Goal: Transaction & Acquisition: Book appointment/travel/reservation

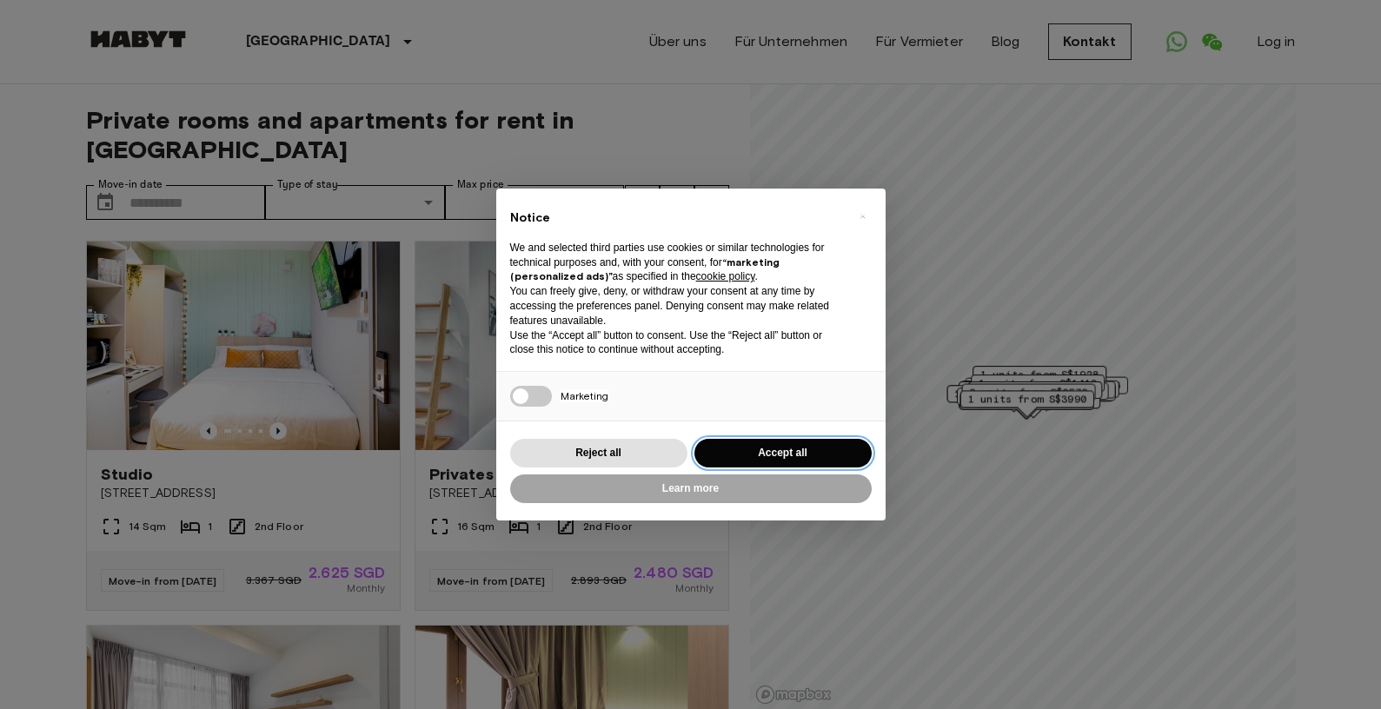
click at [787, 444] on button "Accept all" at bounding box center [782, 453] width 177 height 29
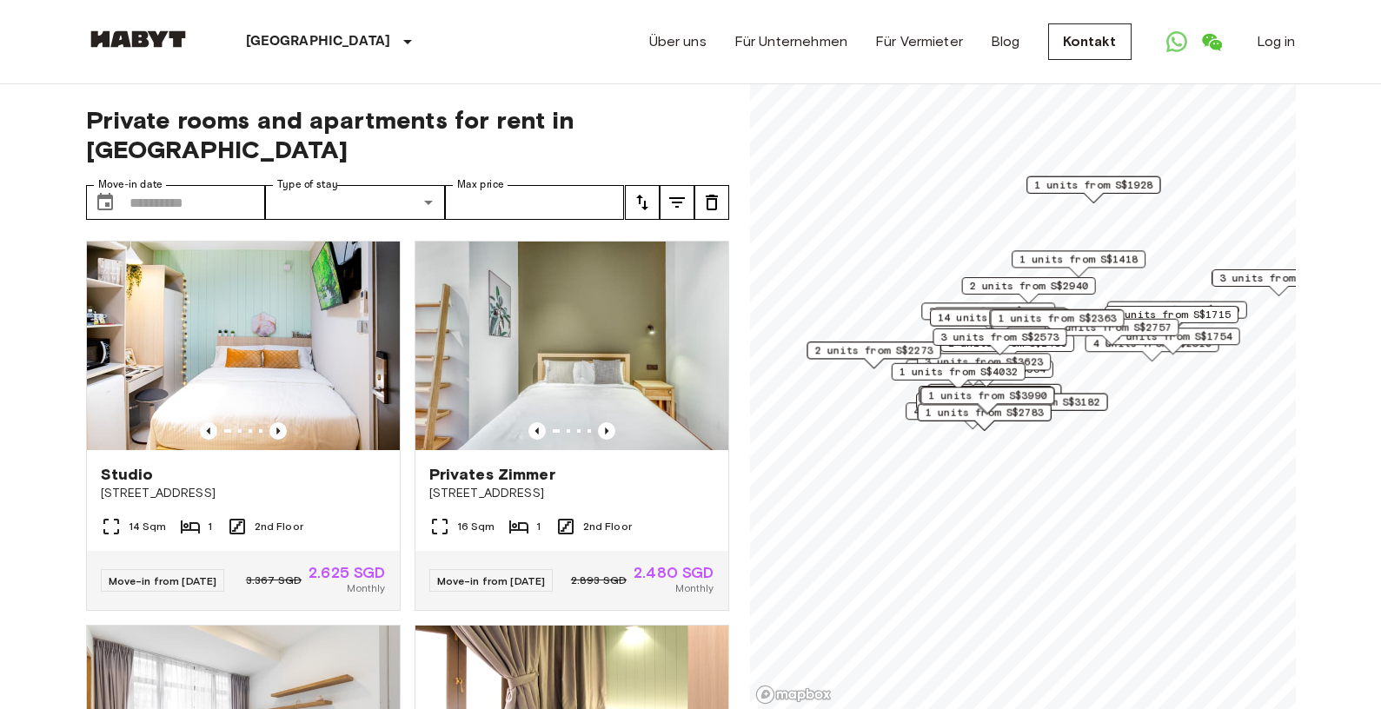
drag, startPoint x: 1134, startPoint y: 329, endPoint x: 1150, endPoint y: 313, distance: 22.1
click at [1150, 313] on span "1 units from S$1715" at bounding box center [1171, 315] width 118 height 16
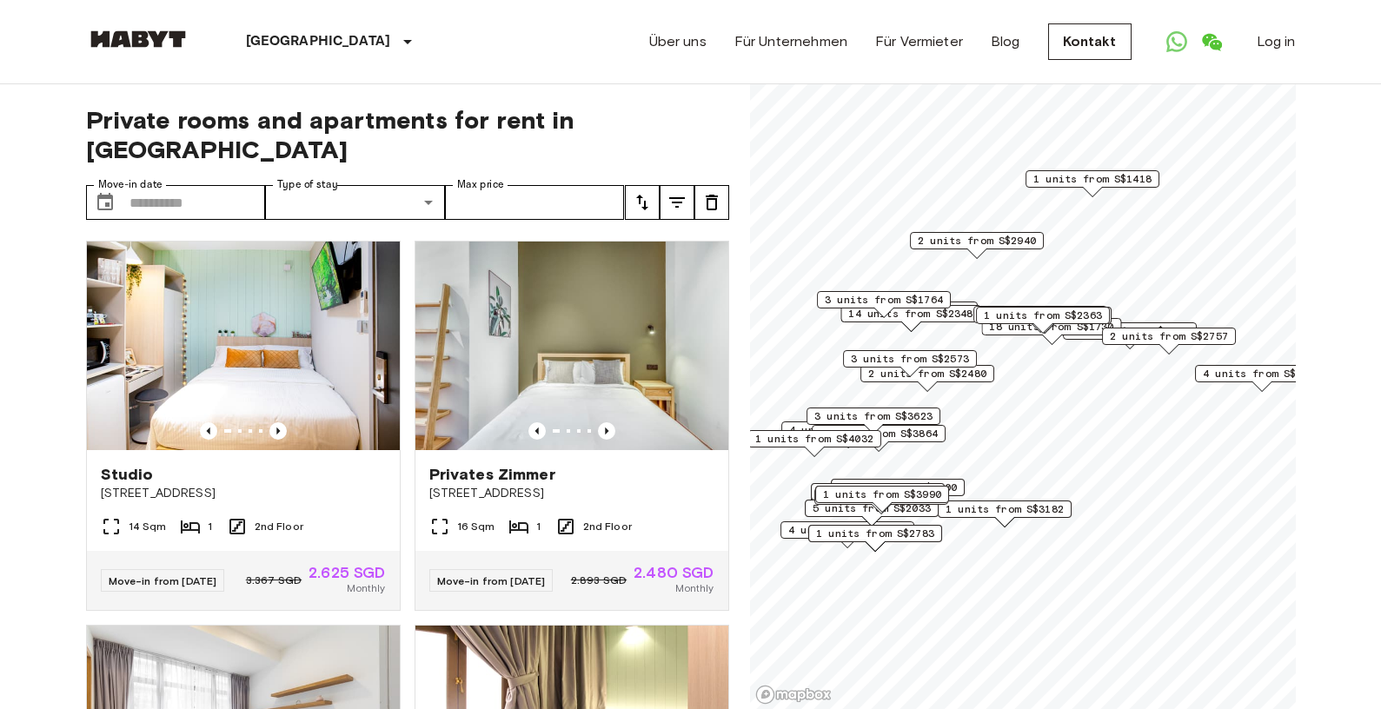
click at [949, 356] on span "3 units from S$2573" at bounding box center [910, 359] width 118 height 16
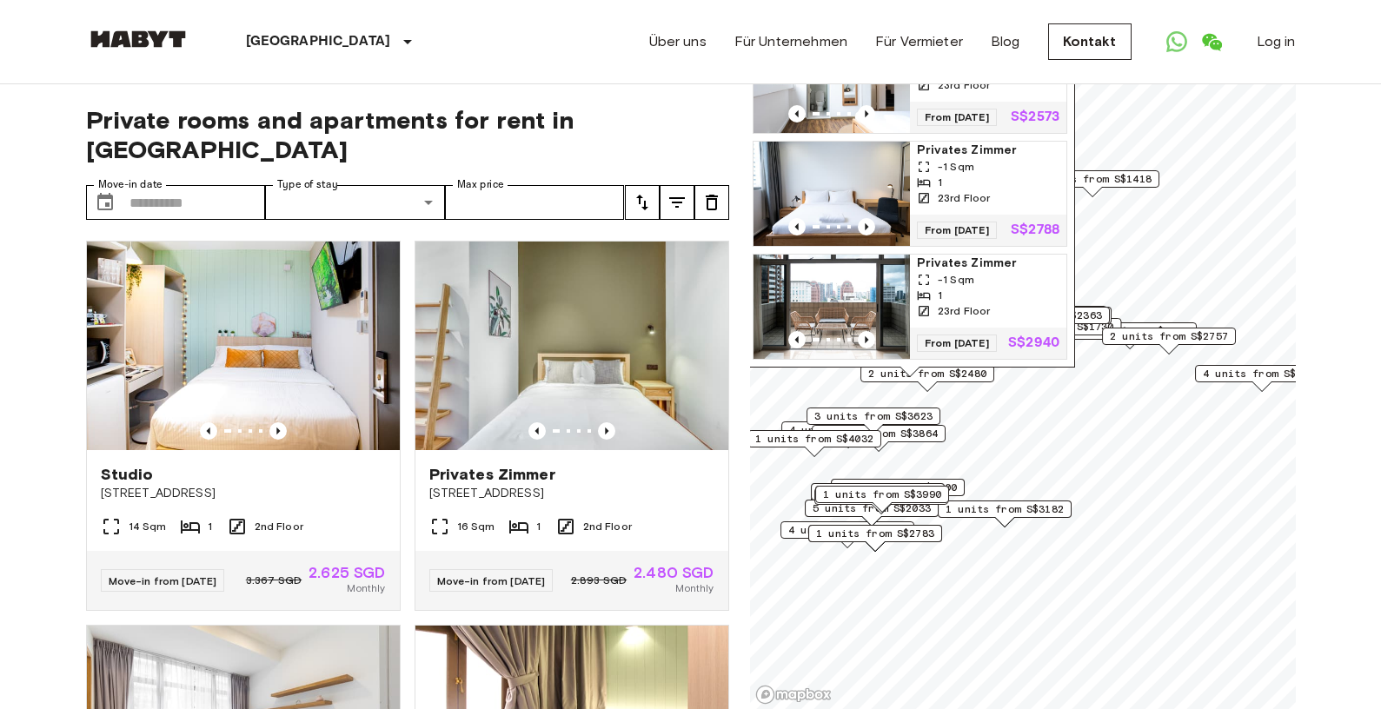
scroll to position [26, 0]
click at [830, 288] on img "Map marker" at bounding box center [831, 307] width 156 height 104
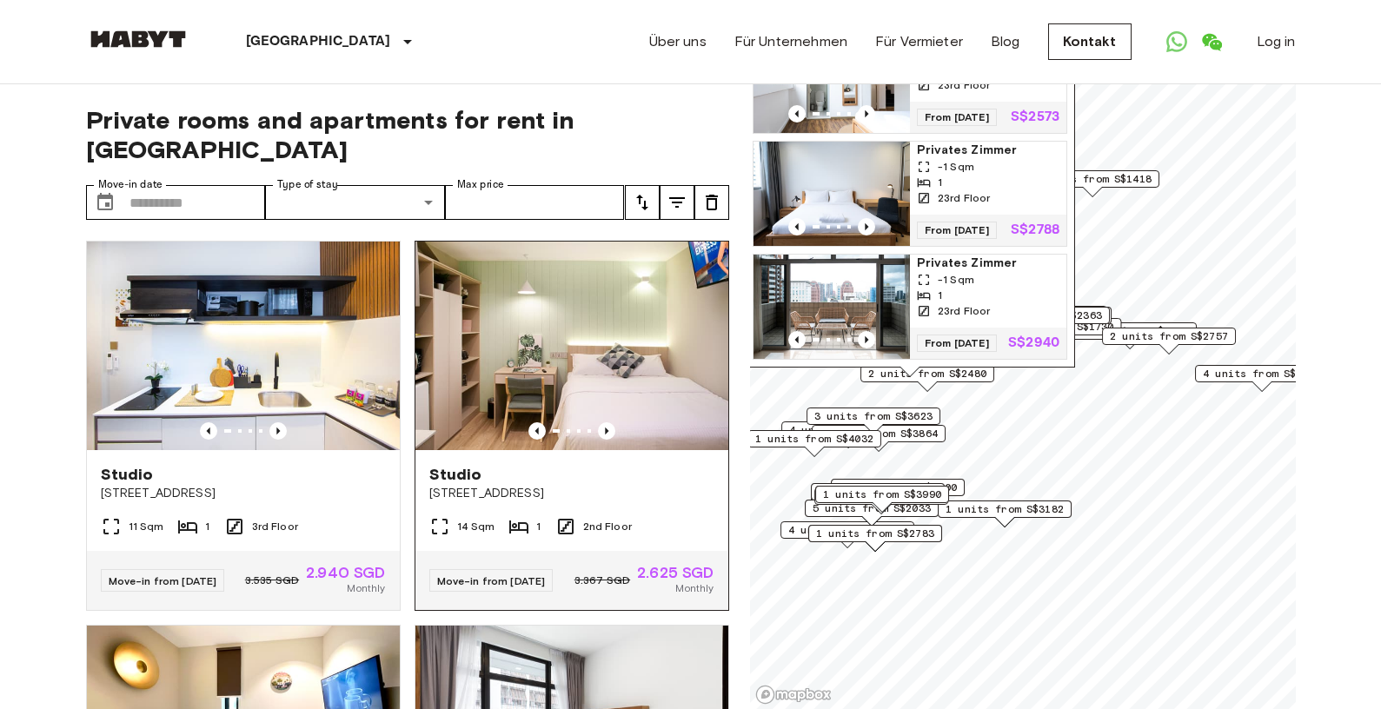
scroll to position [797, 0]
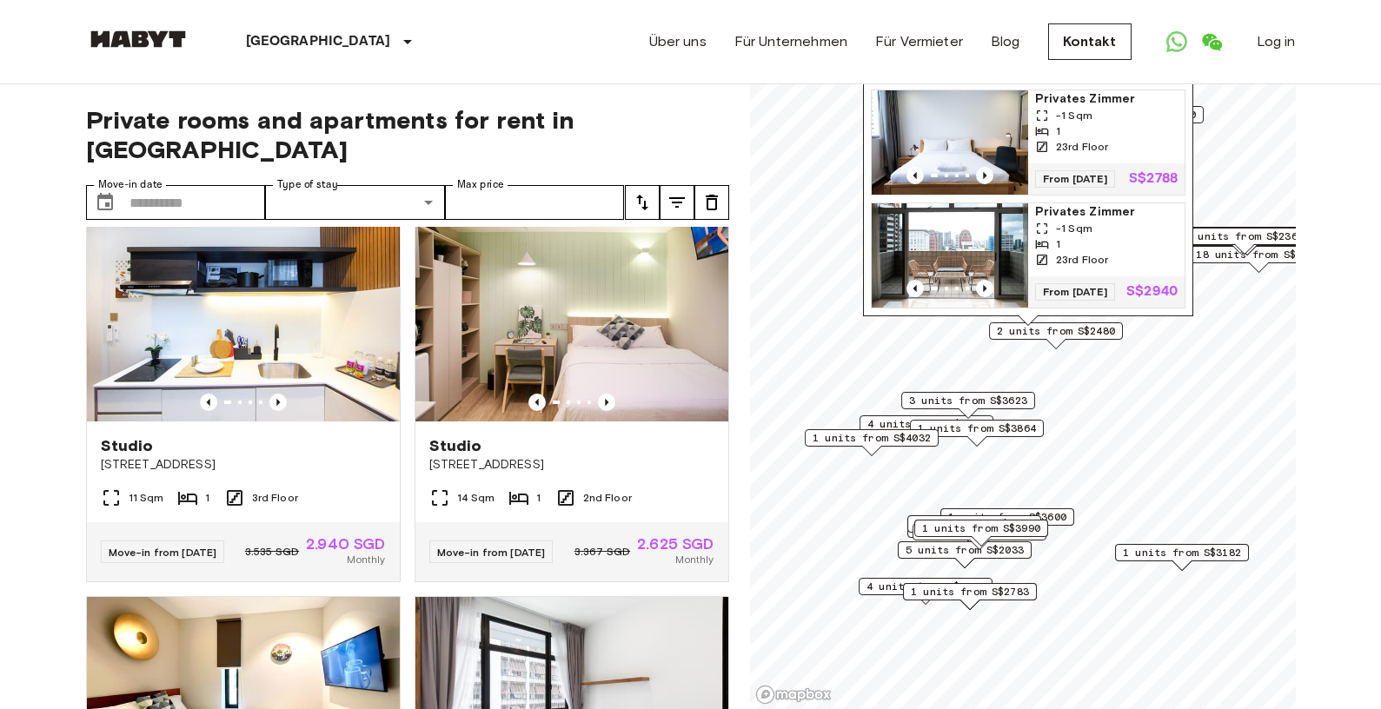
click at [1005, 398] on span "3 units from S$3623" at bounding box center [968, 401] width 118 height 16
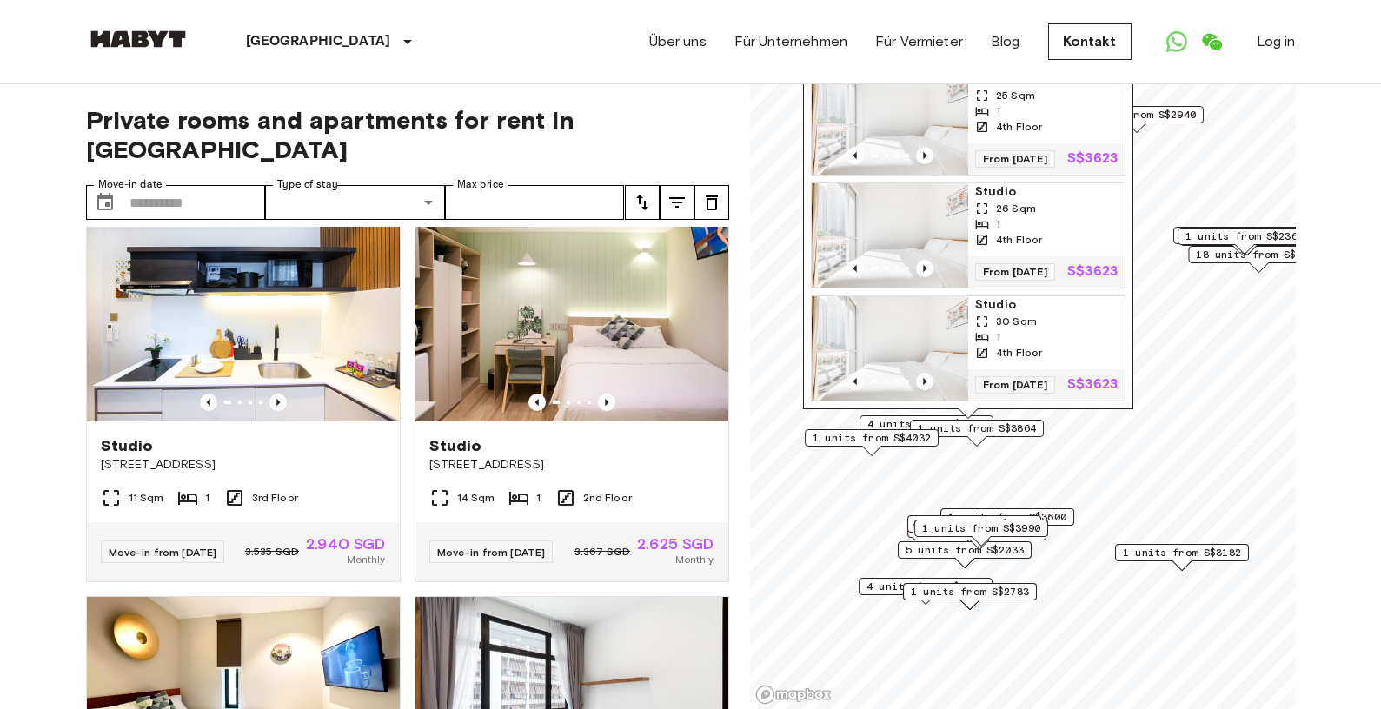
click at [910, 435] on span "1 units from S$4032" at bounding box center [872, 438] width 118 height 16
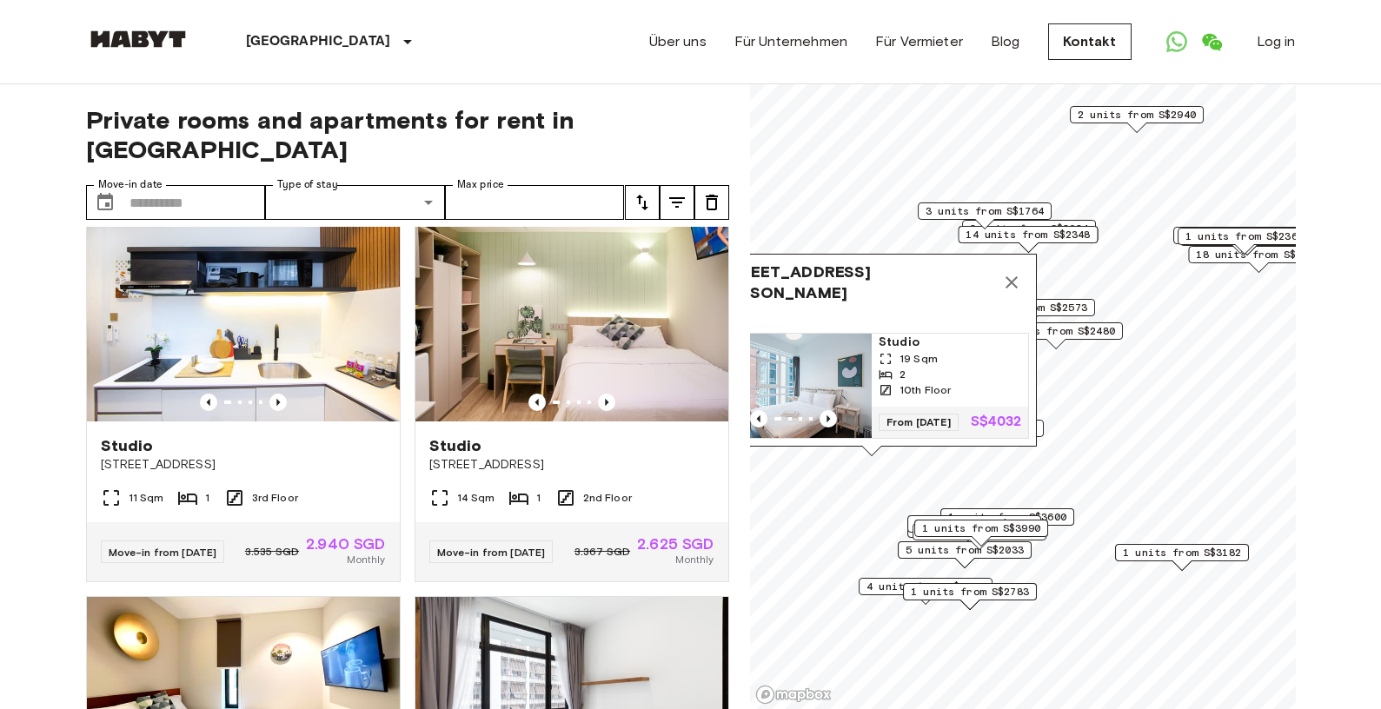
click at [1012, 282] on icon "Map marker" at bounding box center [1011, 282] width 21 height 21
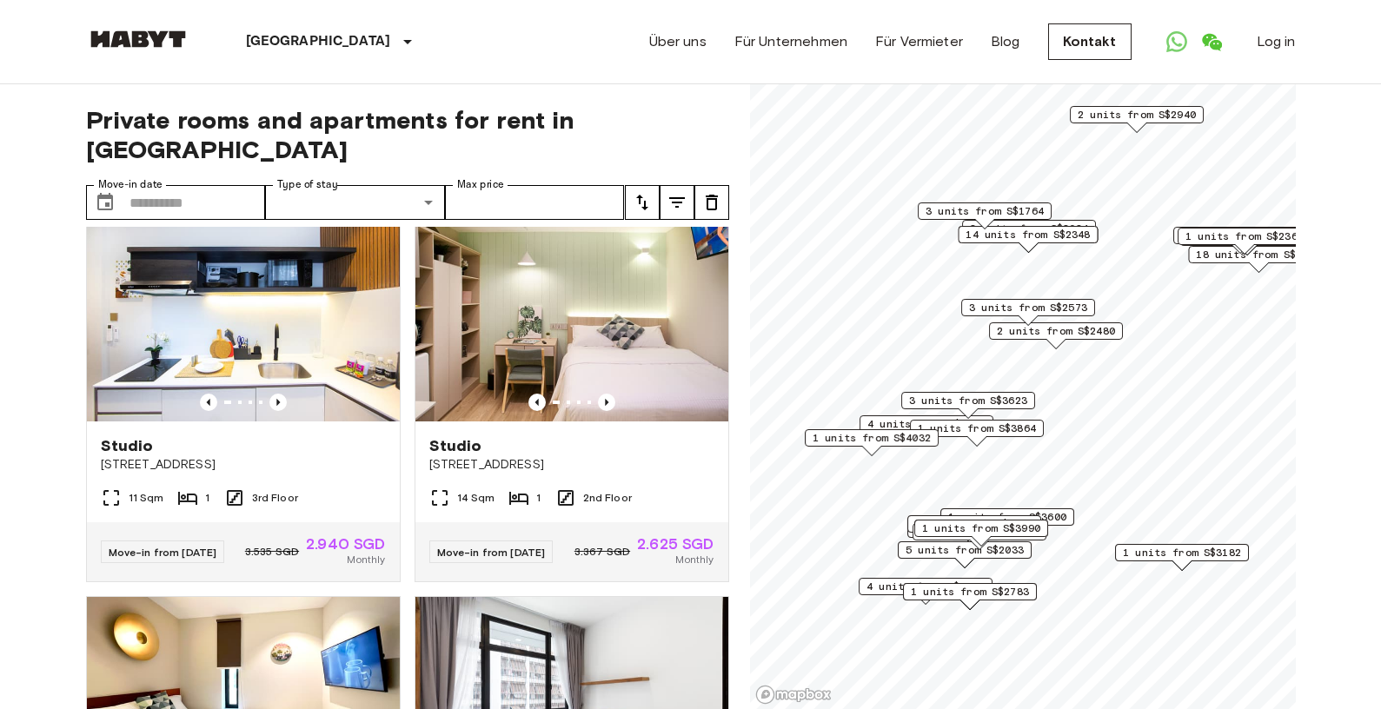
click at [1016, 428] on span "1 units from S$3864" at bounding box center [977, 429] width 118 height 16
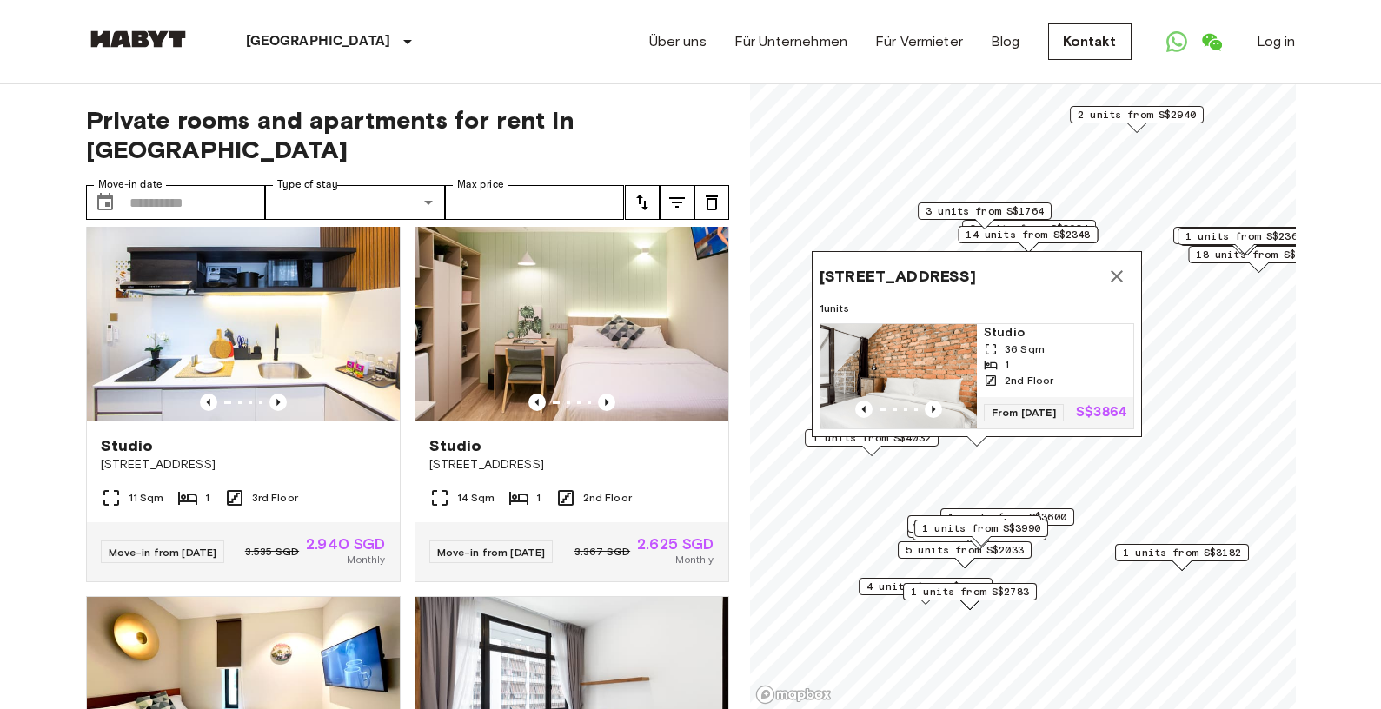
click at [1013, 210] on span "3 units from S$1764" at bounding box center [985, 211] width 118 height 16
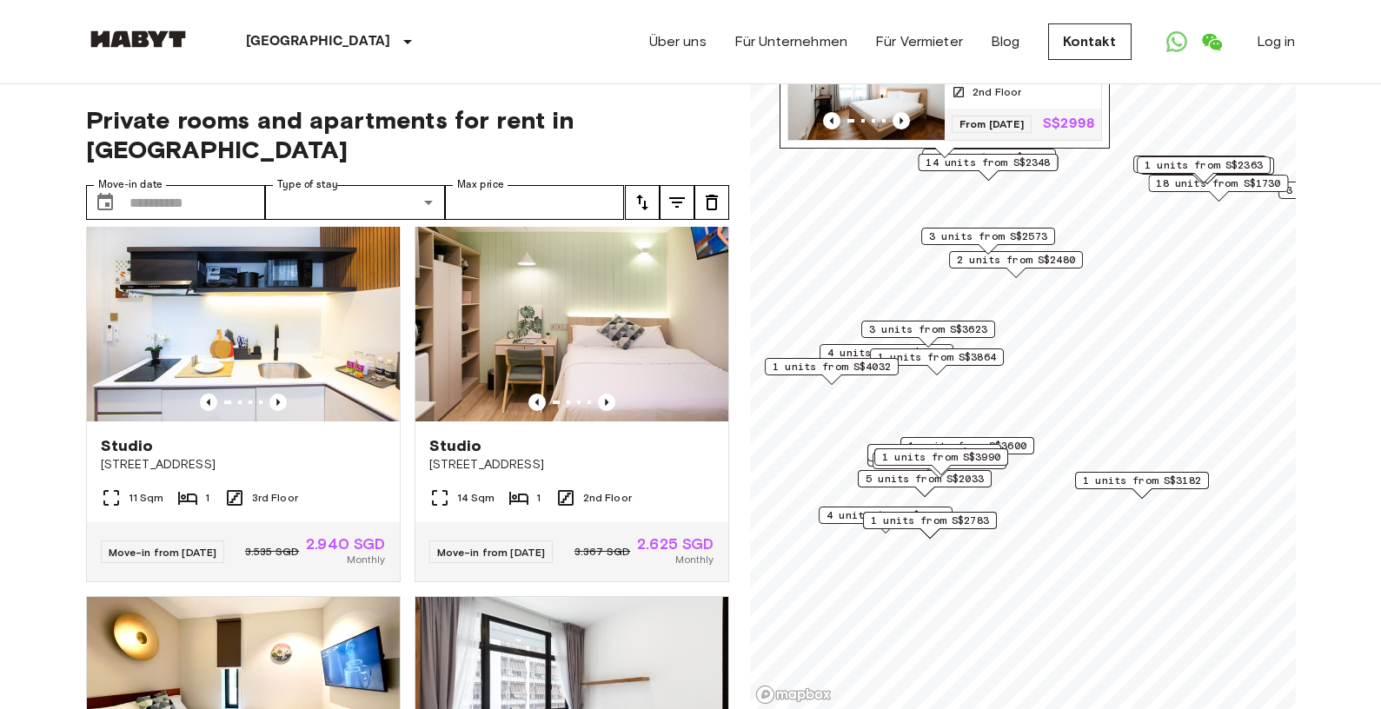
click at [1022, 449] on span "1 units from S$3600" at bounding box center [967, 446] width 118 height 16
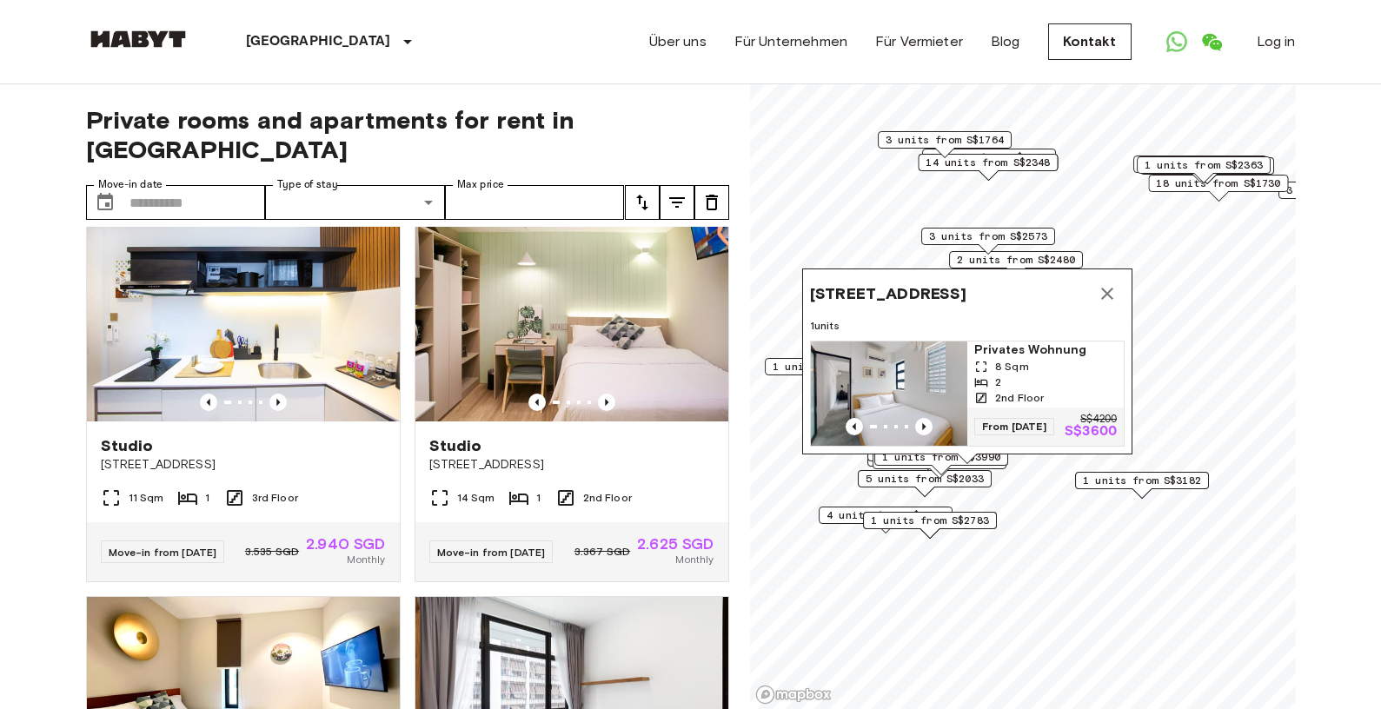
click at [990, 458] on div "[STREET_ADDRESS] (HCS2) 1 units Privates Wohnung 8 Sqm 2 2nd Floor From [DATE] …" at bounding box center [967, 367] width 330 height 196
click at [970, 476] on div "1 units from S$2484" at bounding box center [940, 465] width 134 height 27
click at [969, 523] on span "1 units from S$2783" at bounding box center [930, 521] width 118 height 16
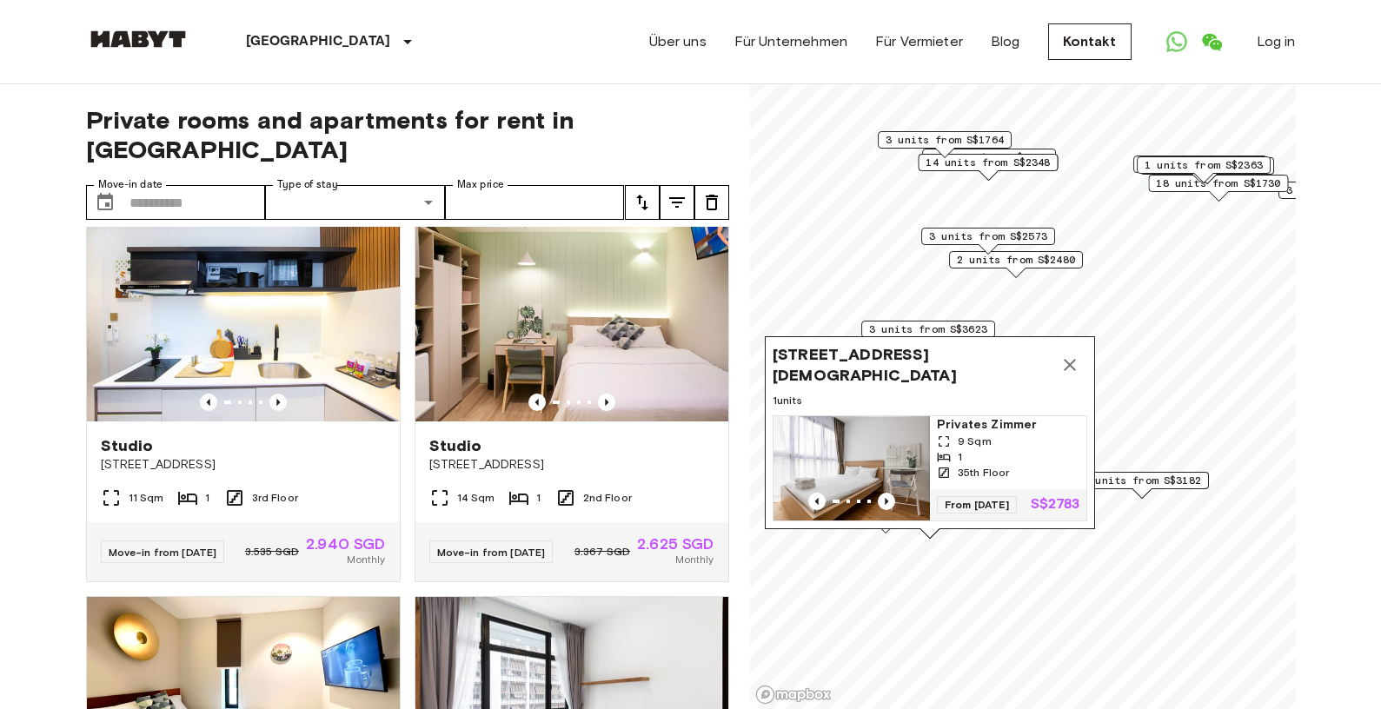
click at [983, 436] on span "9 Sqm" at bounding box center [975, 442] width 34 height 16
click at [1060, 533] on div "[STREET_ADDRESS][DEMOGRAPHIC_DATA] 1 units Privates [PERSON_NAME] 9 Sqm 1 35th …" at bounding box center [930, 437] width 330 height 202
click at [1076, 355] on icon "Map marker" at bounding box center [1069, 365] width 21 height 21
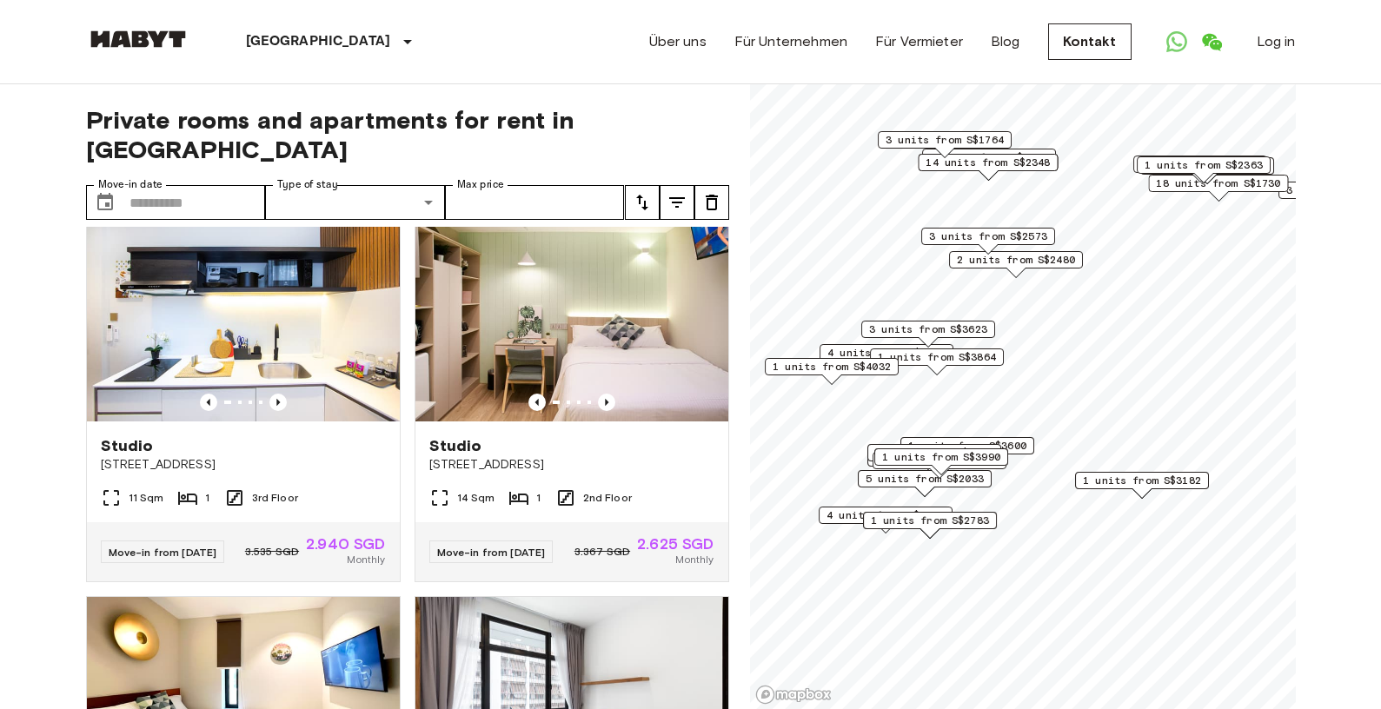
click at [1178, 491] on div "1 units from S$3182" at bounding box center [1142, 485] width 134 height 27
click at [1181, 484] on span "1 units from S$3182" at bounding box center [1142, 481] width 118 height 16
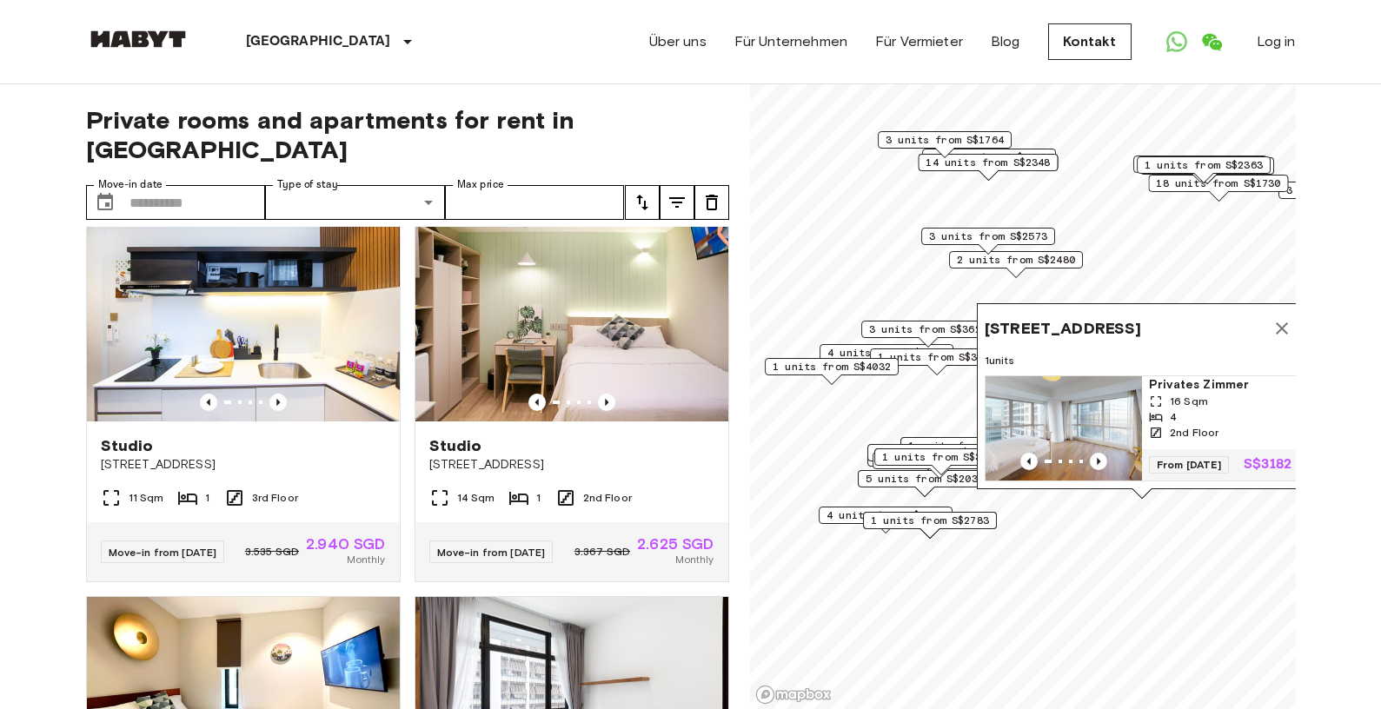
click at [1282, 322] on icon "Map marker" at bounding box center [1282, 328] width 12 height 12
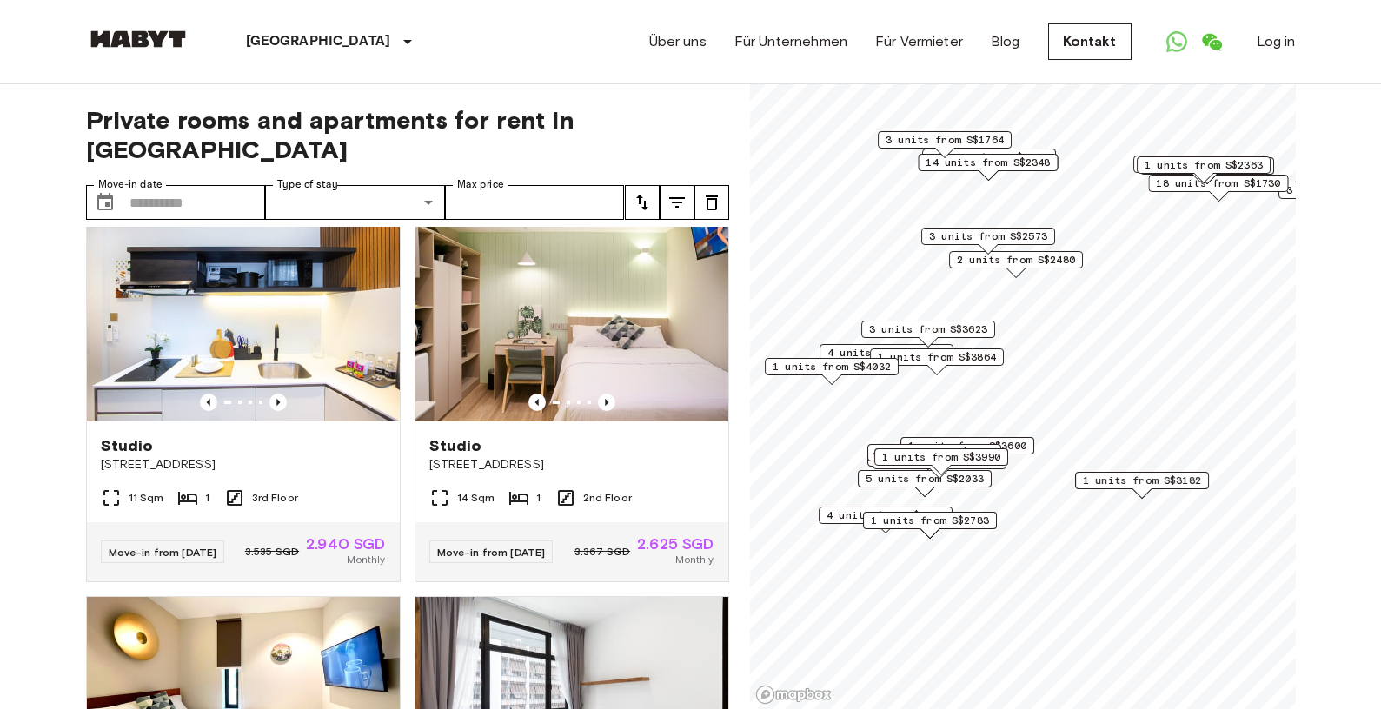
click at [846, 520] on span "4 units from S$1680" at bounding box center [885, 516] width 118 height 16
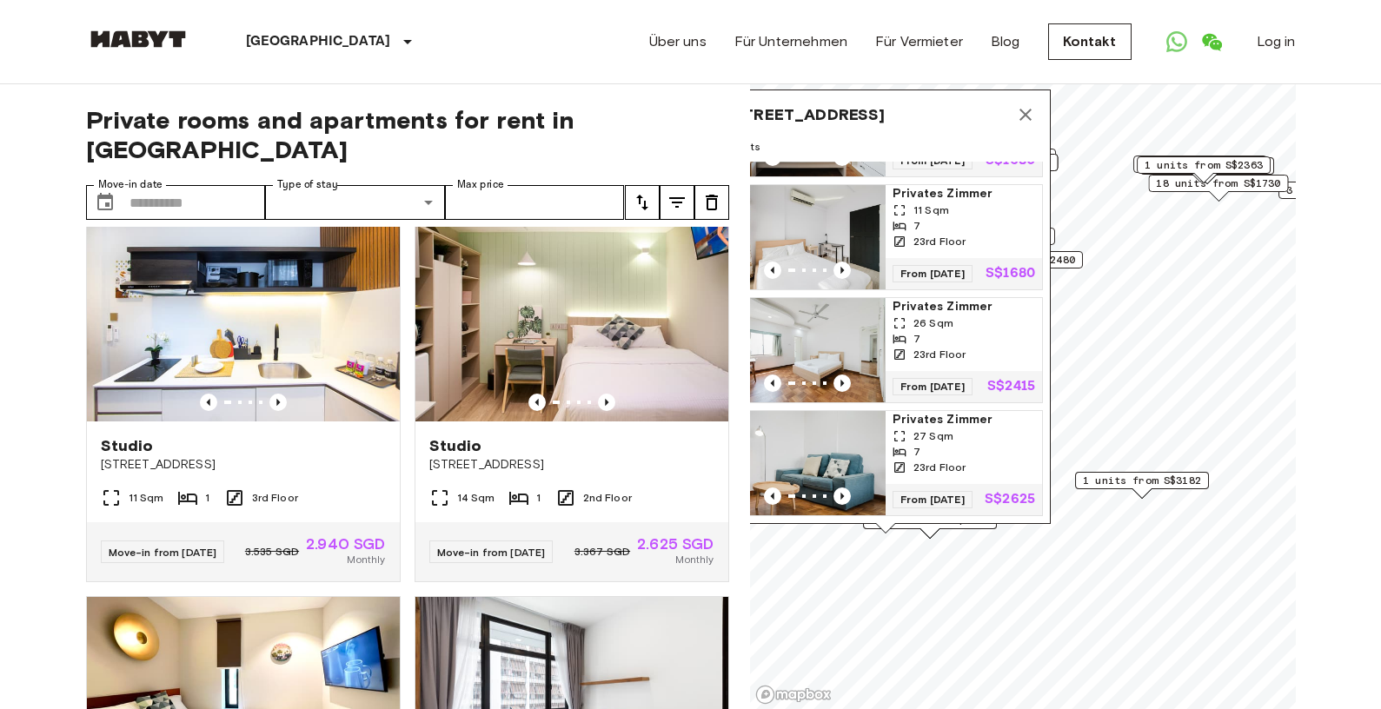
scroll to position [118, 0]
click at [1024, 114] on icon "Map marker" at bounding box center [1025, 115] width 12 height 12
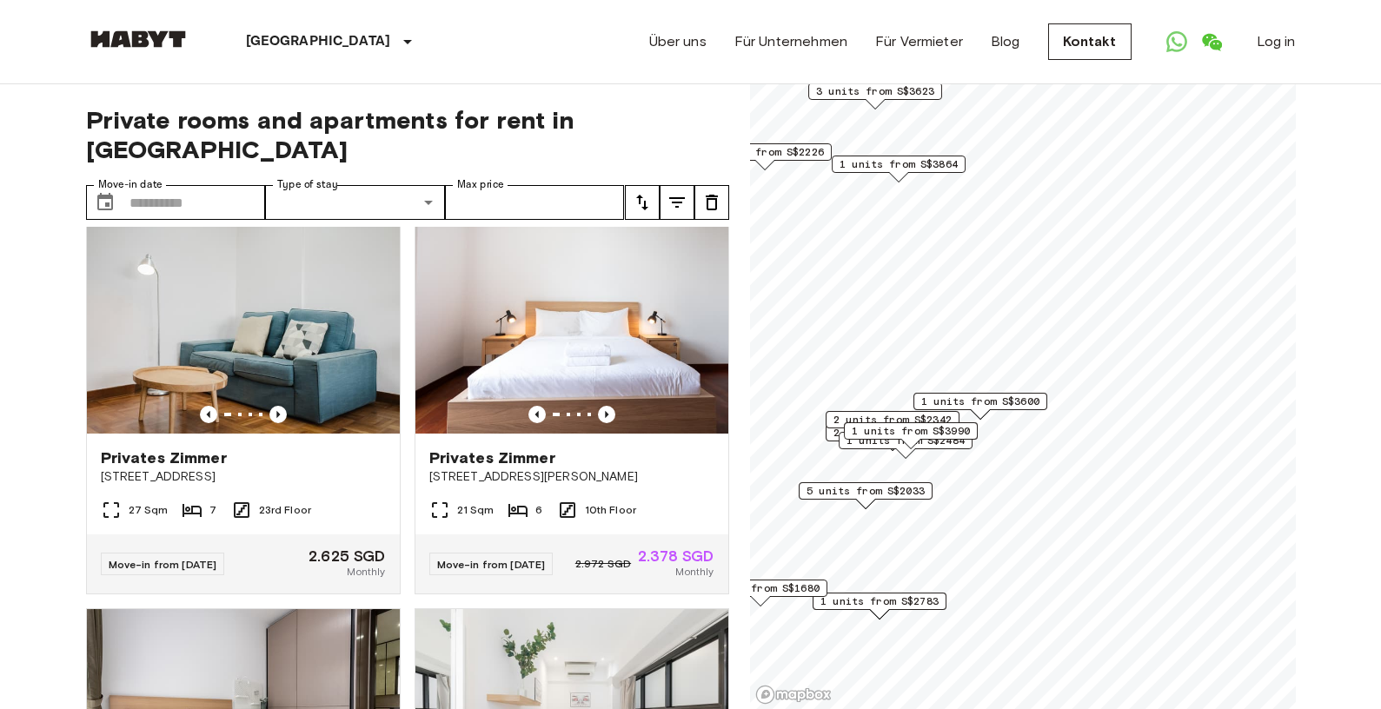
click at [1001, 399] on span "1 units from S$3600" at bounding box center [980, 402] width 118 height 16
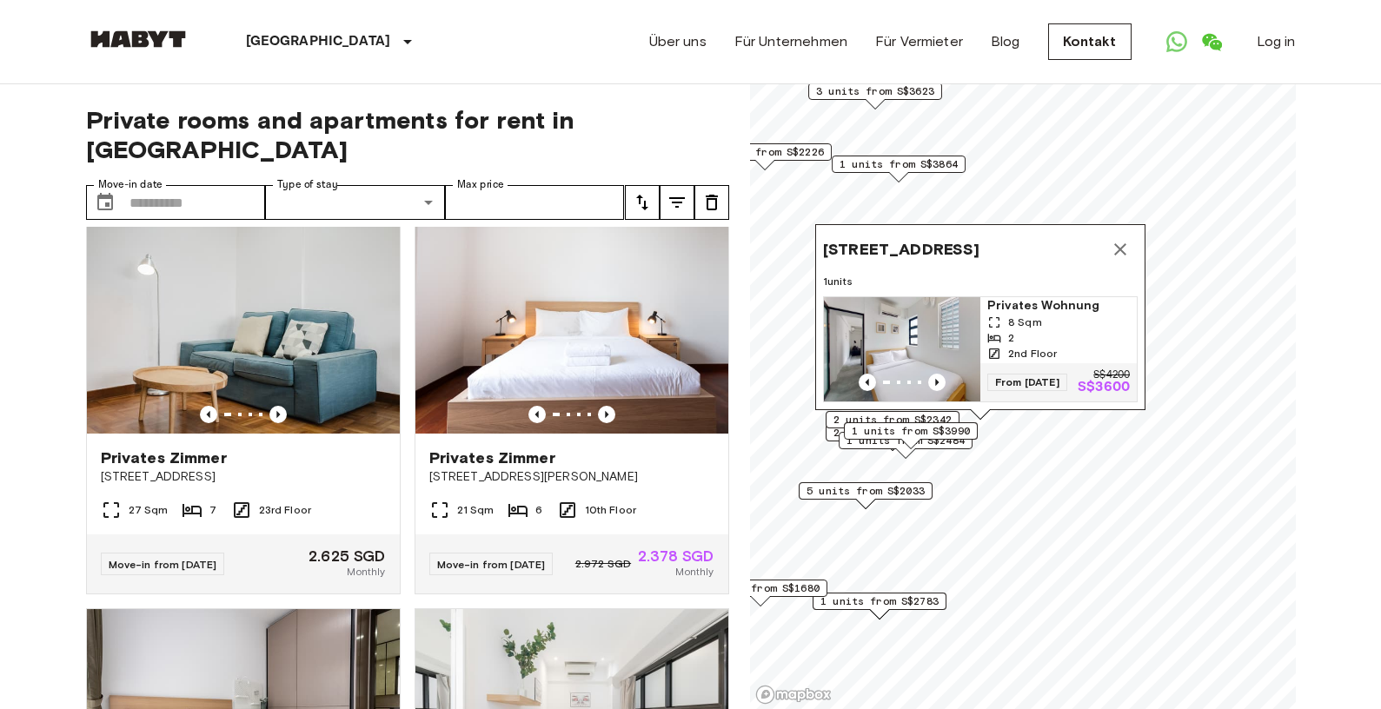
click at [906, 416] on div "[STREET_ADDRESS] (HCS2) 1 units Privates Wohnung 8 Sqm 2 2nd Floor From [DATE] …" at bounding box center [980, 322] width 330 height 196
click at [1122, 239] on icon "Map marker" at bounding box center [1120, 249] width 21 height 21
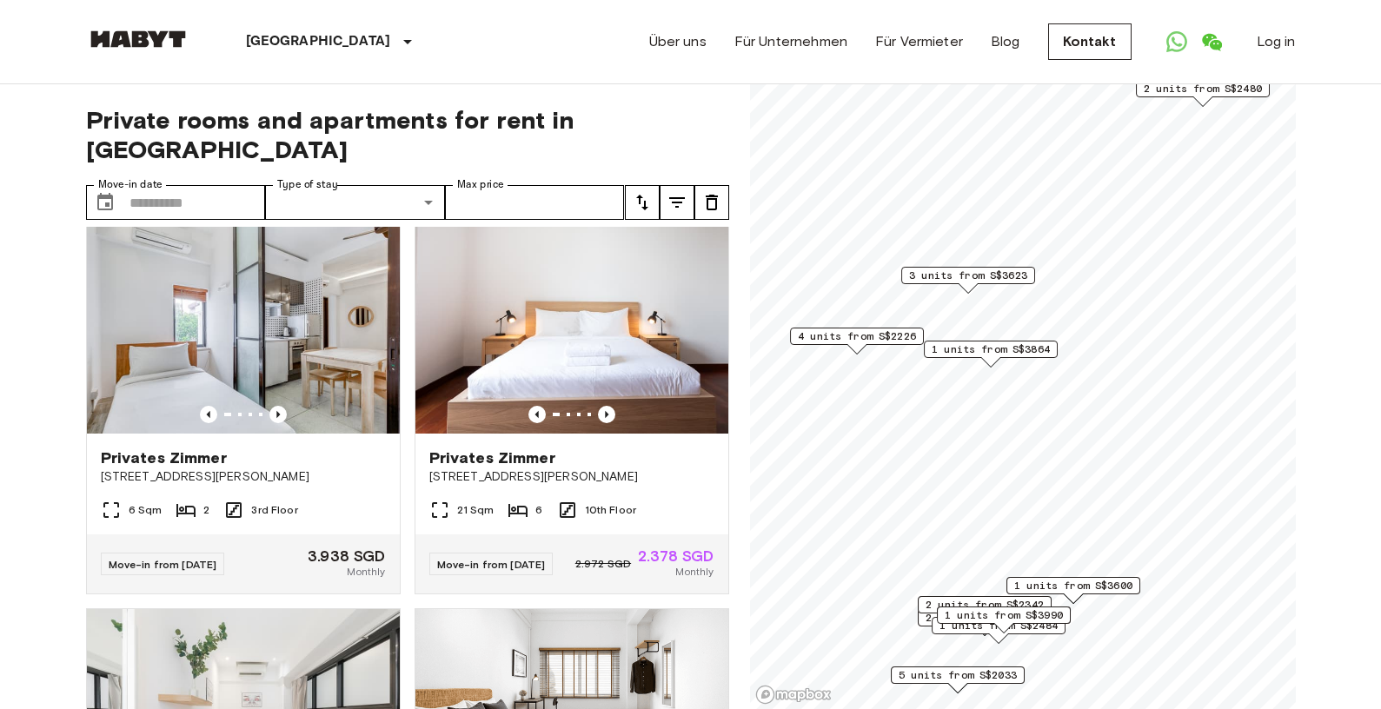
click at [1011, 281] on span "3 units from S$3623" at bounding box center [968, 276] width 118 height 16
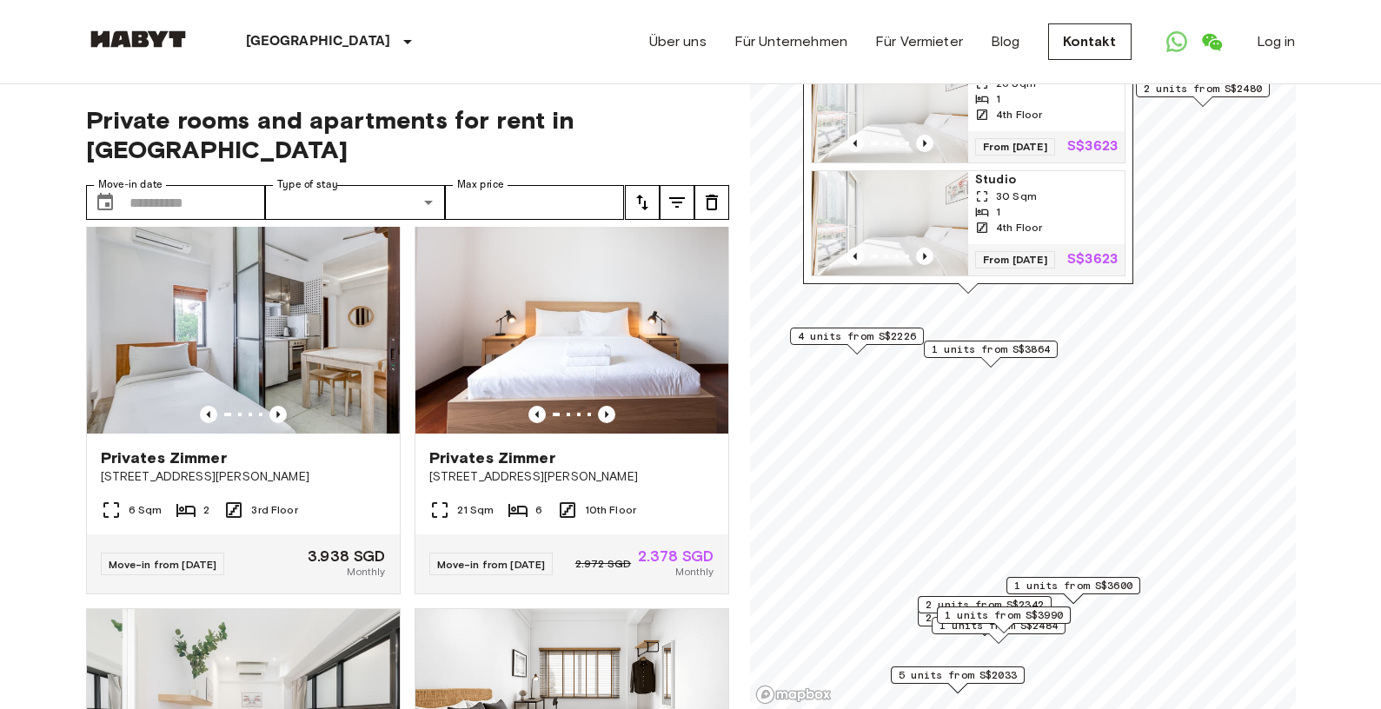
click at [858, 344] on div "Map marker" at bounding box center [855, 349] width 19 height 10
click at [889, 332] on span "4 units from S$2226" at bounding box center [857, 337] width 118 height 16
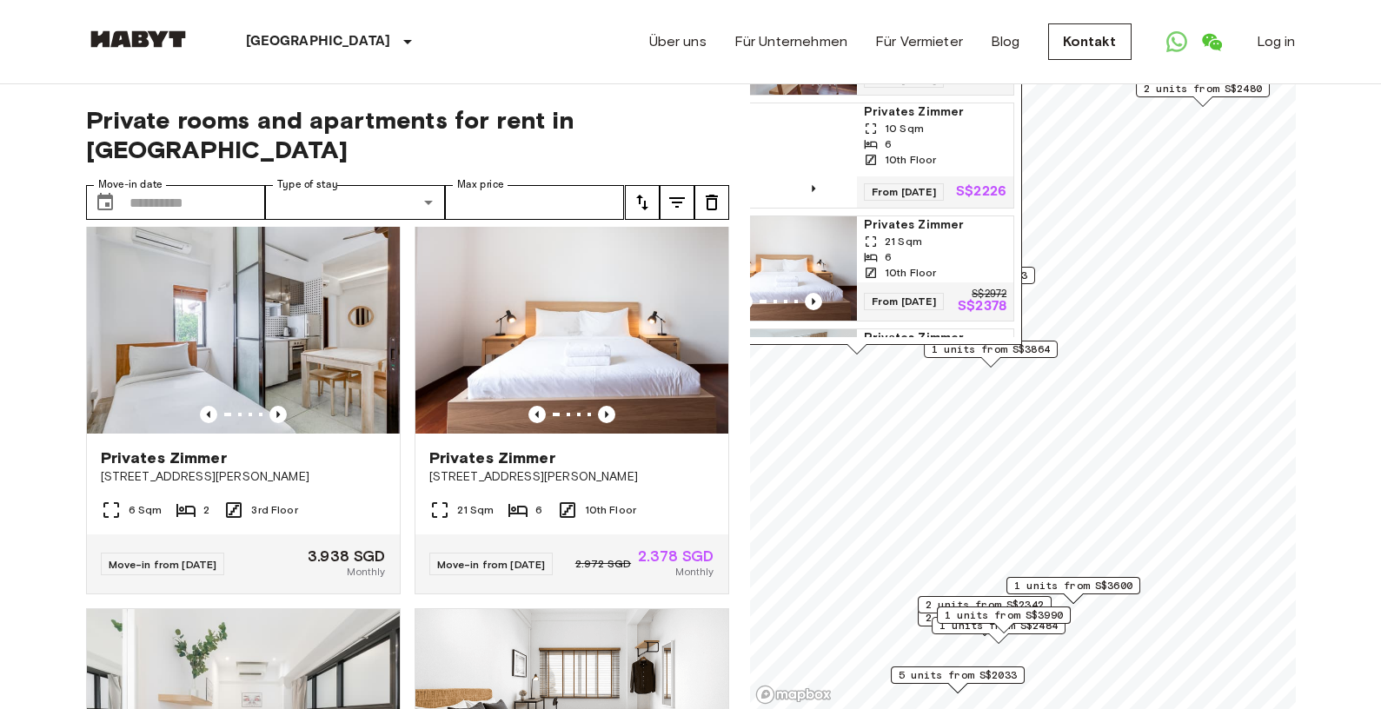
click at [999, 349] on div "[GEOGRAPHIC_DATA][PERSON_NAME] 4 units Privates [PERSON_NAME] 12 Sqm 6 10th Flo…" at bounding box center [857, 132] width 330 height 444
click at [1036, 349] on span "1 units from S$3864" at bounding box center [991, 350] width 118 height 16
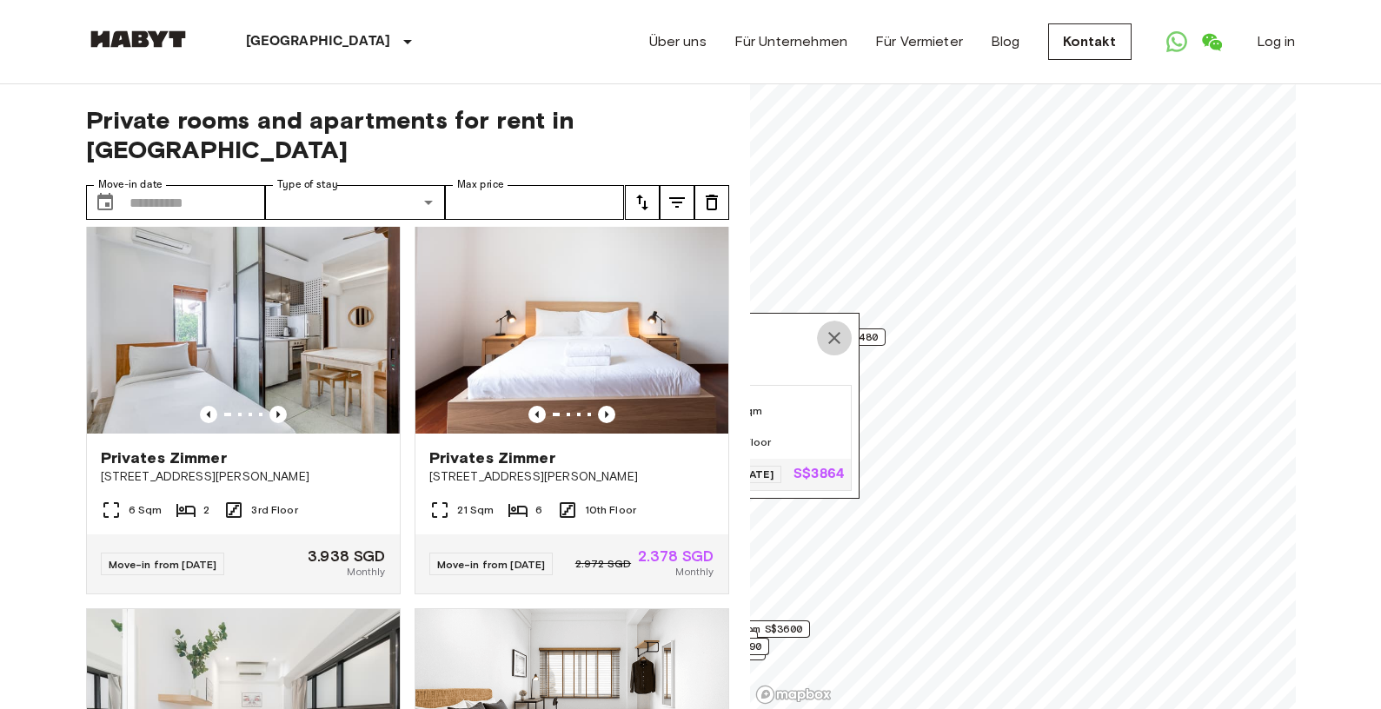
click at [833, 328] on icon "Map marker" at bounding box center [834, 338] width 21 height 21
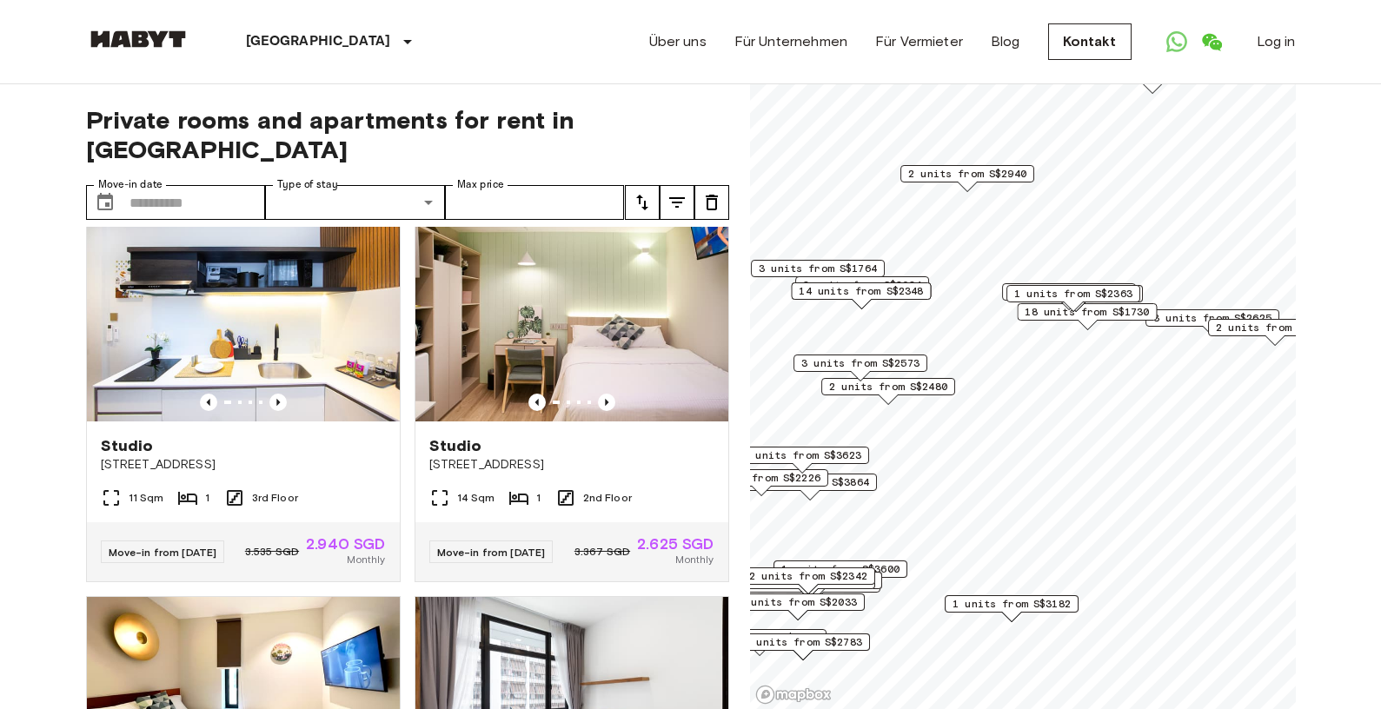
click at [999, 176] on span "2 units from S$2940" at bounding box center [967, 174] width 118 height 16
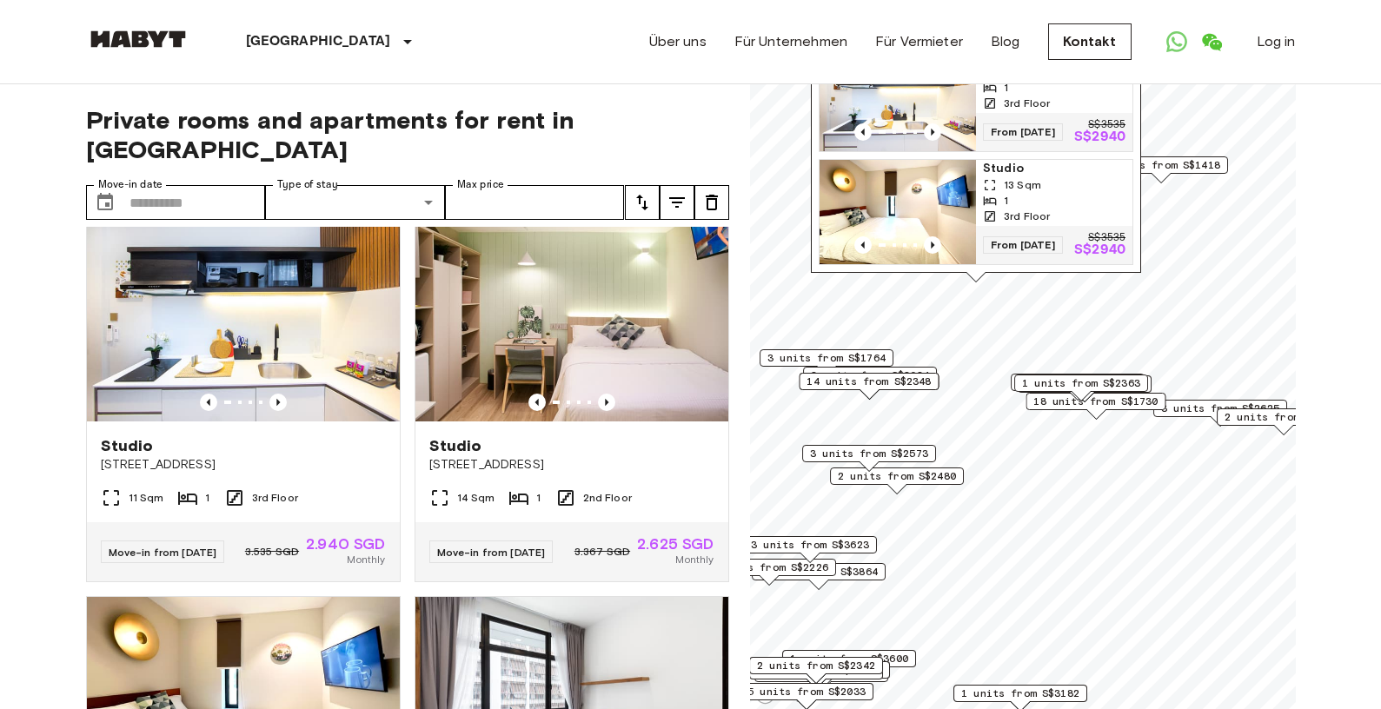
click at [1261, 421] on span "2 units from S$2757" at bounding box center [1283, 417] width 118 height 16
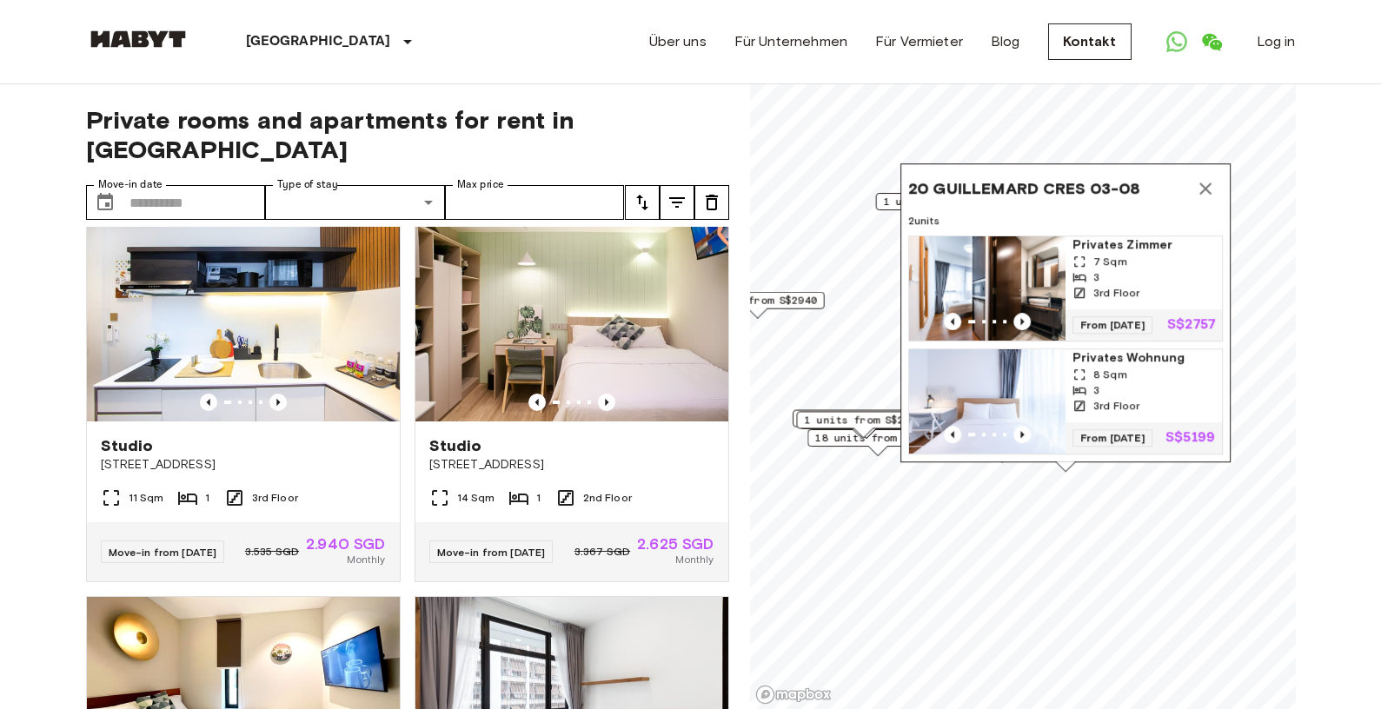
drag, startPoint x: 961, startPoint y: 408, endPoint x: 864, endPoint y: 428, distance: 99.4
click at [864, 428] on div "Map marker" at bounding box center [862, 433] width 19 height 10
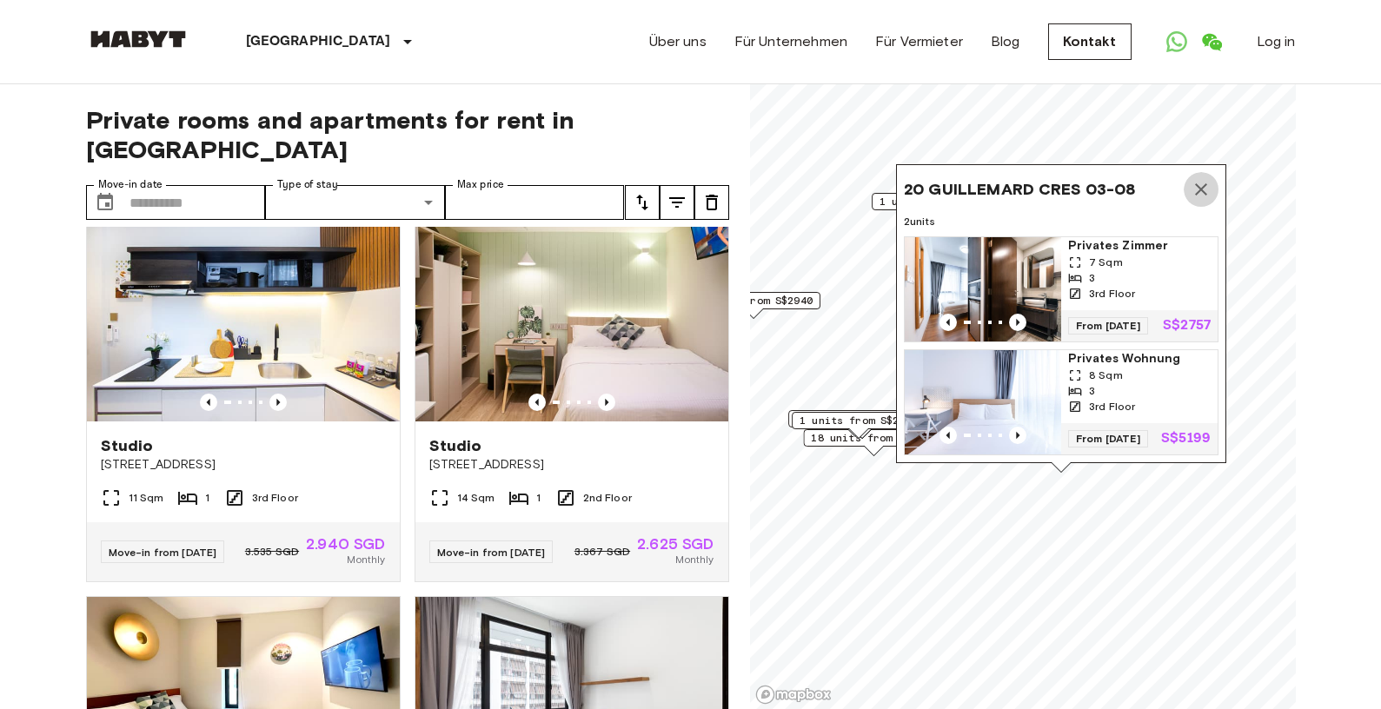
click at [1205, 179] on icon "Map marker" at bounding box center [1201, 189] width 21 height 21
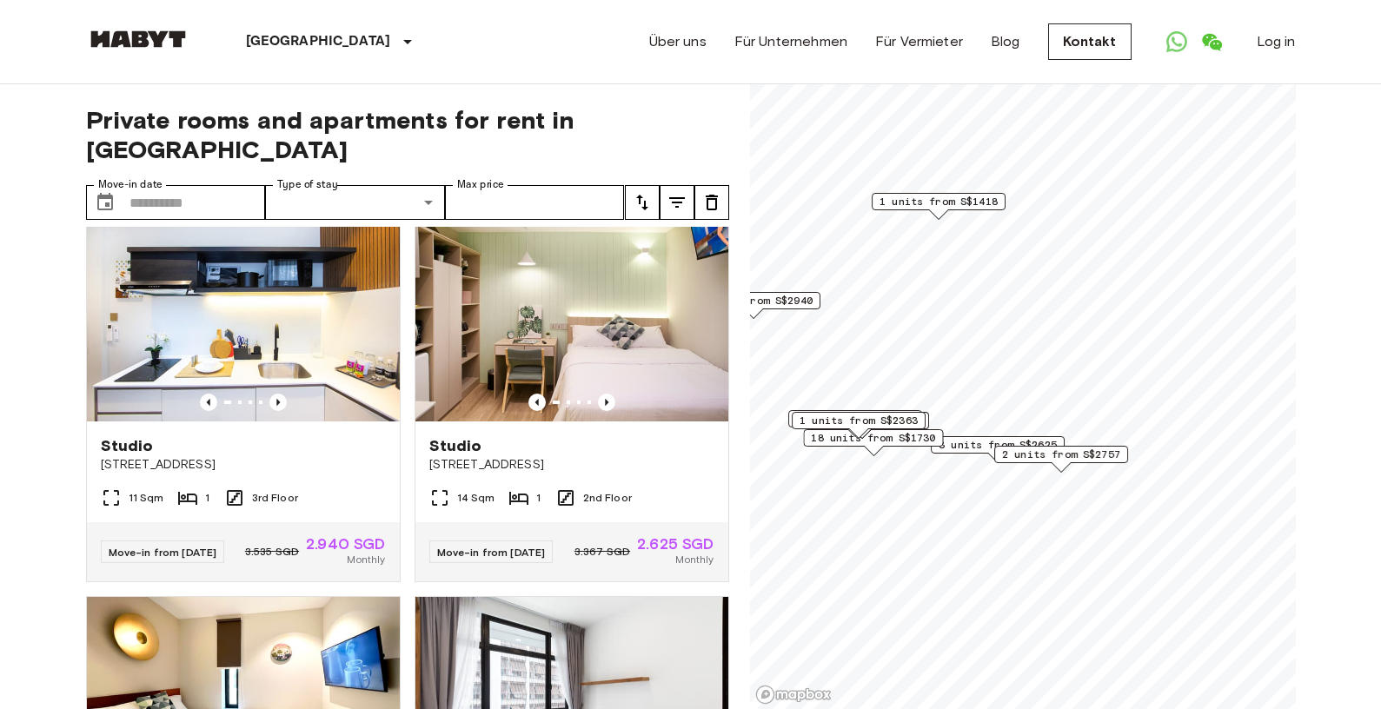
click at [965, 442] on span "3 units from S$2625" at bounding box center [998, 445] width 118 height 16
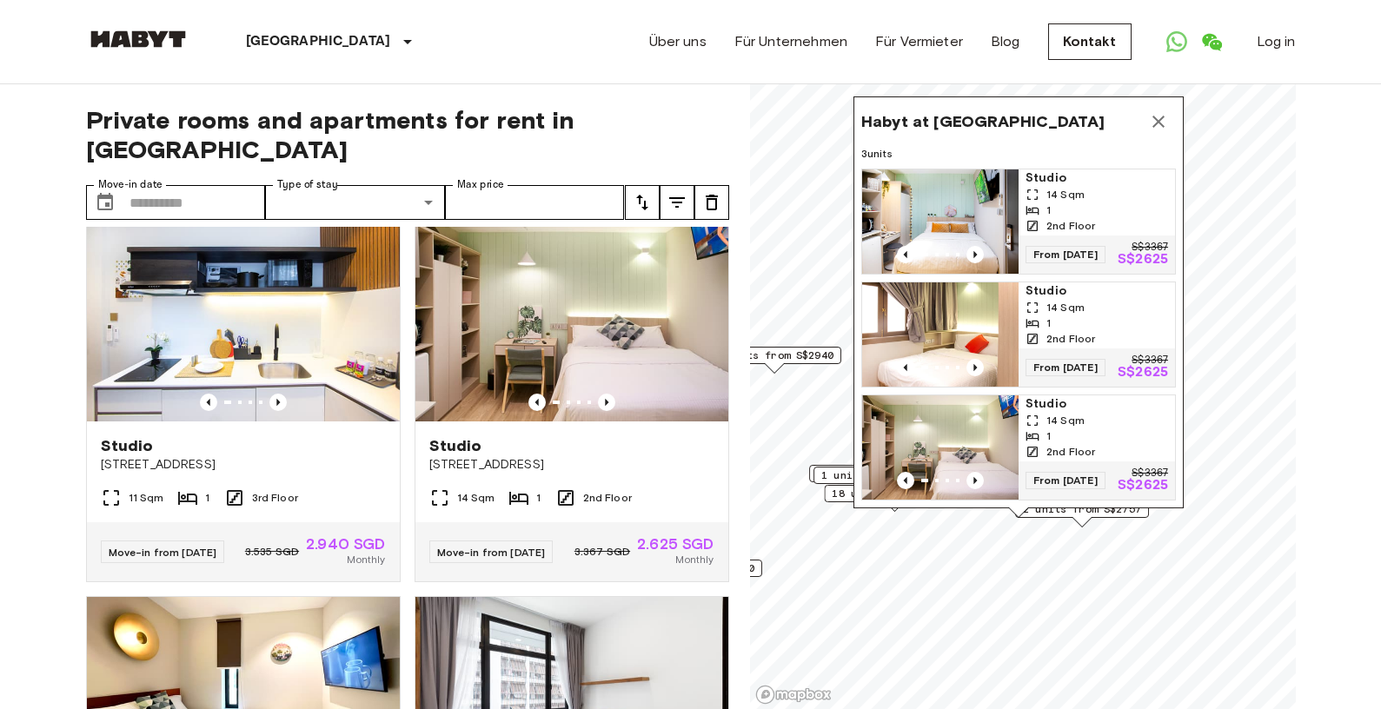
click at [1164, 111] on icon "Map marker" at bounding box center [1158, 121] width 21 height 21
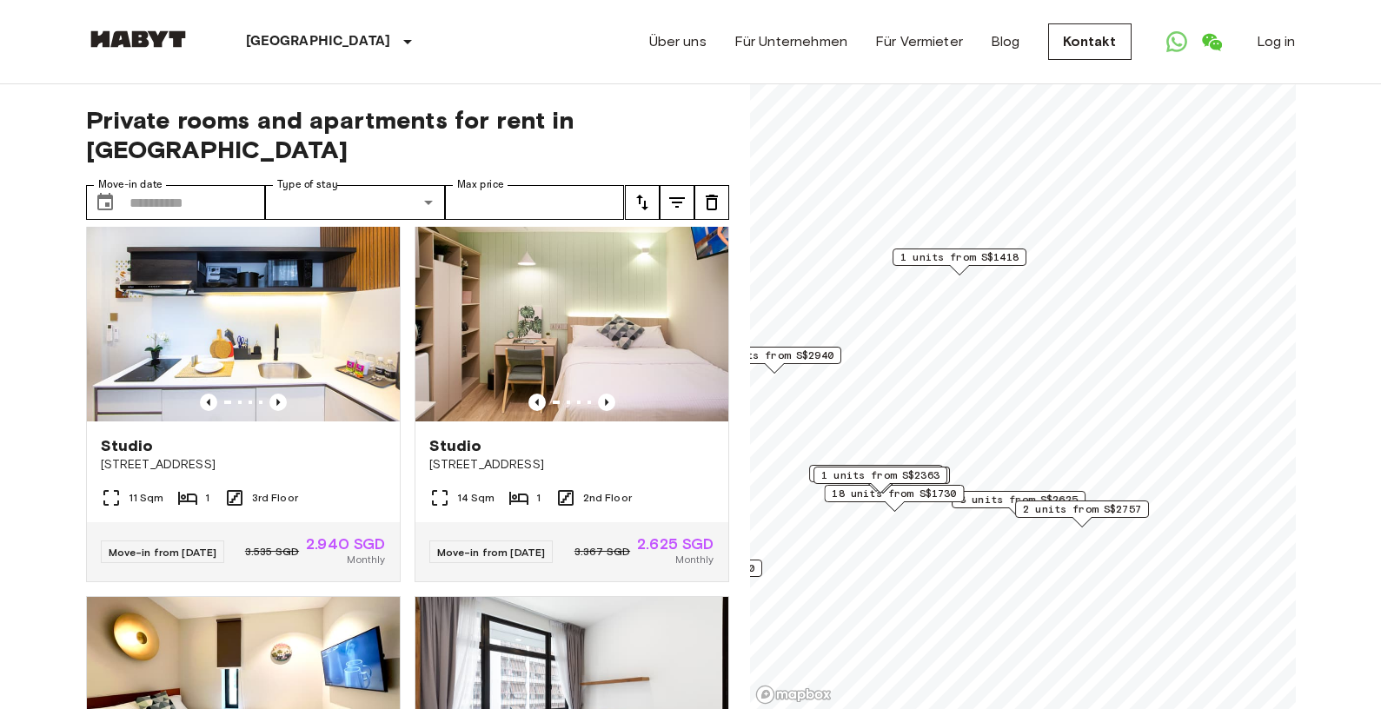
click at [927, 468] on span "1 units from S$2363" at bounding box center [880, 476] width 118 height 16
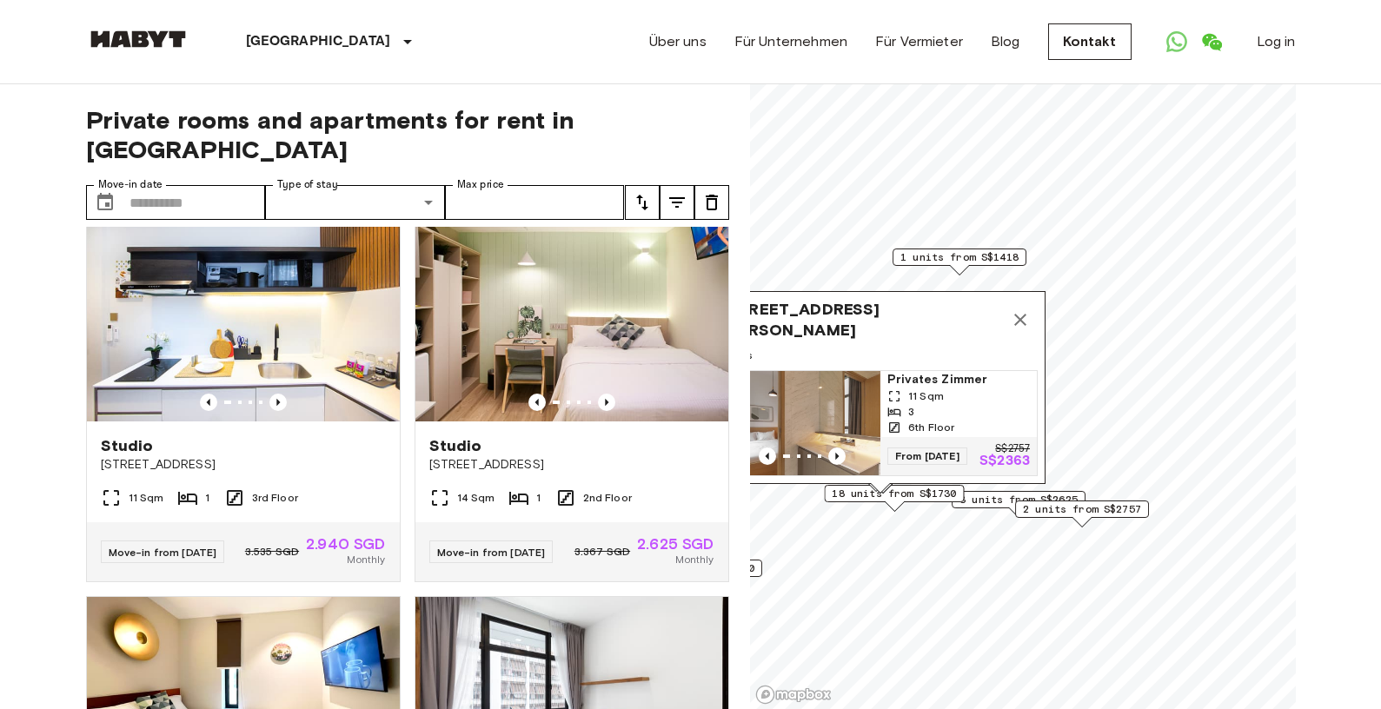
click at [1024, 309] on icon "Map marker" at bounding box center [1020, 319] width 21 height 21
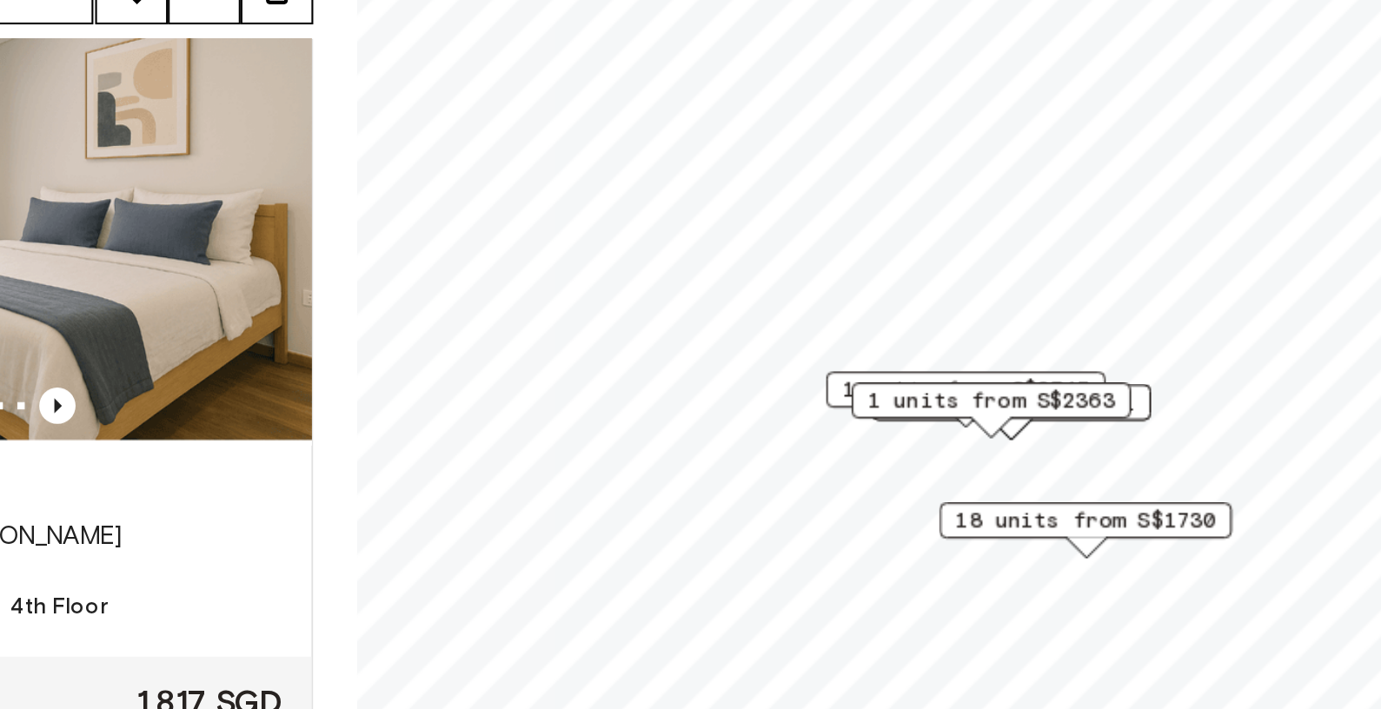
click at [982, 387] on span "1 units from S$2547" at bounding box center [1041, 395] width 118 height 16
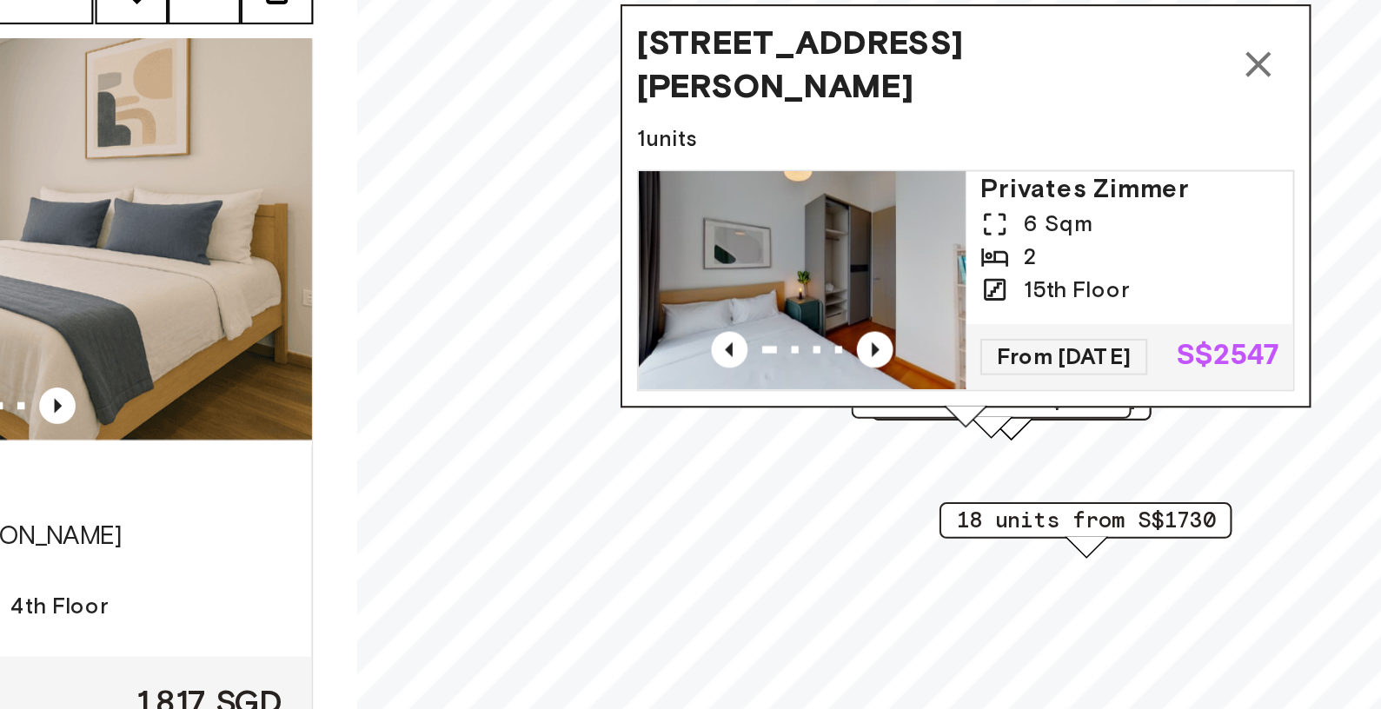
scroll to position [18, 0]
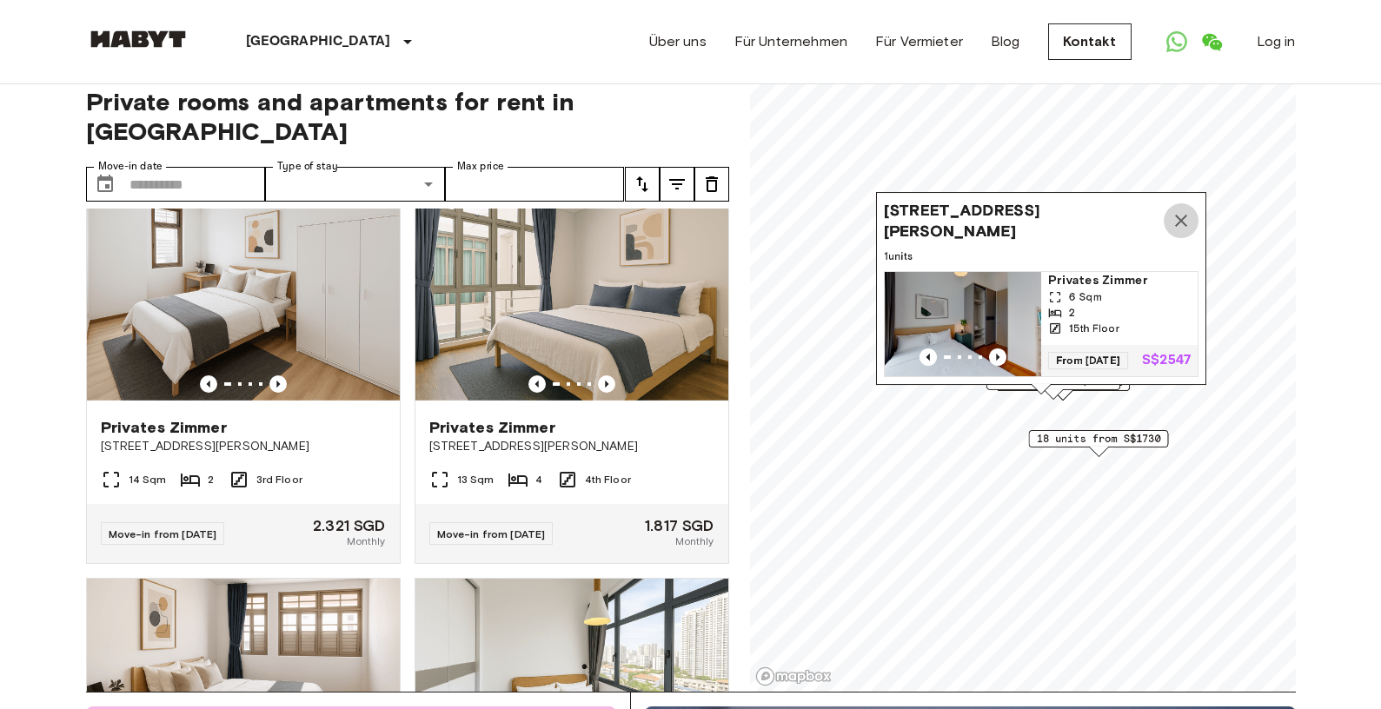
click at [1188, 211] on icon "Map marker" at bounding box center [1181, 220] width 21 height 21
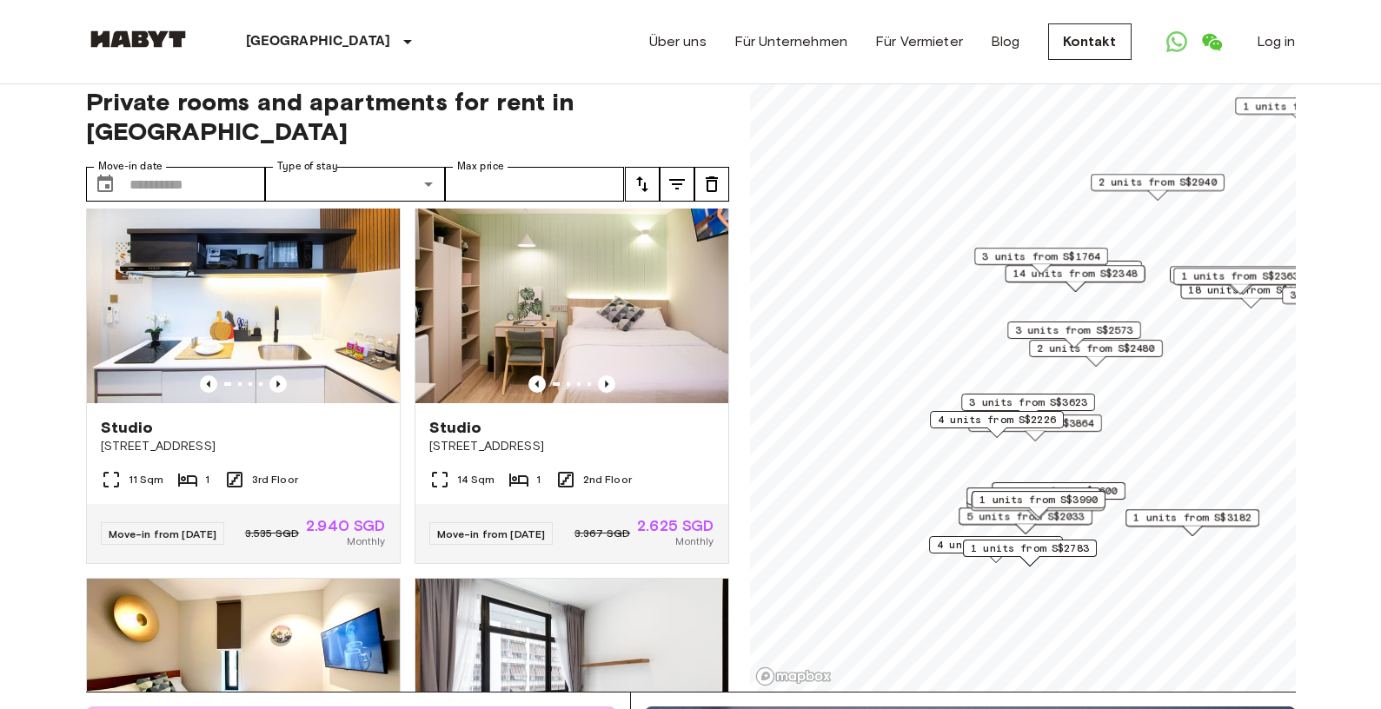
drag, startPoint x: 951, startPoint y: 428, endPoint x: 1164, endPoint y: 350, distance: 226.5
click at [1163, 350] on div "2 units from S$2480" at bounding box center [1096, 348] width 134 height 17
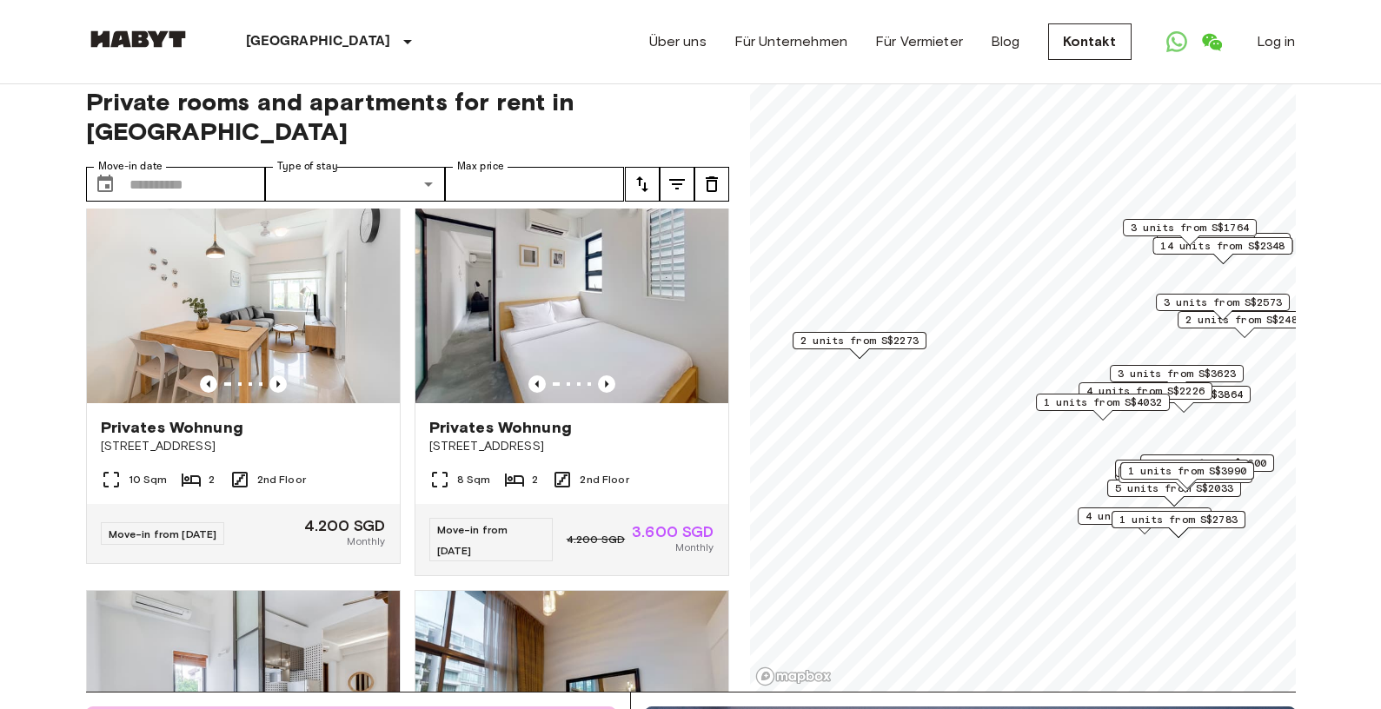
click at [893, 347] on span "2 units from S$2273" at bounding box center [859, 341] width 118 height 16
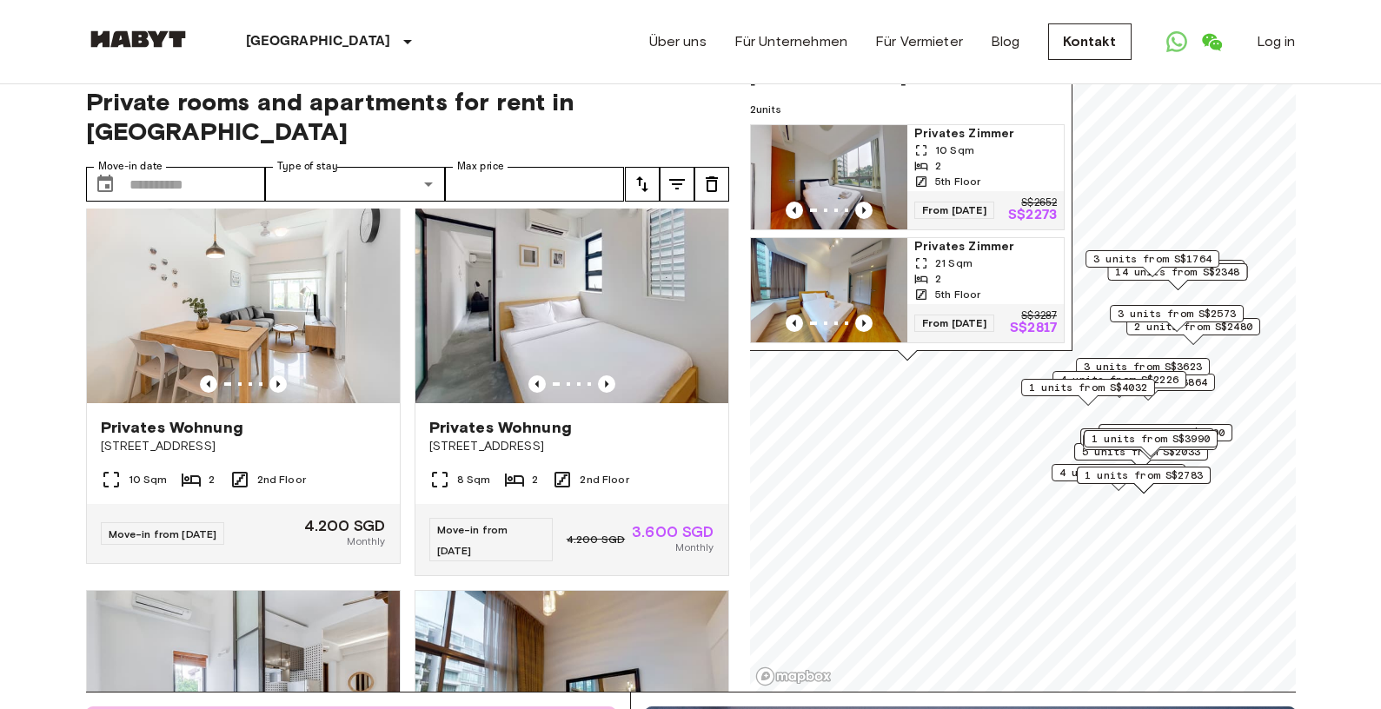
click at [1043, 359] on div "[STREET_ADDRESS],[GEOGRAPHIC_DATA] 2 units Privates [PERSON_NAME] 10 Sqm 2 5th …" at bounding box center [907, 206] width 330 height 309
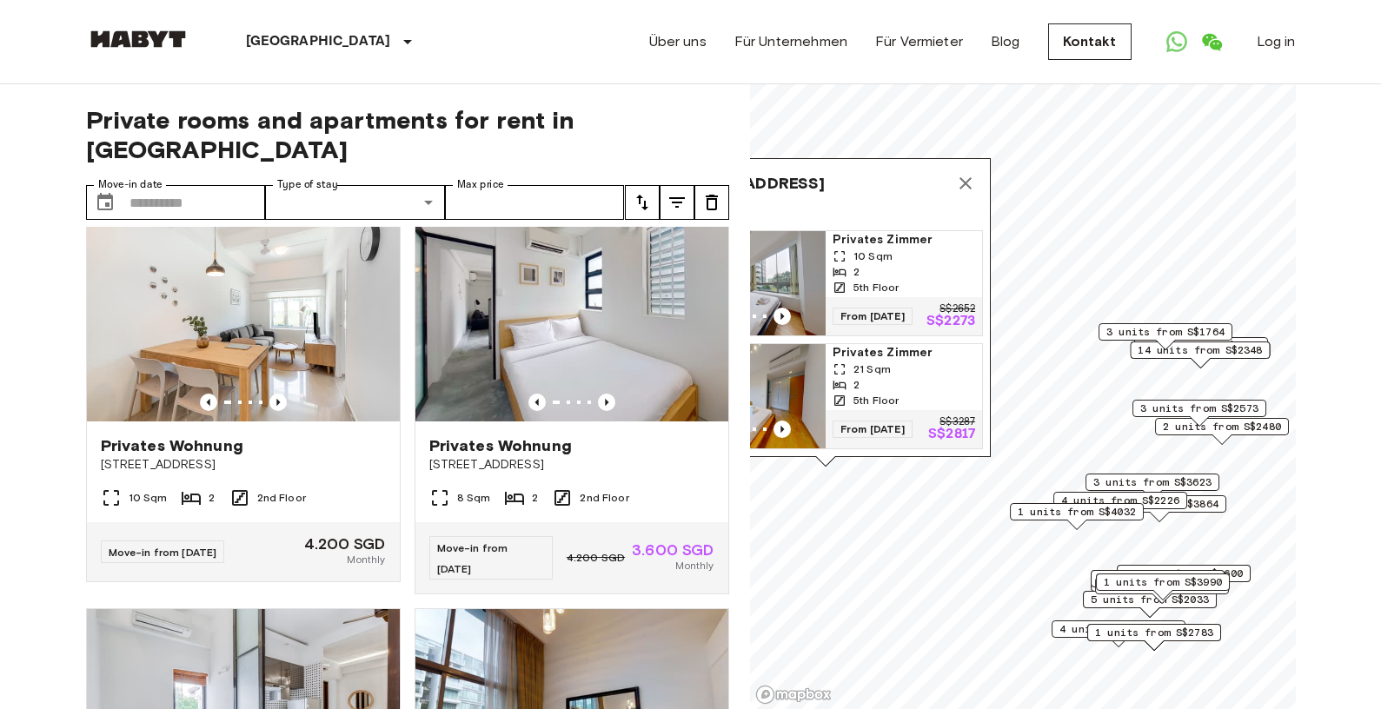
click at [962, 173] on icon "Map marker" at bounding box center [965, 183] width 21 height 21
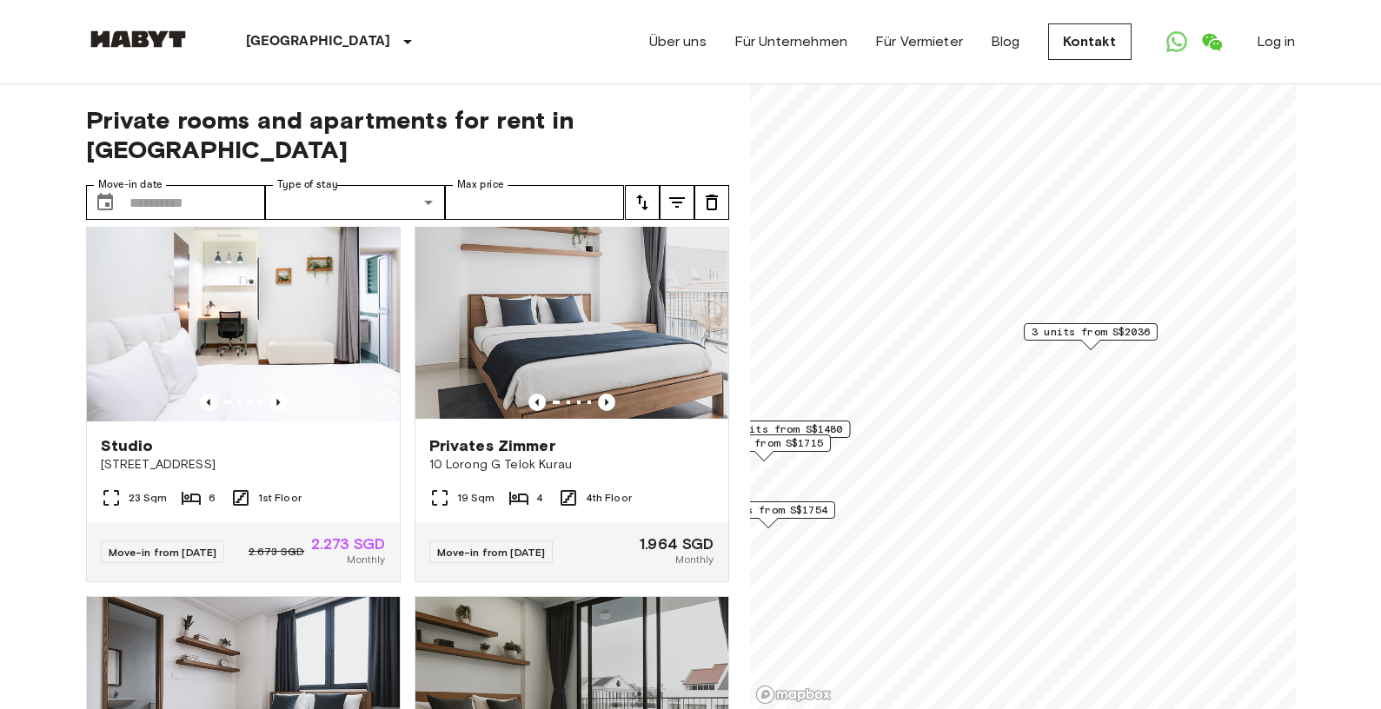
click at [1134, 331] on span "3 units from S$2036" at bounding box center [1091, 332] width 118 height 16
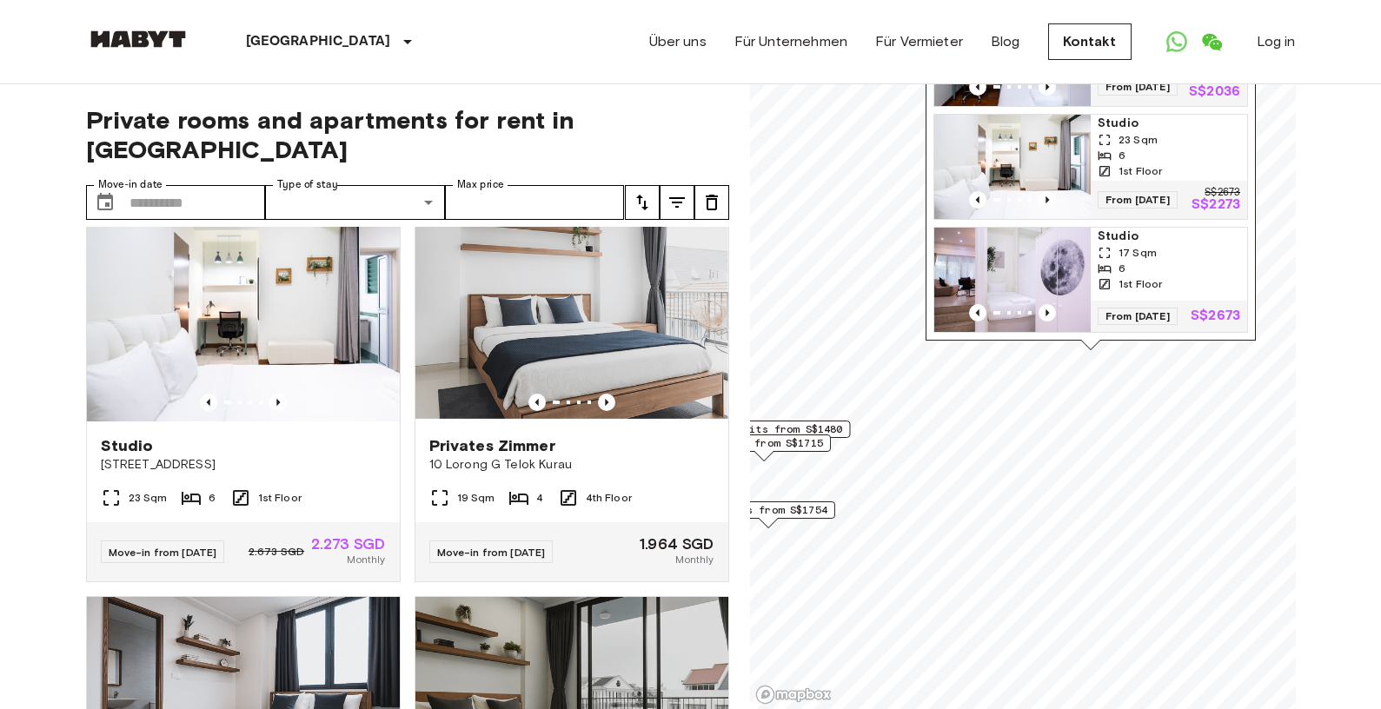
click at [1022, 277] on img "Map marker" at bounding box center [1012, 280] width 156 height 104
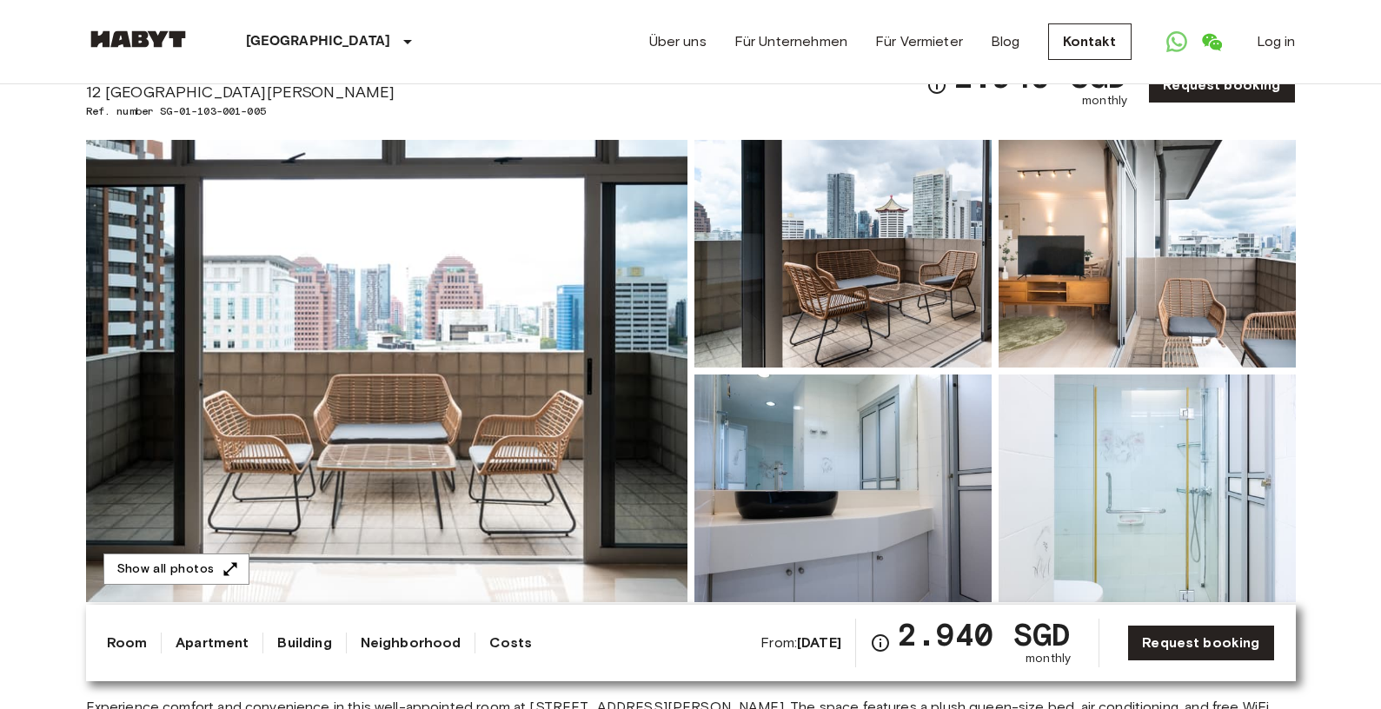
scroll to position [72, 0]
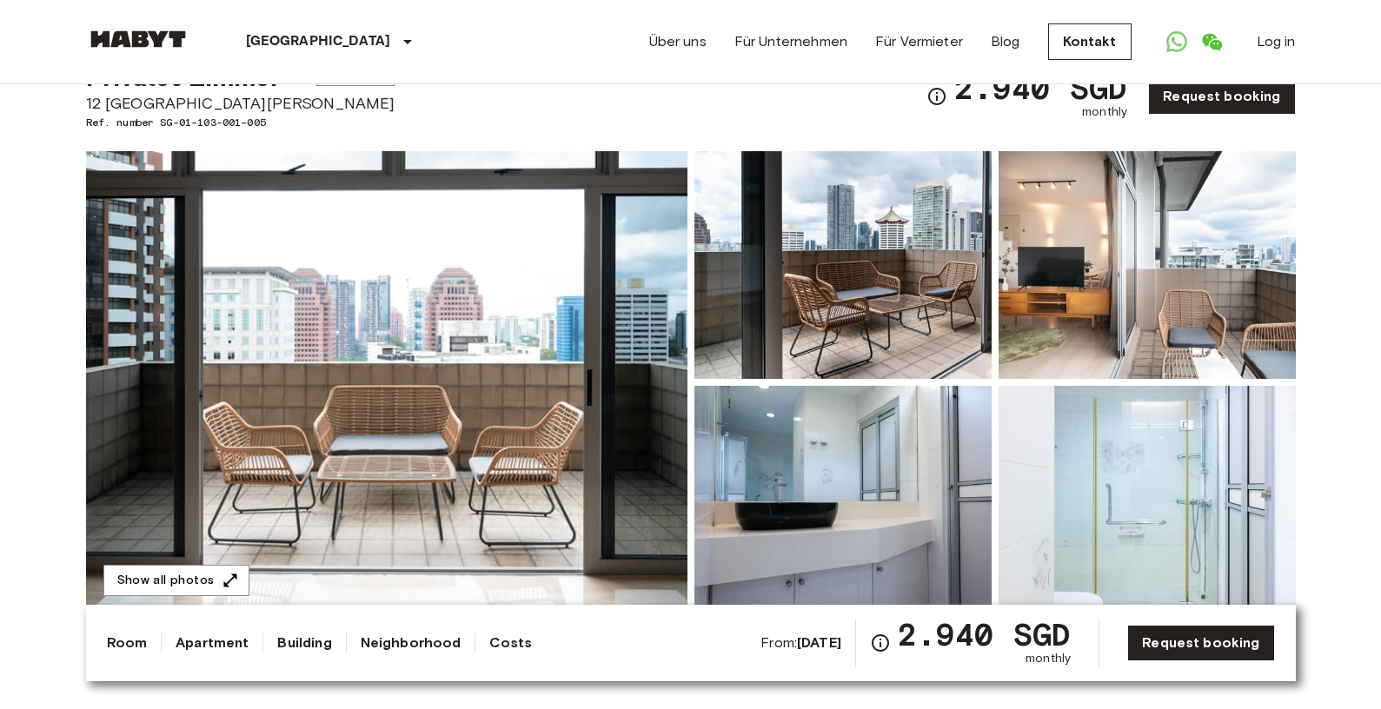
click at [504, 360] on img at bounding box center [386, 382] width 601 height 462
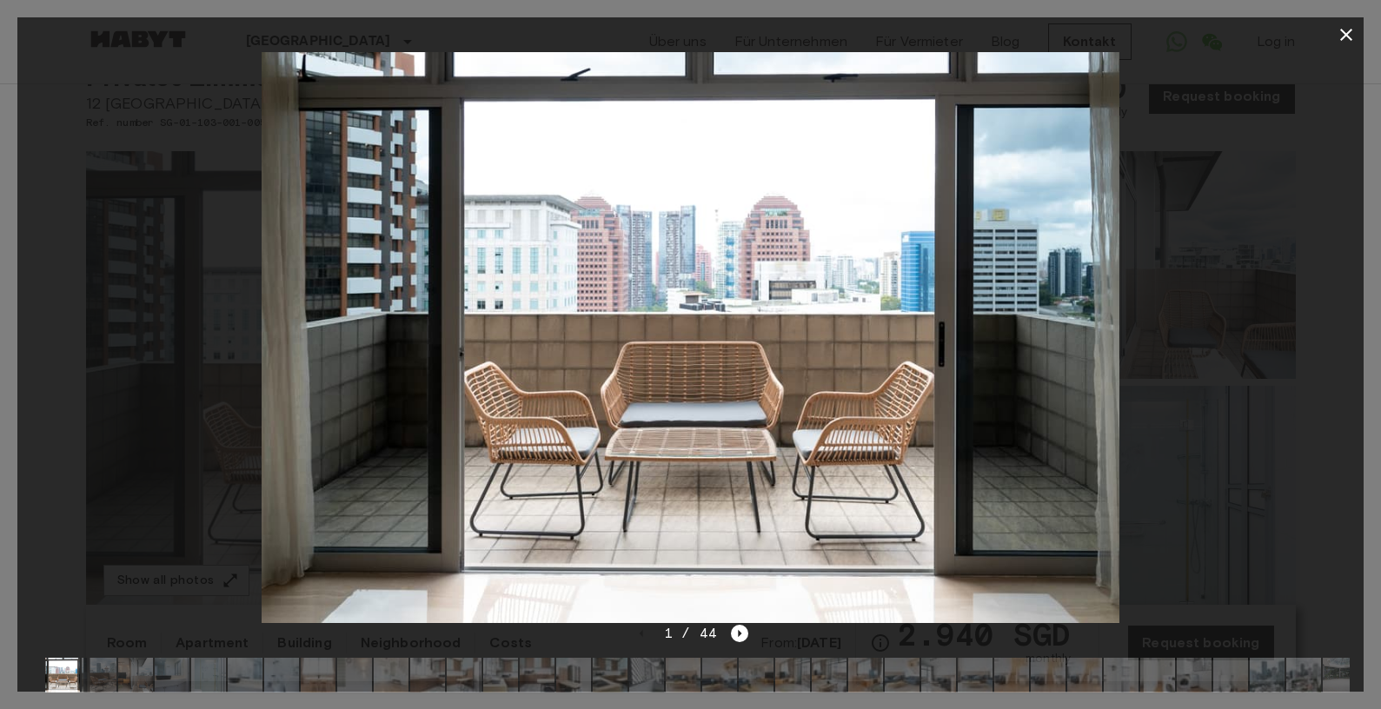
click at [1026, 373] on img at bounding box center [690, 337] width 857 height 571
click at [1244, 359] on div at bounding box center [690, 337] width 1346 height 571
click at [733, 636] on icon "Next image" at bounding box center [739, 633] width 17 height 17
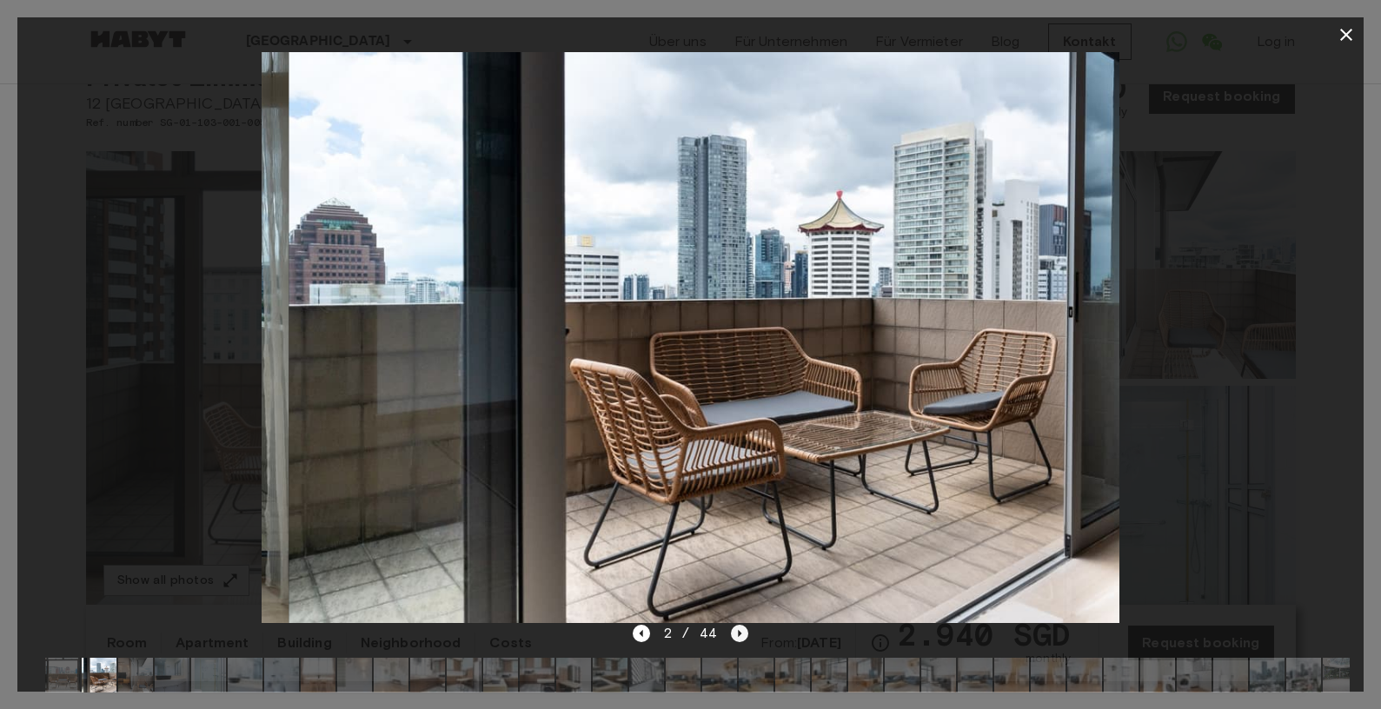
click at [733, 636] on icon "Next image" at bounding box center [739, 633] width 17 height 17
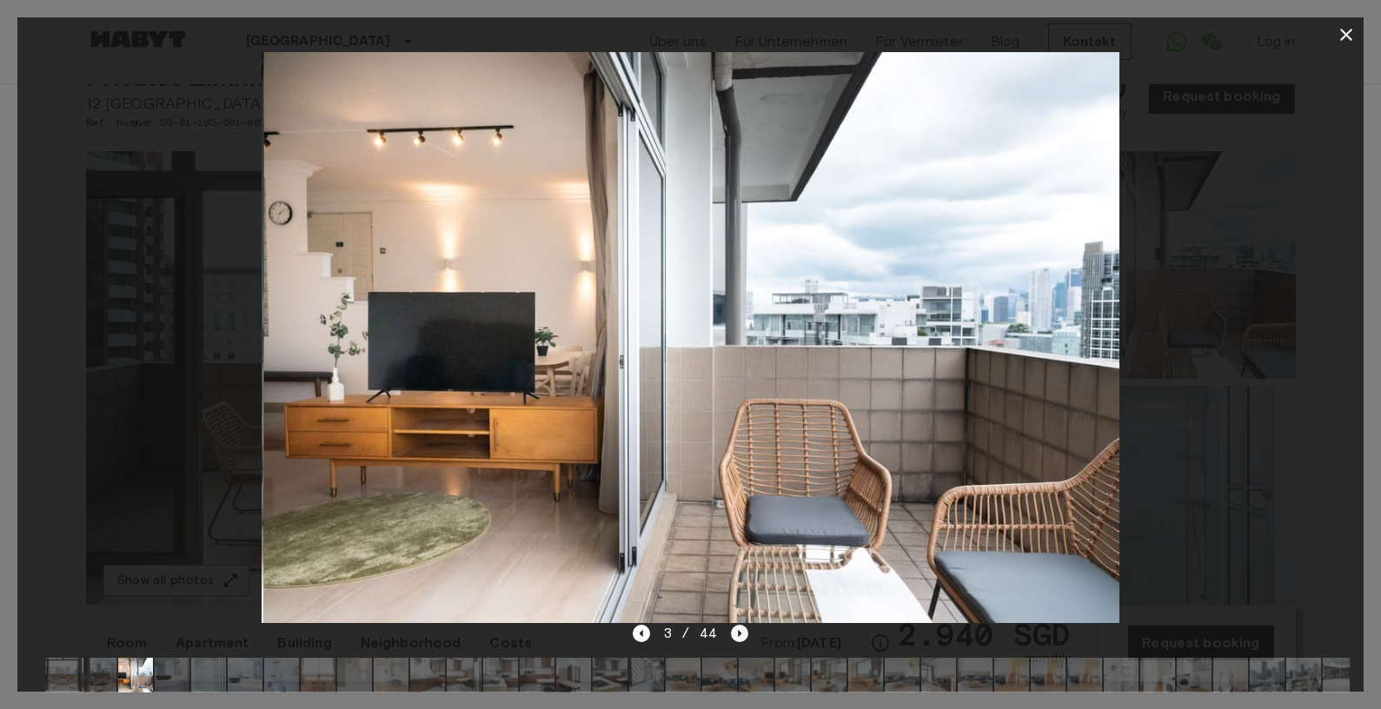
click at [733, 636] on icon "Next image" at bounding box center [739, 633] width 17 height 17
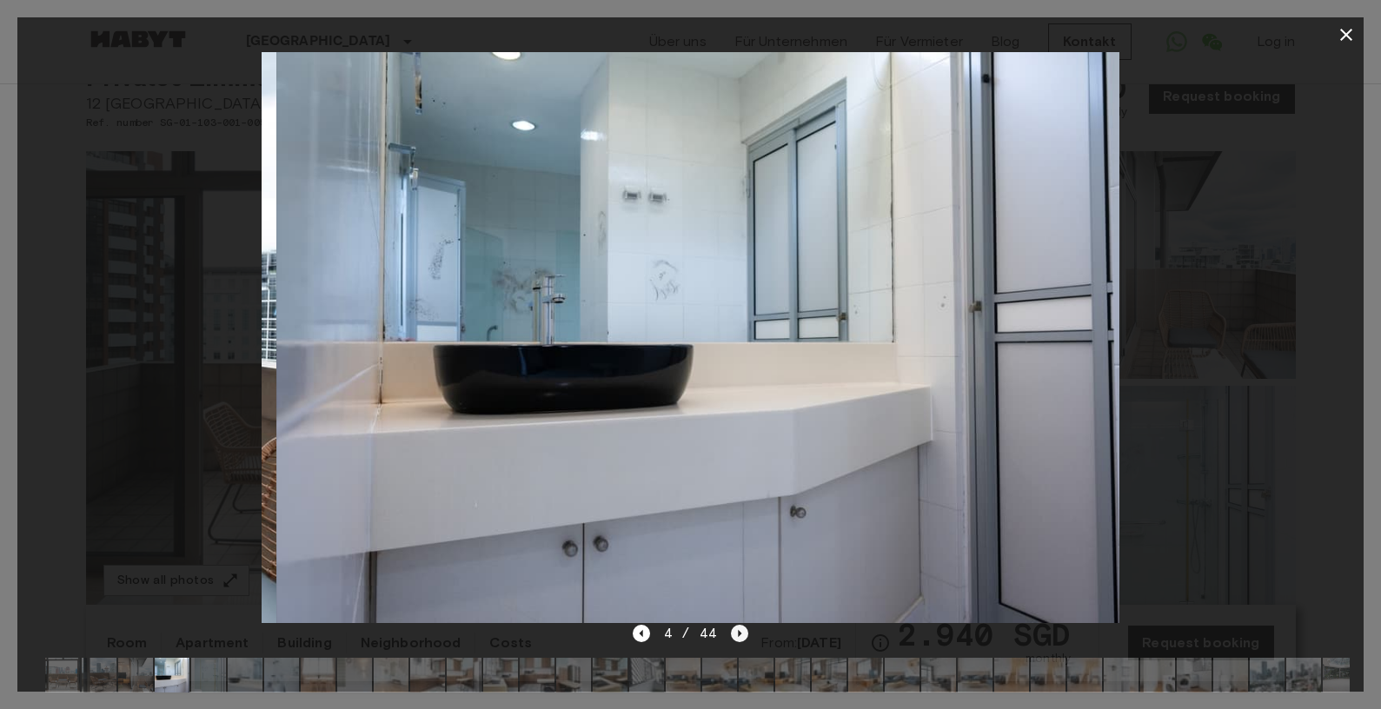
click at [733, 636] on icon "Next image" at bounding box center [739, 633] width 17 height 17
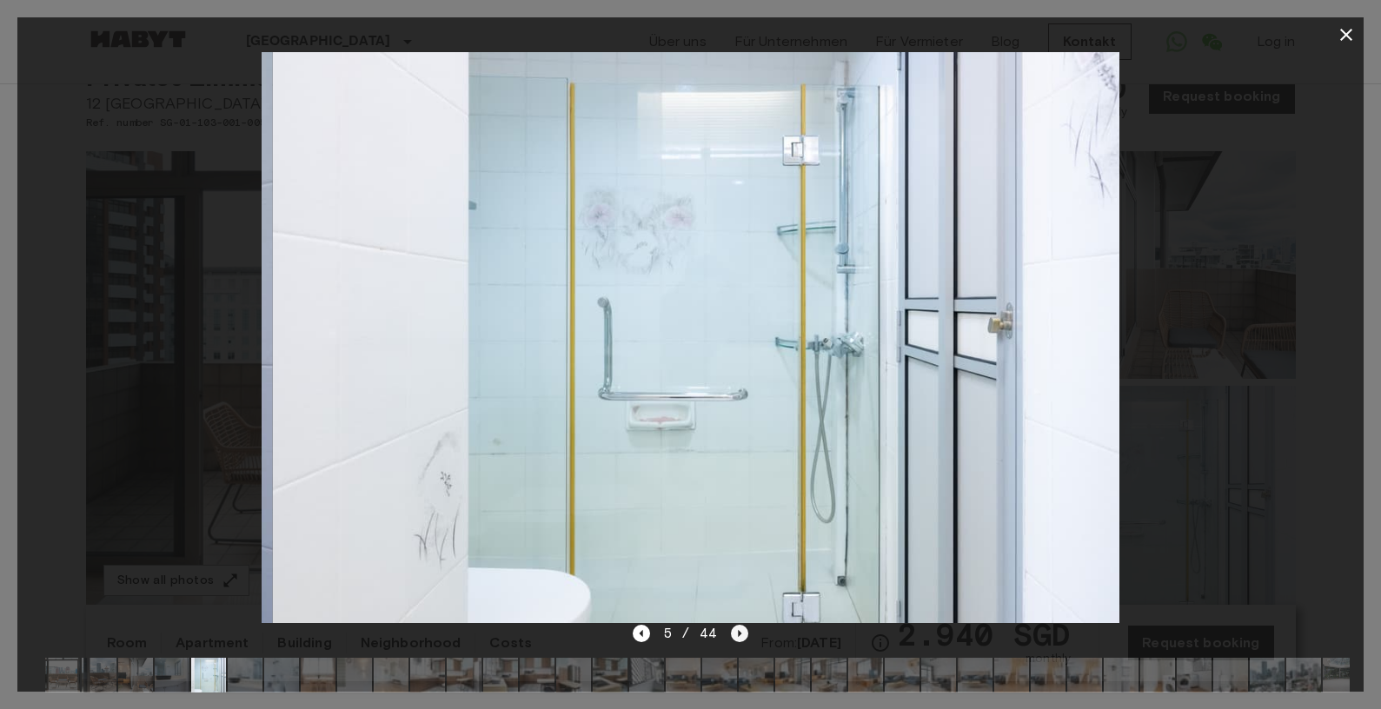
click at [733, 634] on icon "Next image" at bounding box center [739, 633] width 17 height 17
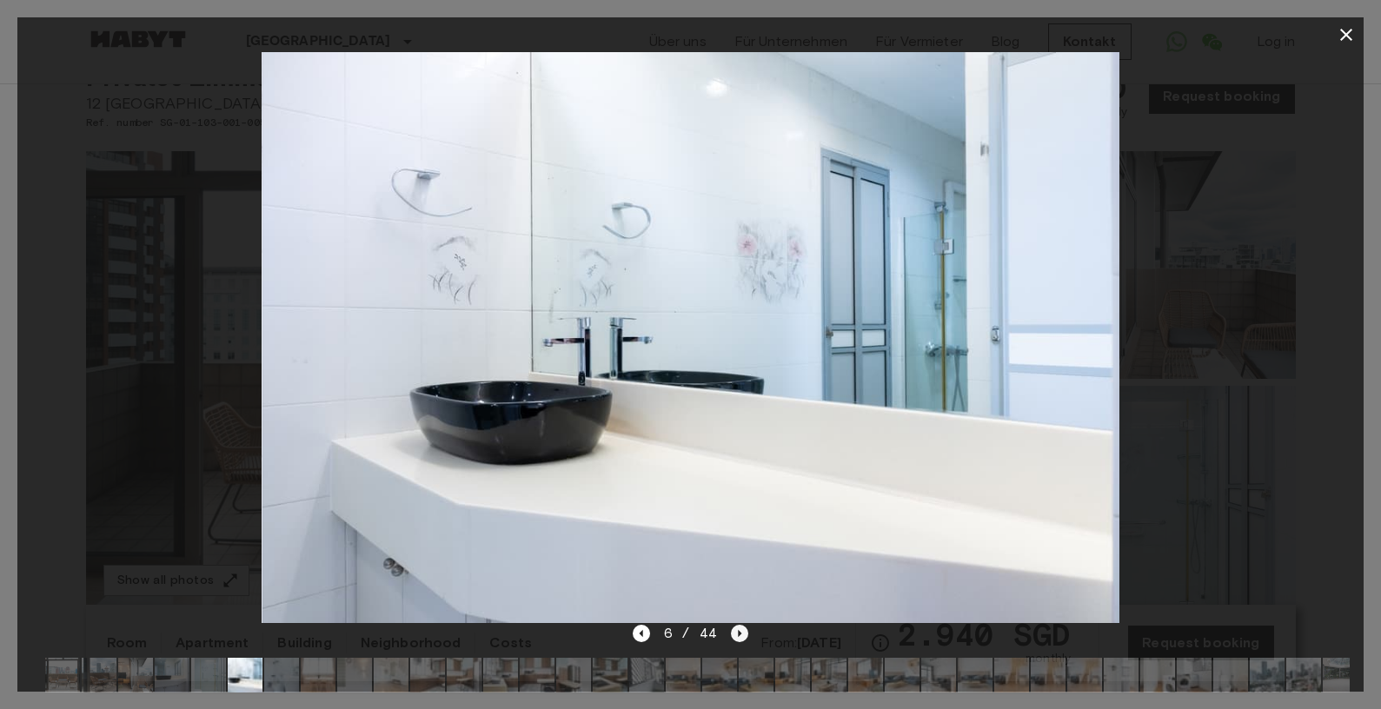
click at [733, 634] on icon "Next image" at bounding box center [739, 633] width 17 height 17
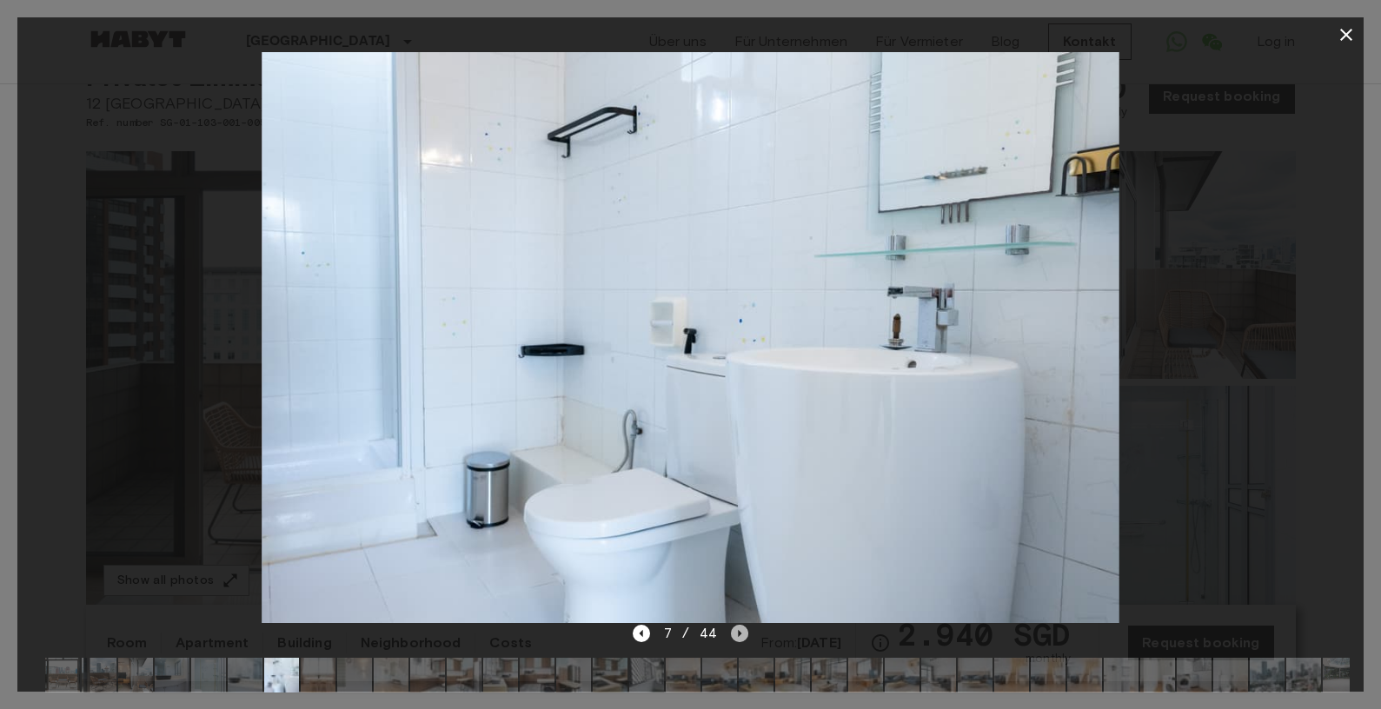
click at [741, 630] on icon "Next image" at bounding box center [739, 633] width 17 height 17
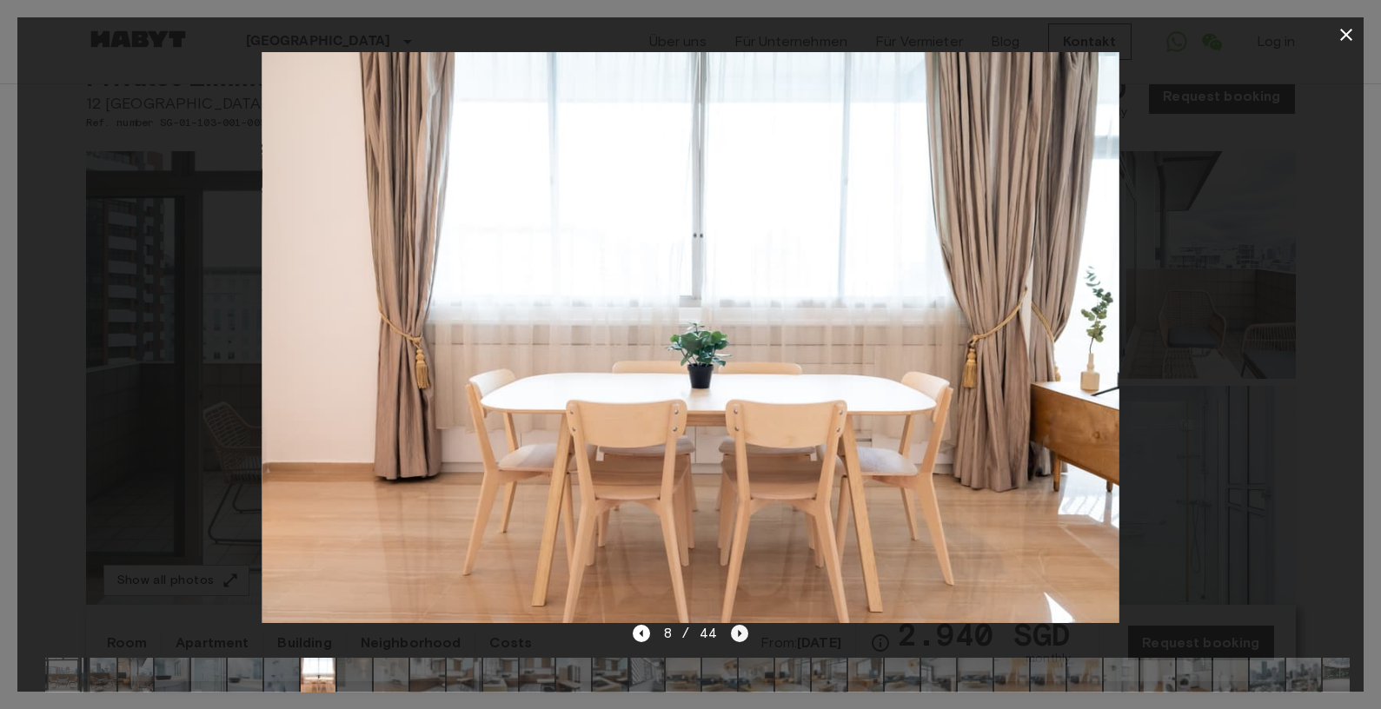
click at [741, 630] on icon "Next image" at bounding box center [739, 633] width 17 height 17
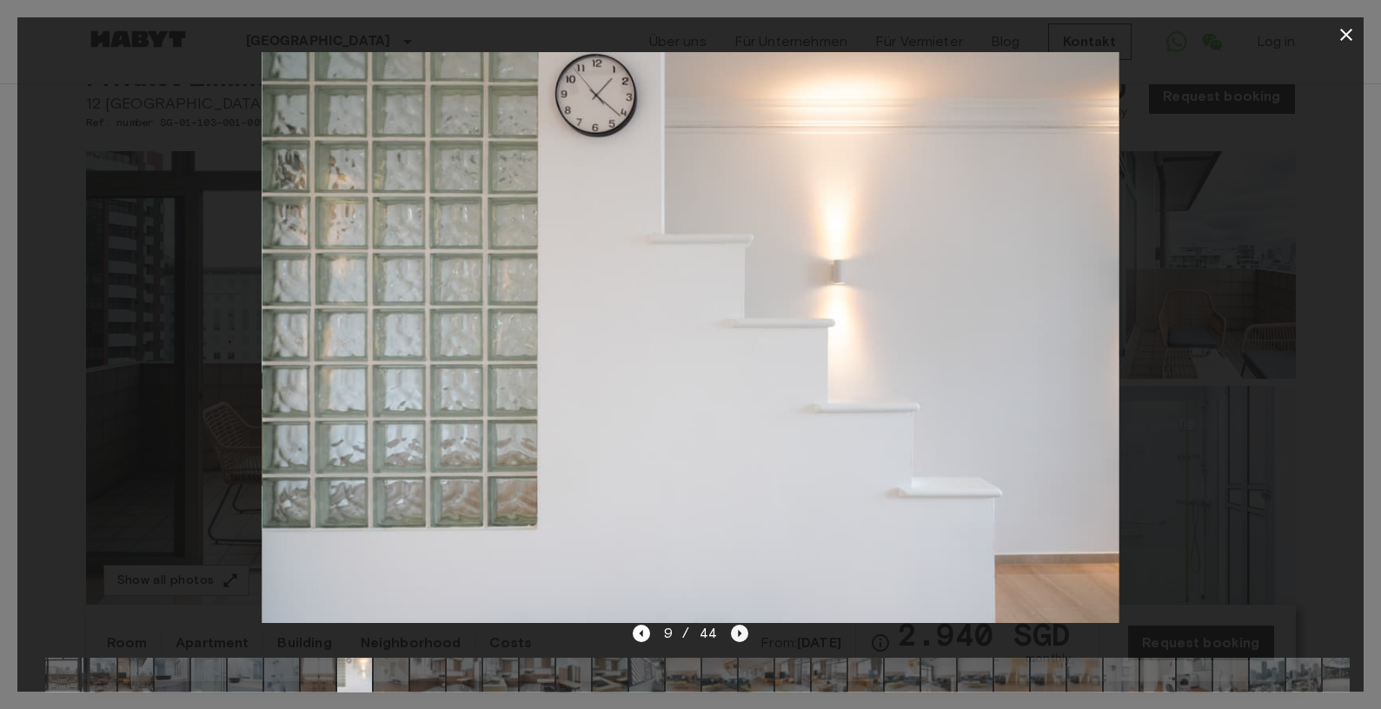
click at [741, 630] on icon "Next image" at bounding box center [739, 633] width 17 height 17
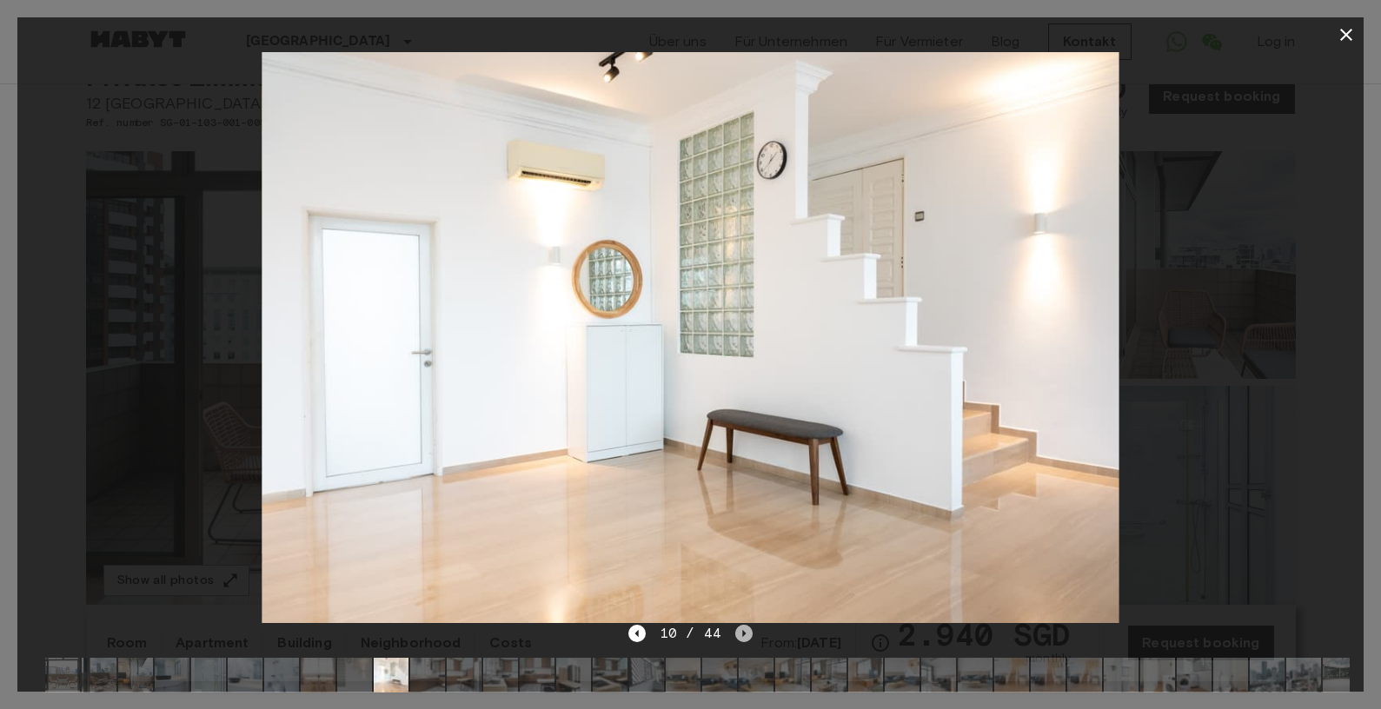
click at [741, 630] on icon "Next image" at bounding box center [743, 633] width 17 height 17
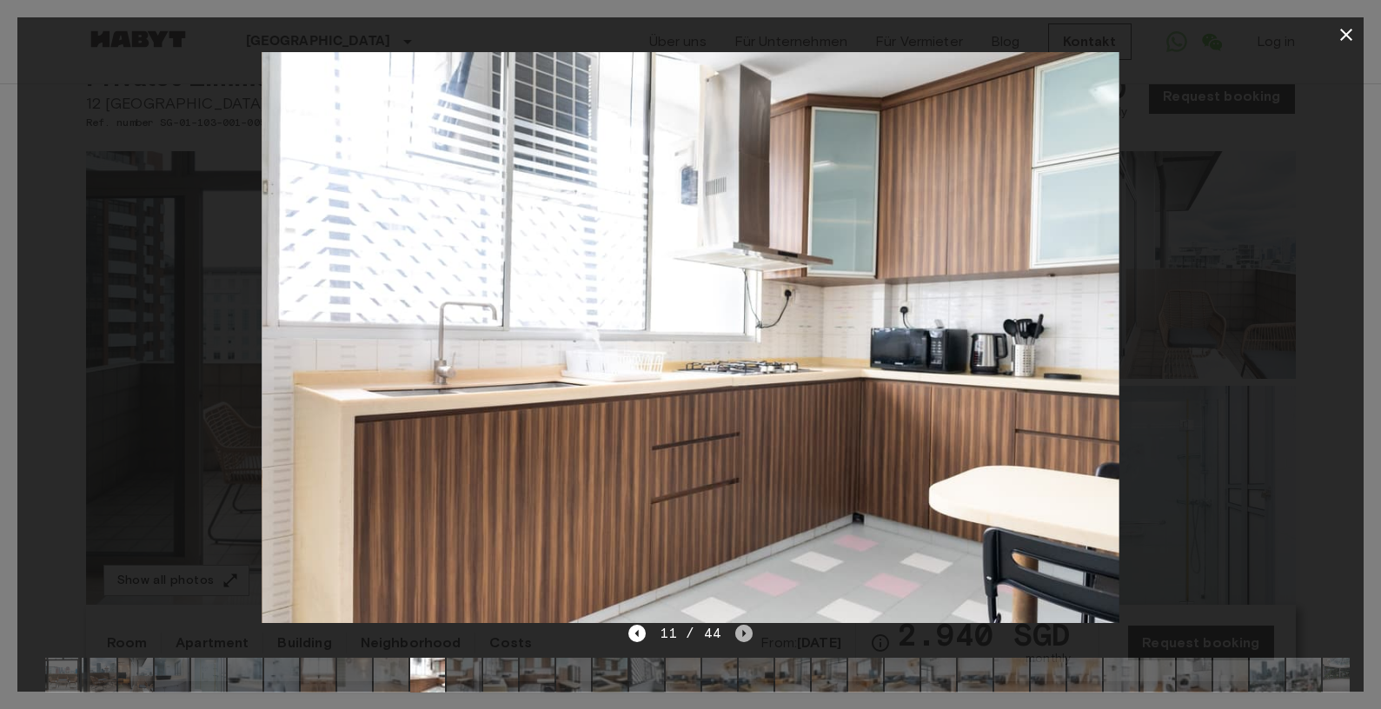
click at [741, 630] on icon "Next image" at bounding box center [743, 633] width 17 height 17
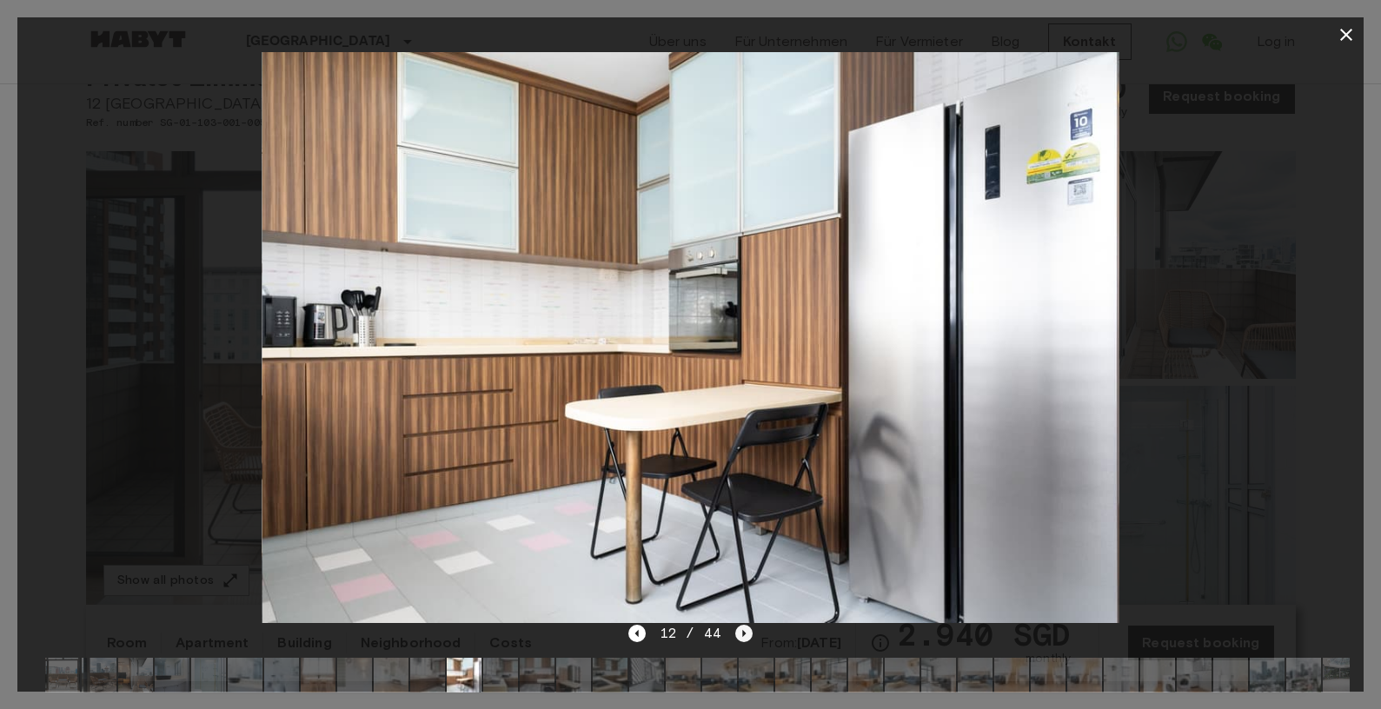
click at [741, 630] on icon "Next image" at bounding box center [743, 633] width 17 height 17
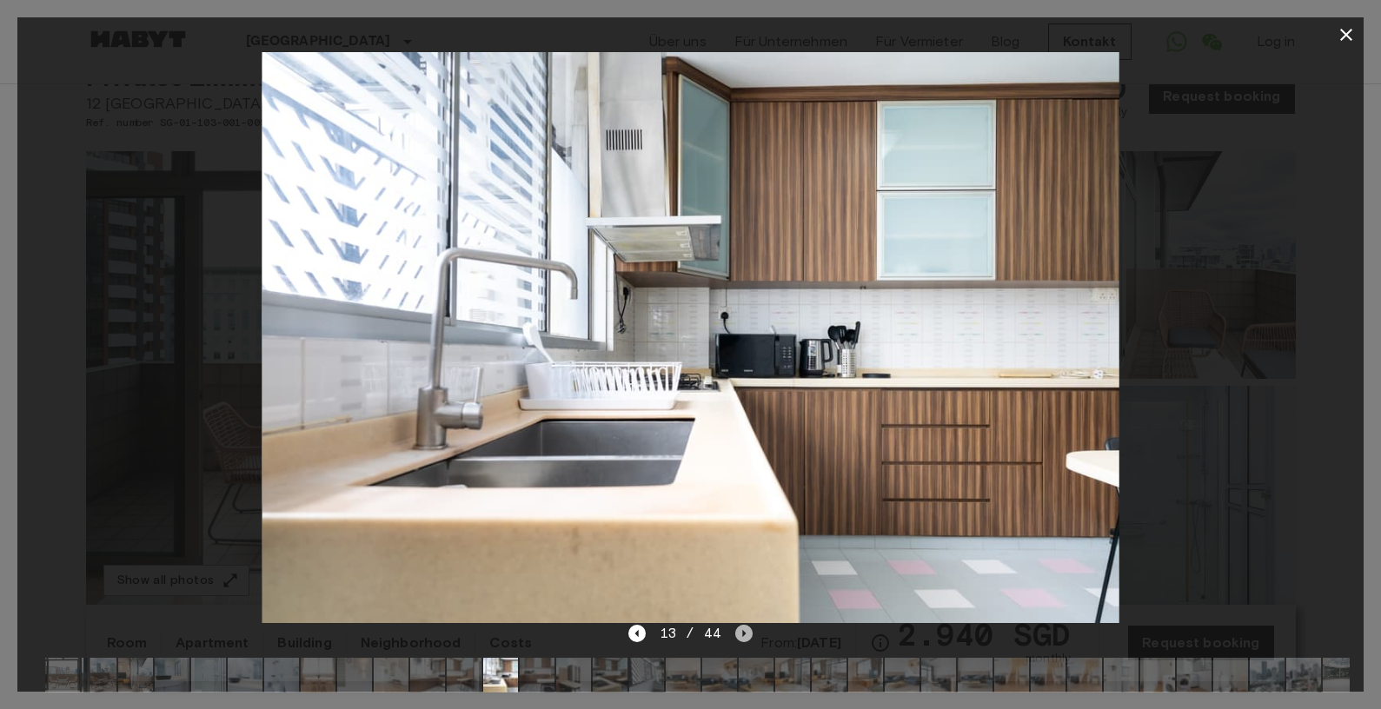
click at [741, 630] on icon "Next image" at bounding box center [743, 633] width 17 height 17
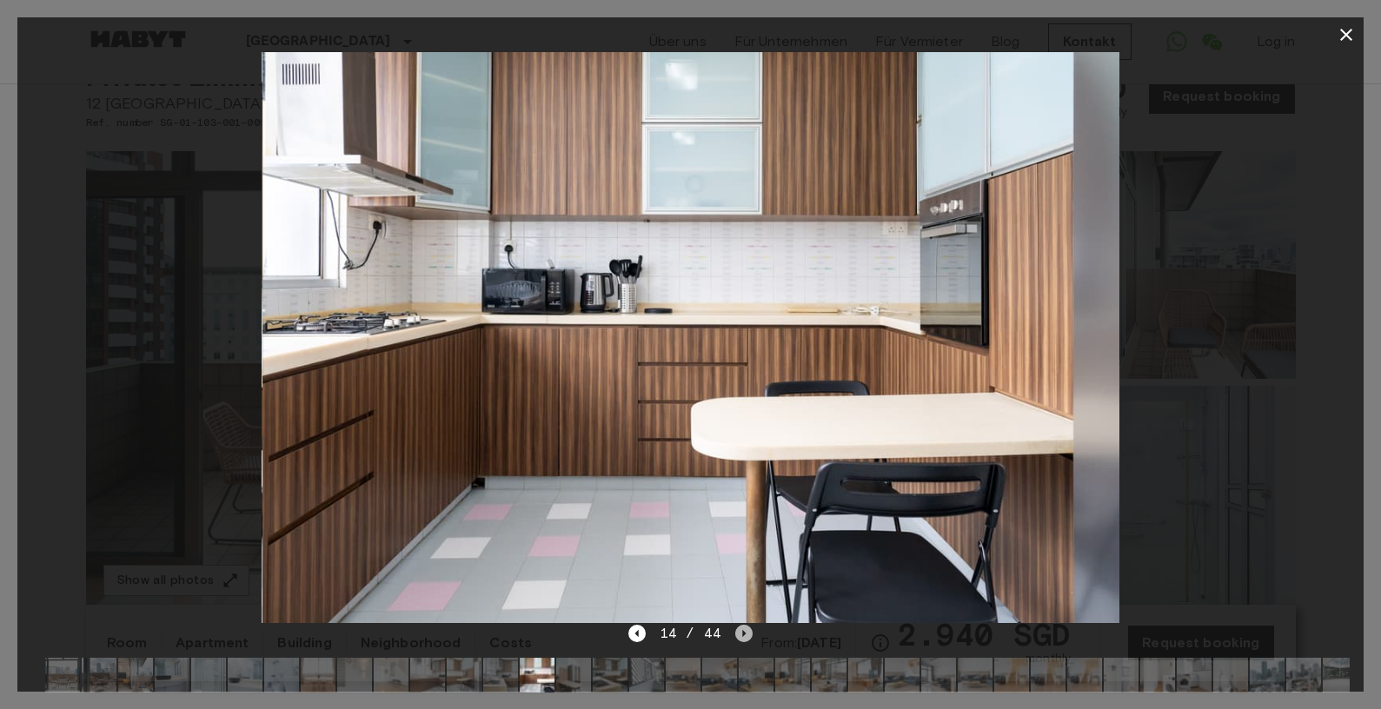
click at [741, 630] on icon "Next image" at bounding box center [743, 633] width 17 height 17
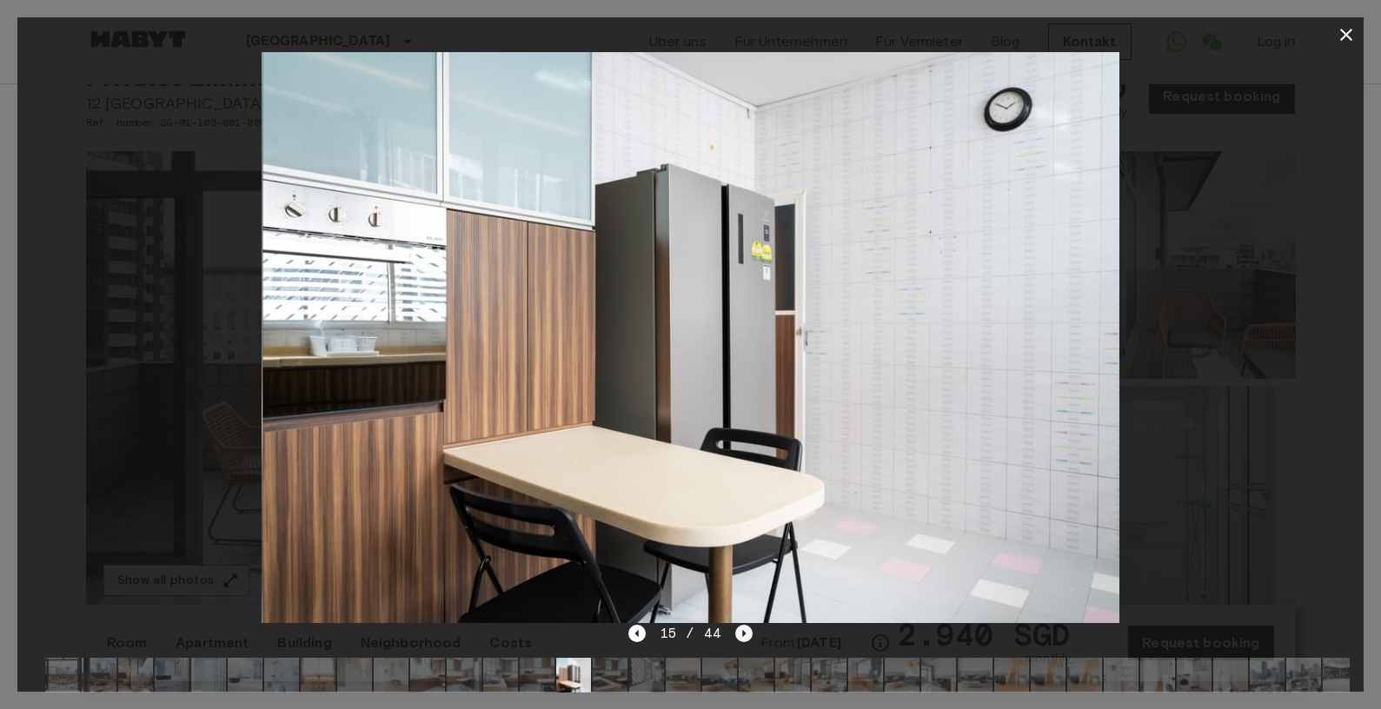
click at [741, 630] on icon "Next image" at bounding box center [743, 633] width 17 height 17
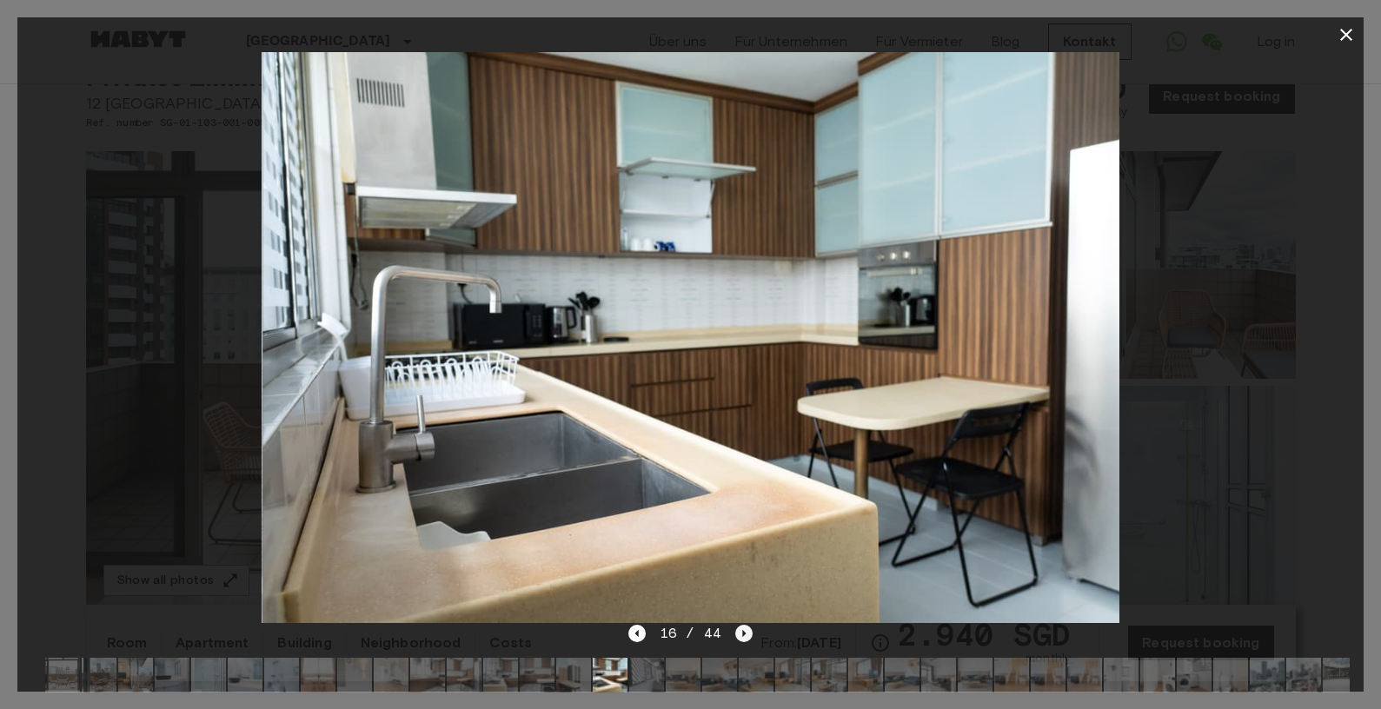
click at [741, 630] on icon "Next image" at bounding box center [743, 633] width 17 height 17
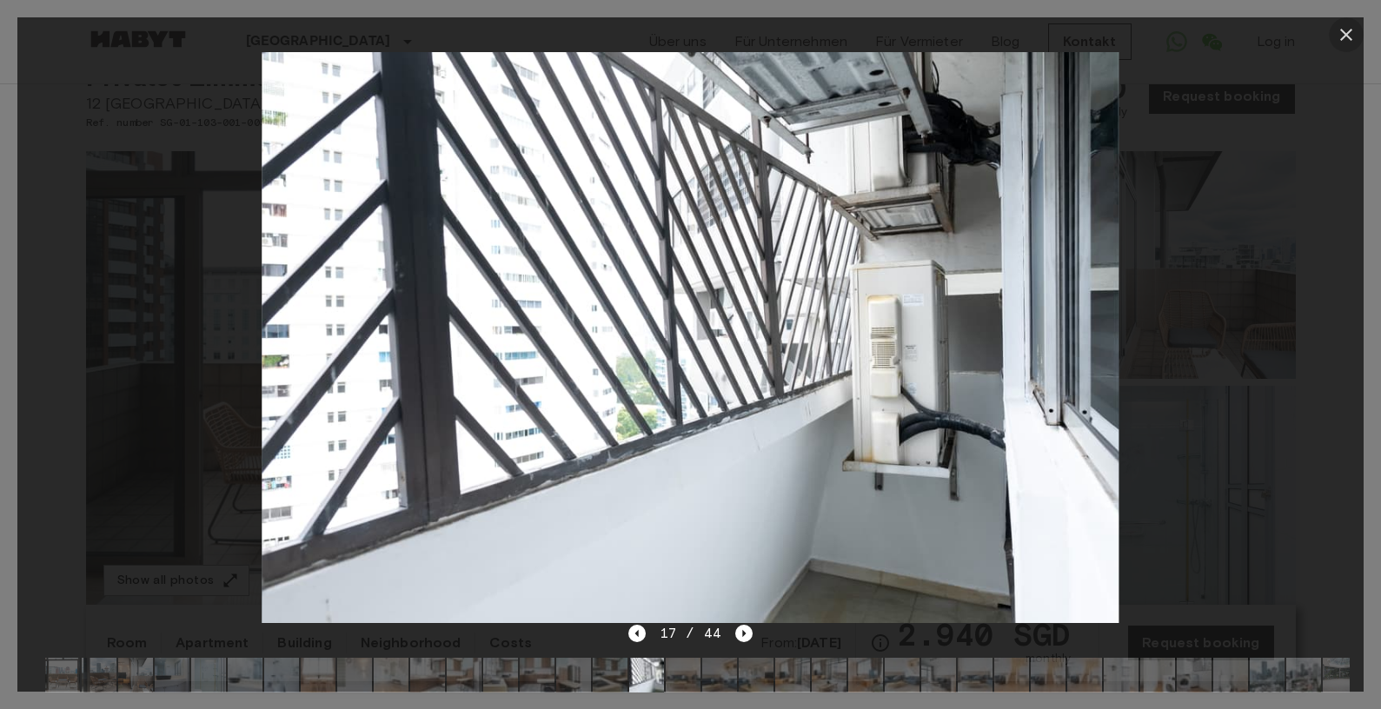
click at [1343, 38] on icon "button" at bounding box center [1346, 35] width 12 height 12
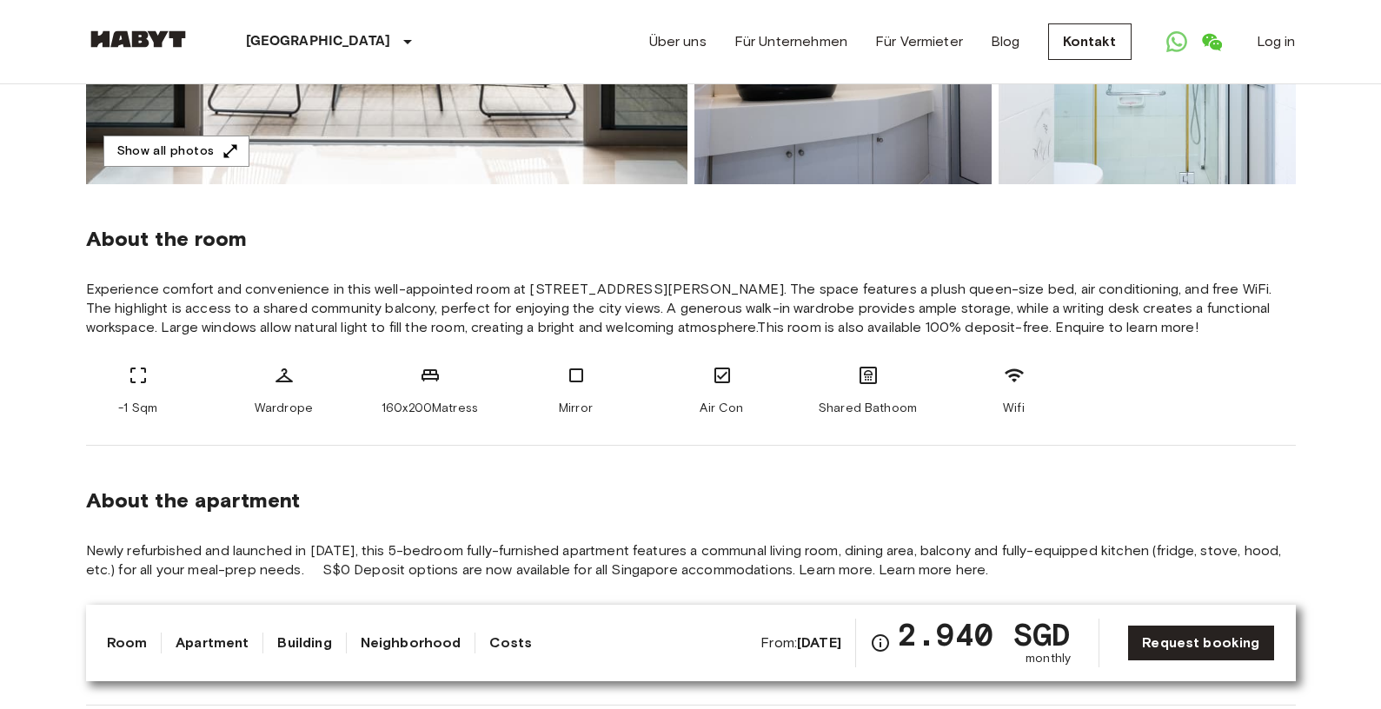
scroll to position [595, 0]
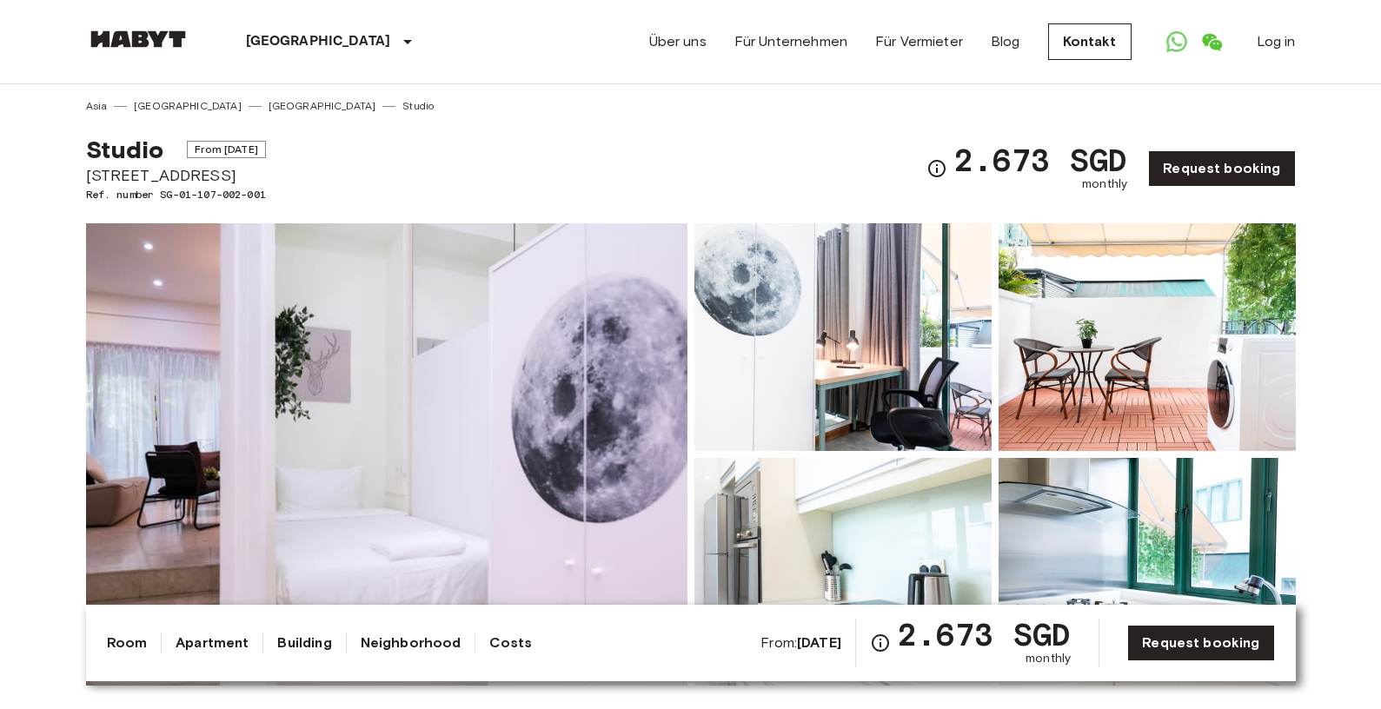
click at [422, 408] on img at bounding box center [386, 454] width 601 height 462
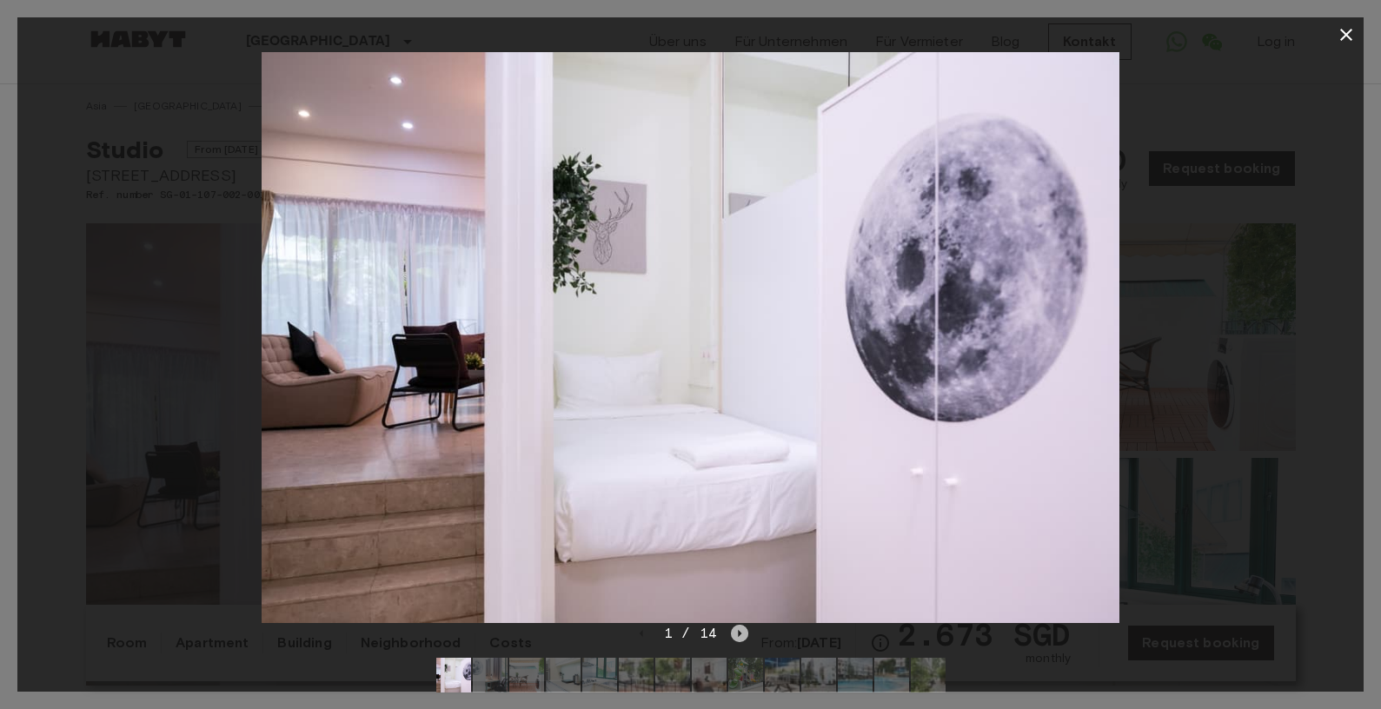
click at [738, 633] on icon "Next image" at bounding box center [739, 633] width 3 height 7
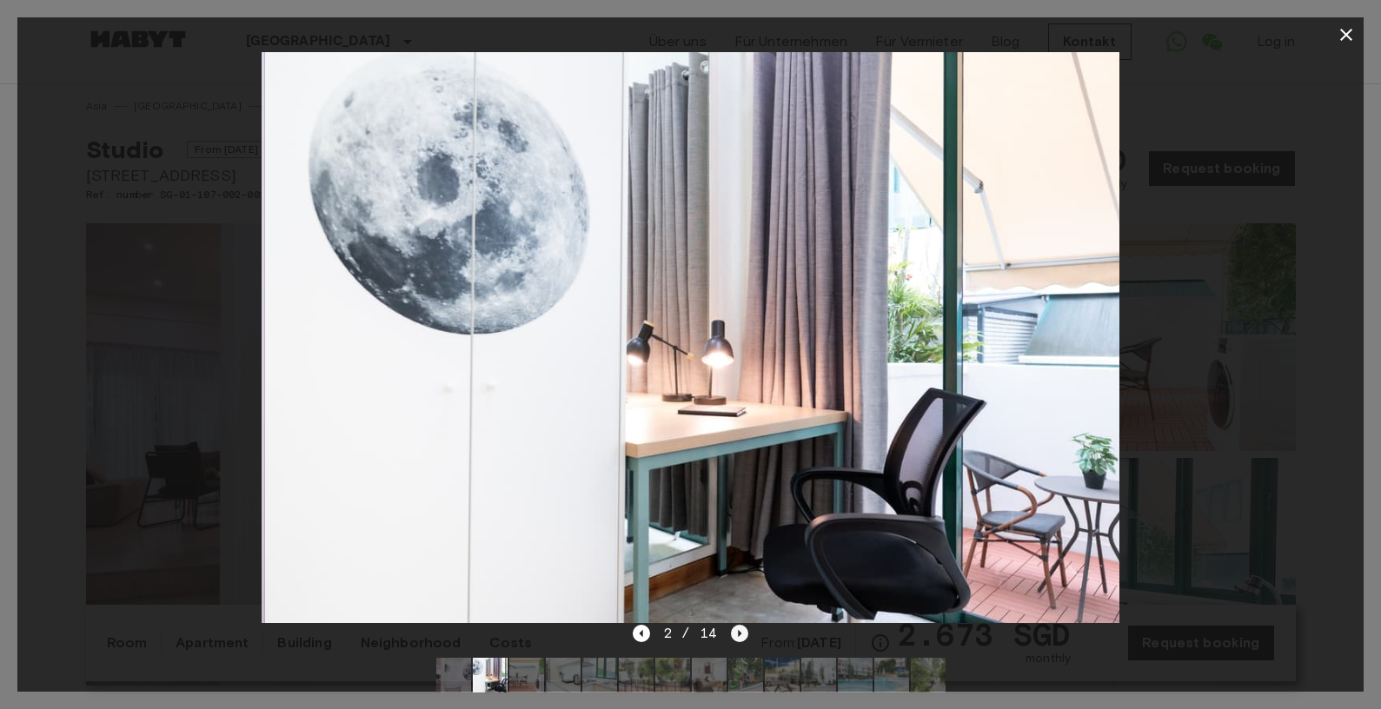
click at [738, 633] on icon "Next image" at bounding box center [739, 633] width 3 height 7
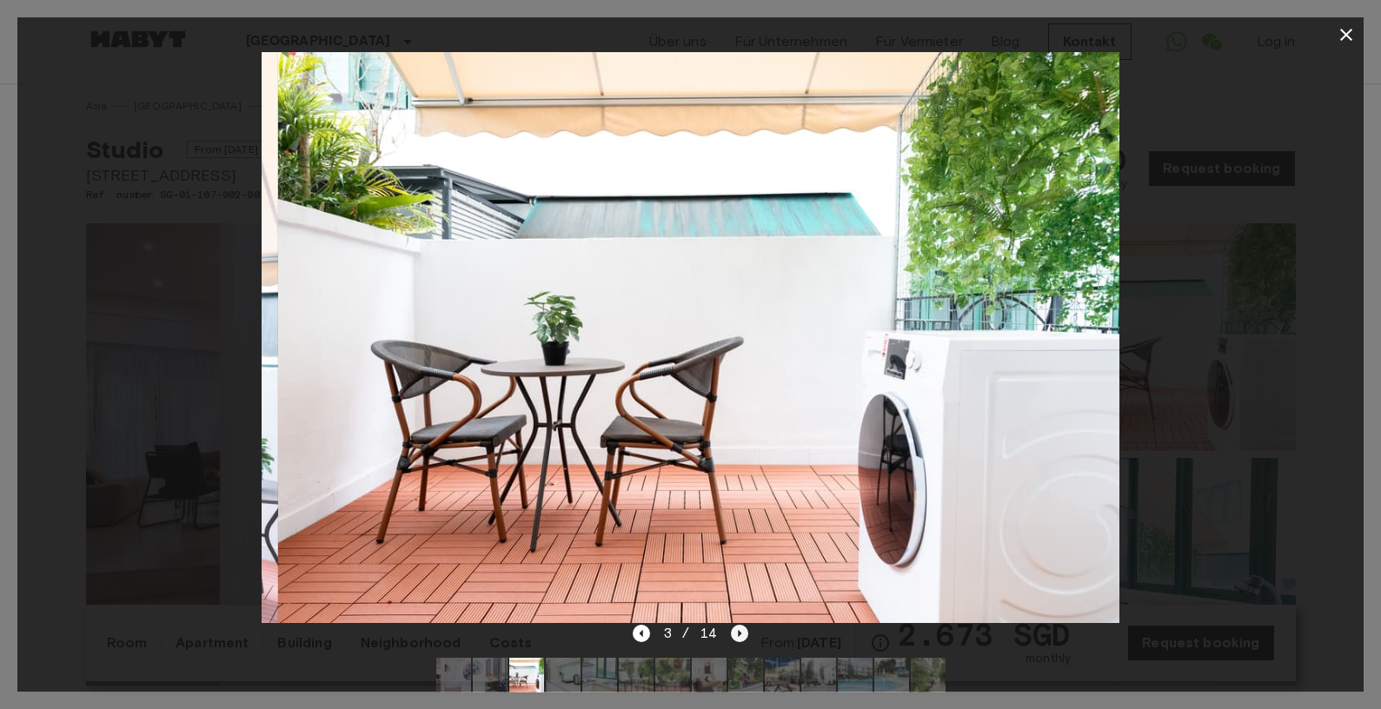
click at [738, 633] on icon "Next image" at bounding box center [739, 633] width 3 height 7
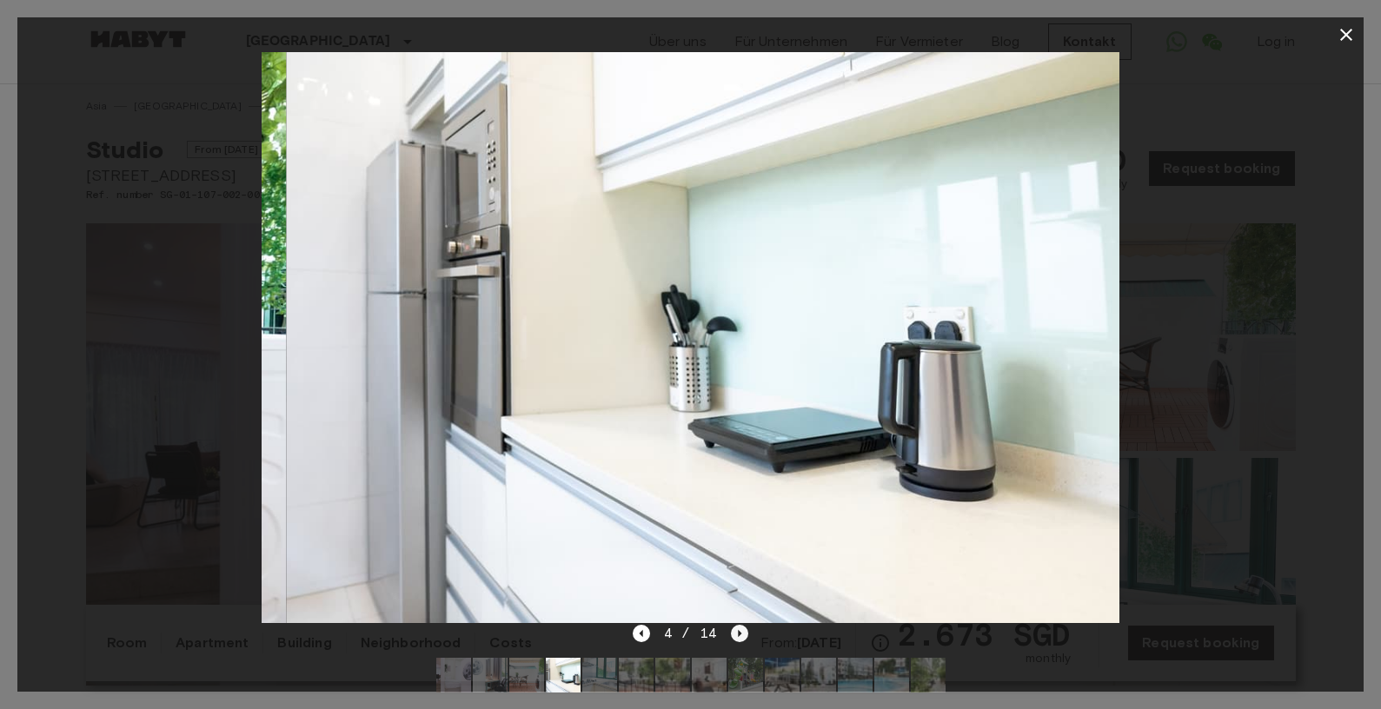
click at [738, 633] on icon "Next image" at bounding box center [739, 633] width 3 height 7
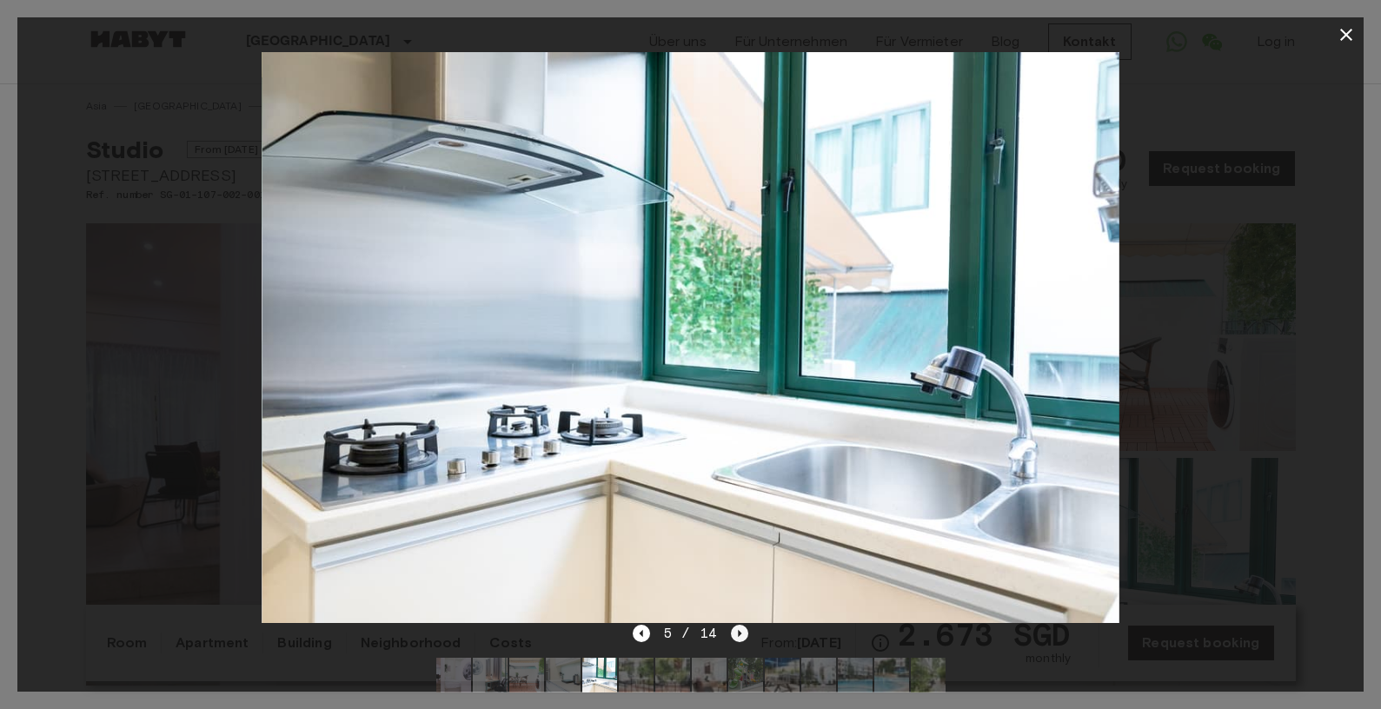
click at [738, 633] on icon "Next image" at bounding box center [739, 633] width 3 height 7
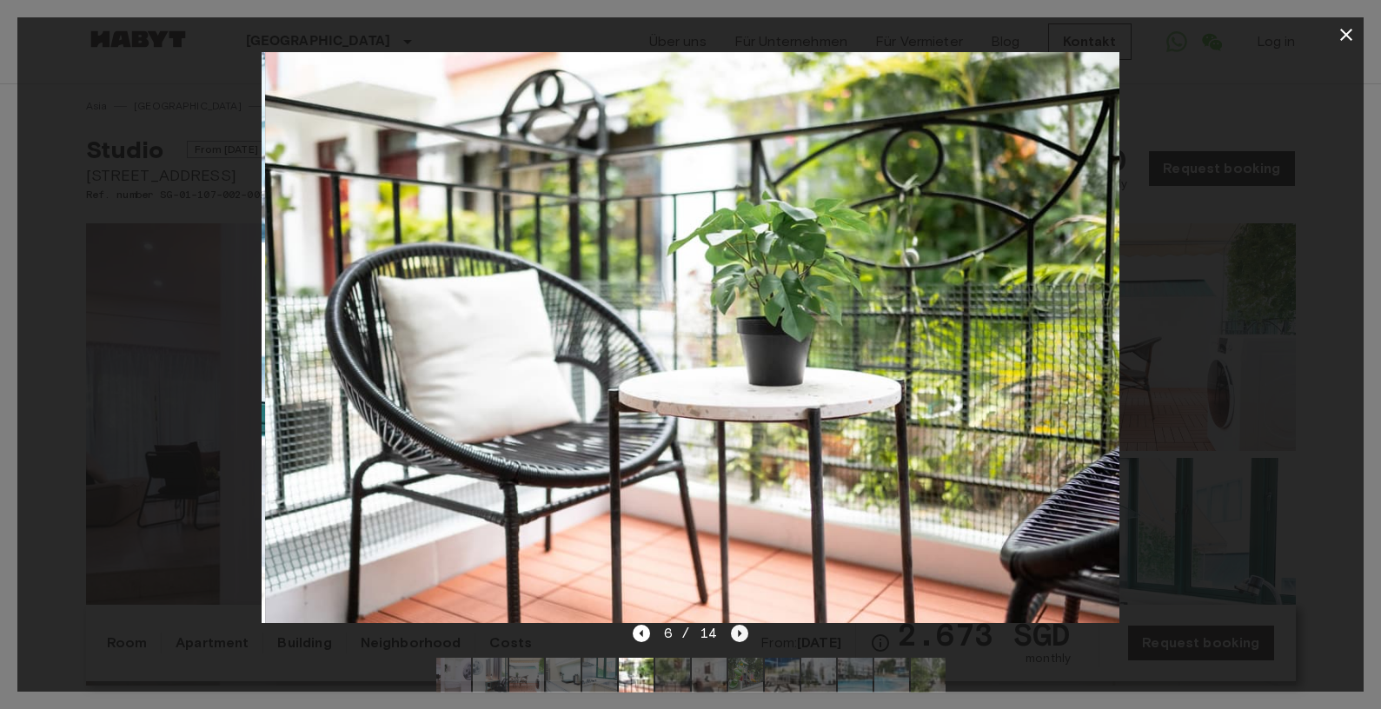
click at [738, 633] on icon "Next image" at bounding box center [739, 633] width 3 height 7
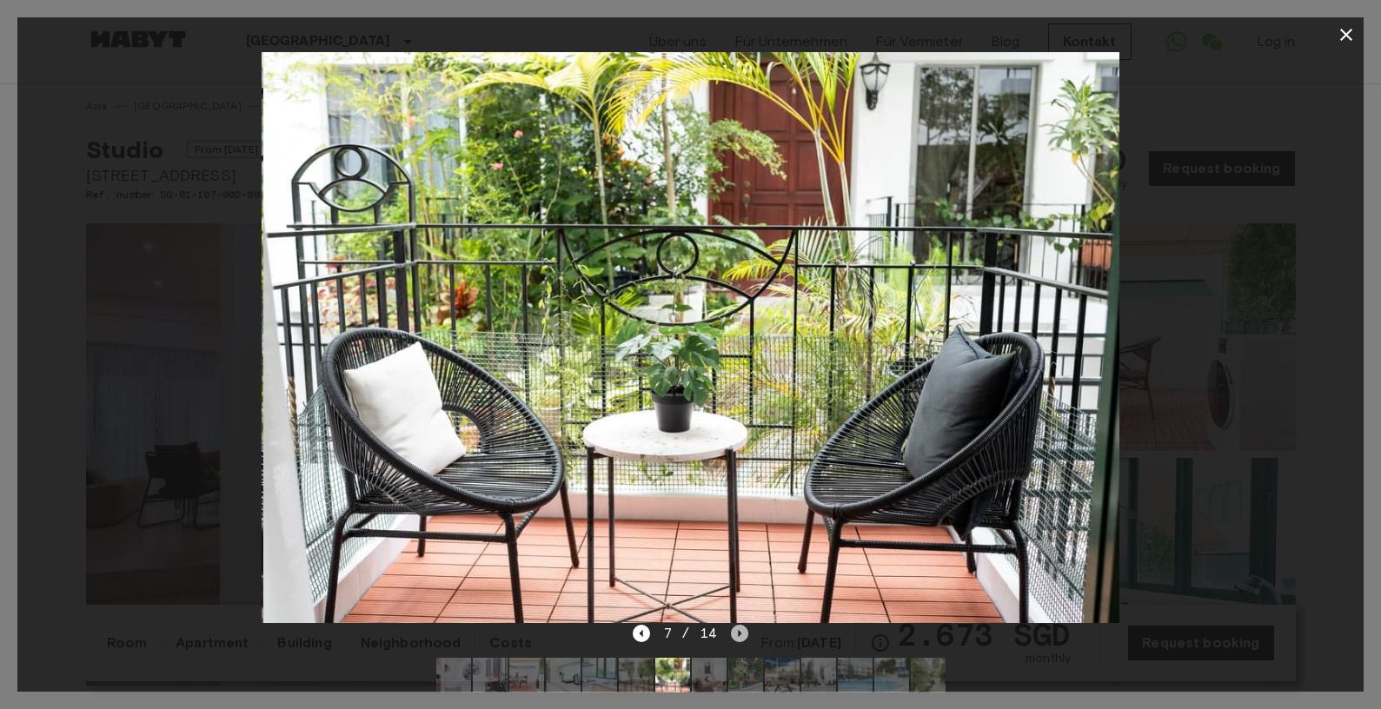
click at [738, 633] on icon "Next image" at bounding box center [739, 633] width 3 height 7
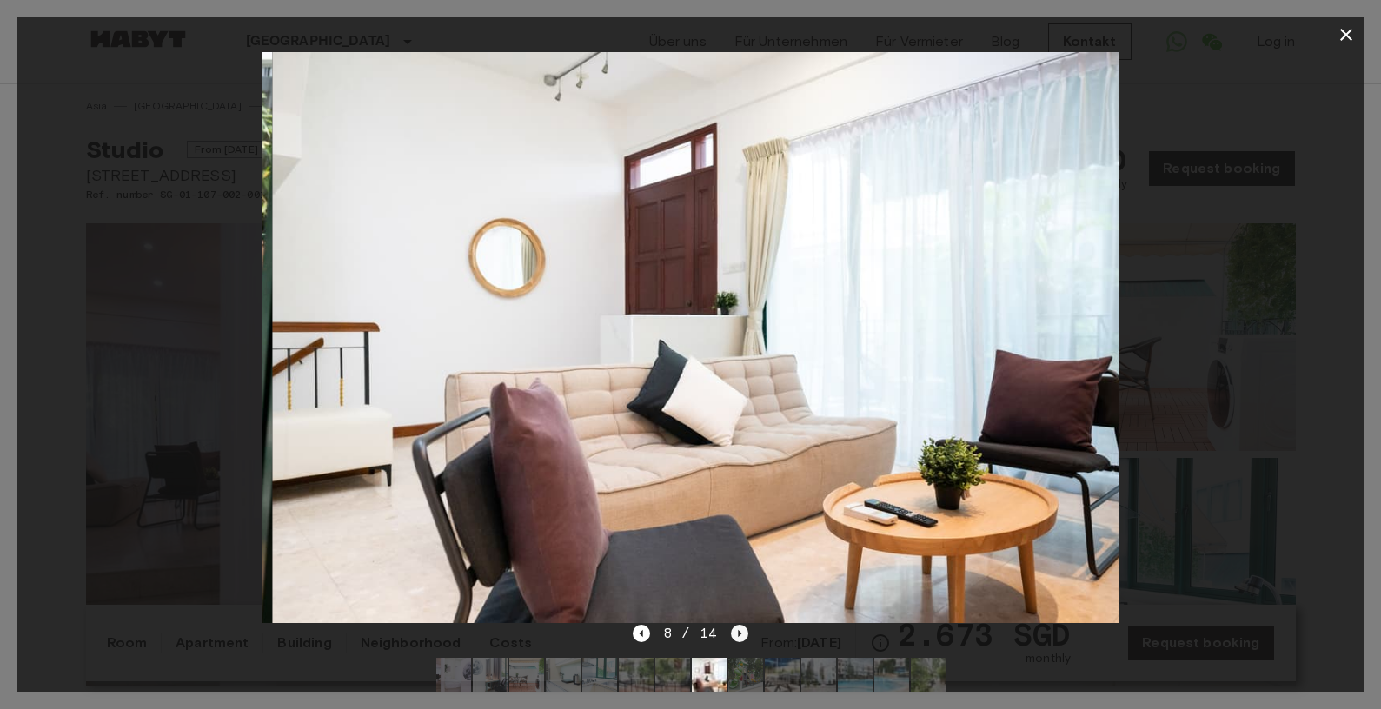
click at [738, 633] on icon "Next image" at bounding box center [739, 633] width 3 height 7
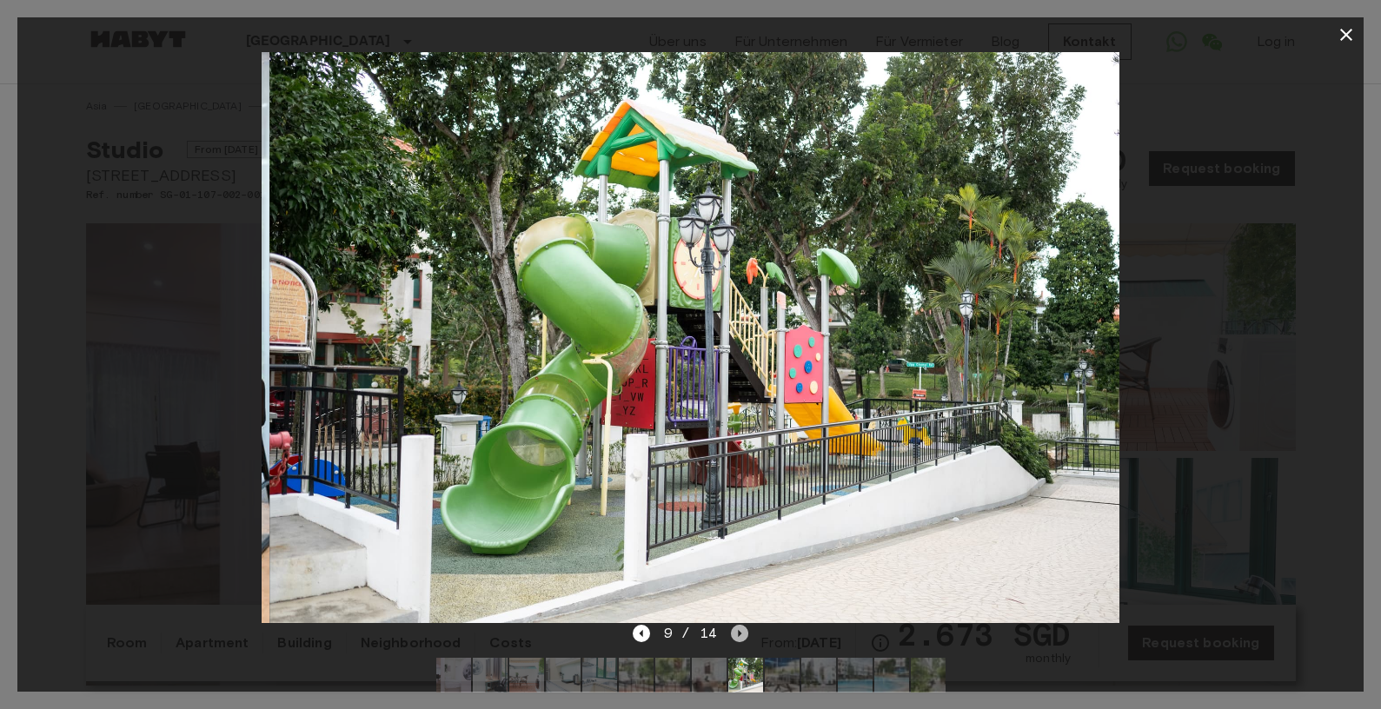
click at [738, 633] on icon "Next image" at bounding box center [739, 633] width 3 height 7
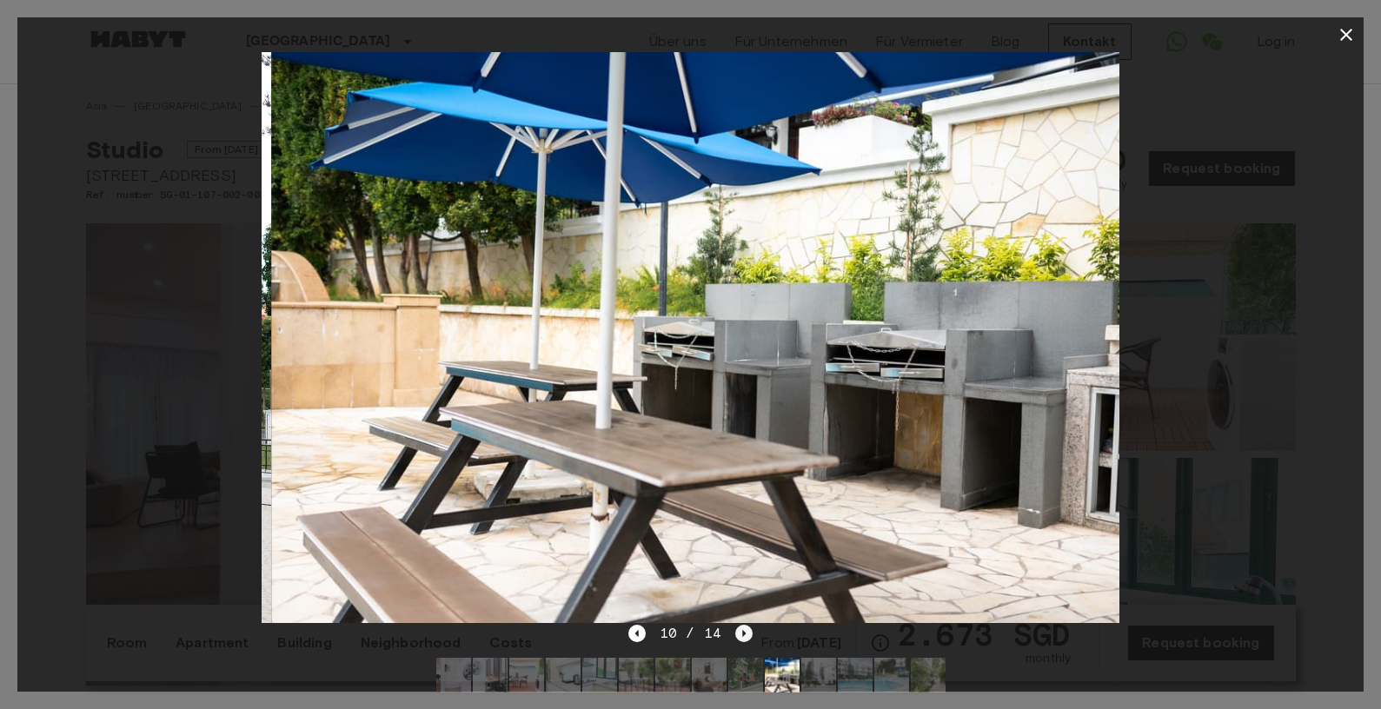
click at [738, 633] on icon "Next image" at bounding box center [743, 633] width 17 height 17
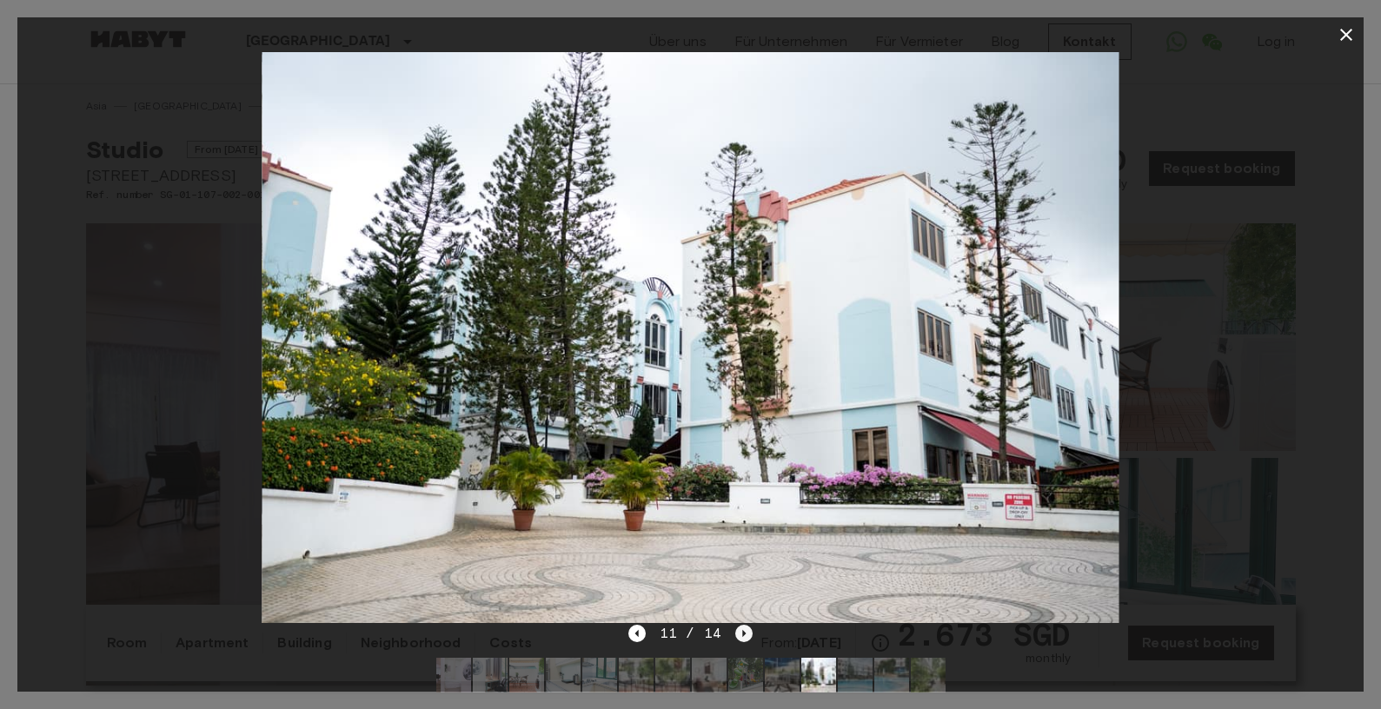
click at [738, 633] on icon "Next image" at bounding box center [743, 633] width 17 height 17
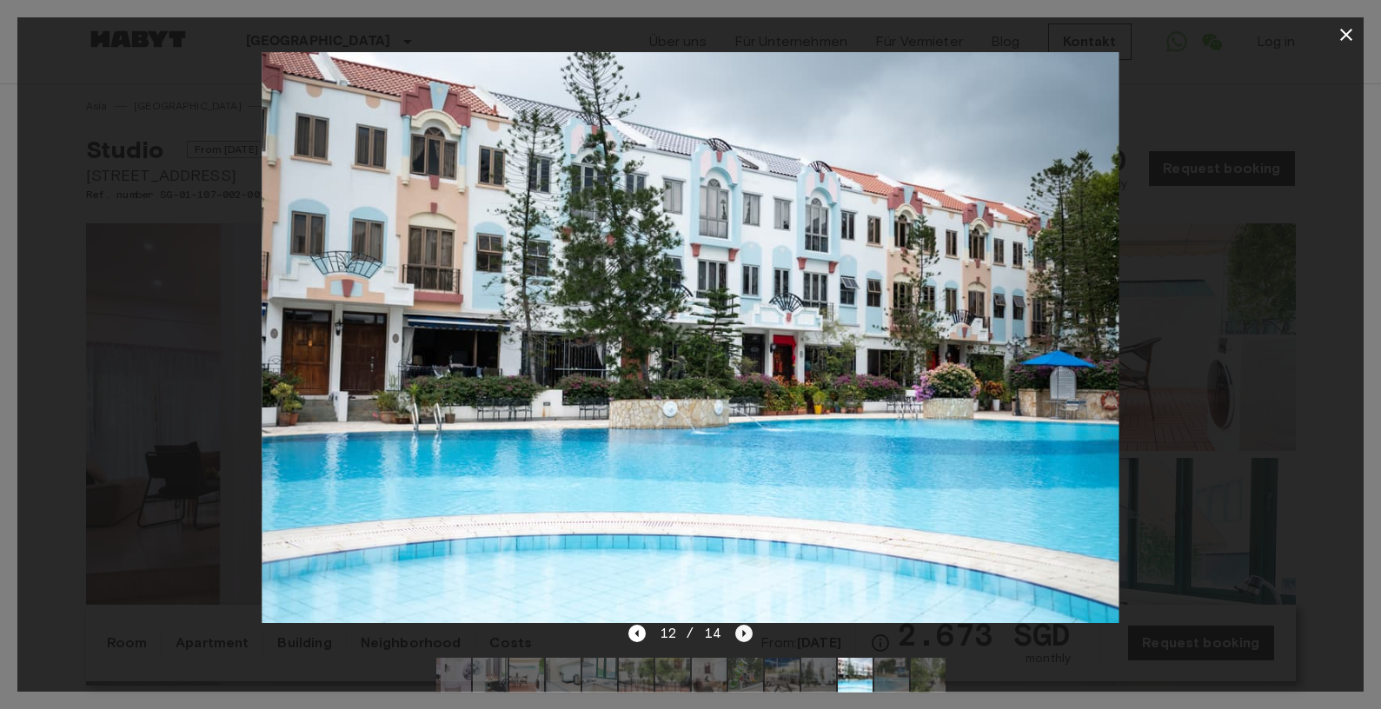
click at [738, 633] on icon "Next image" at bounding box center [743, 633] width 17 height 17
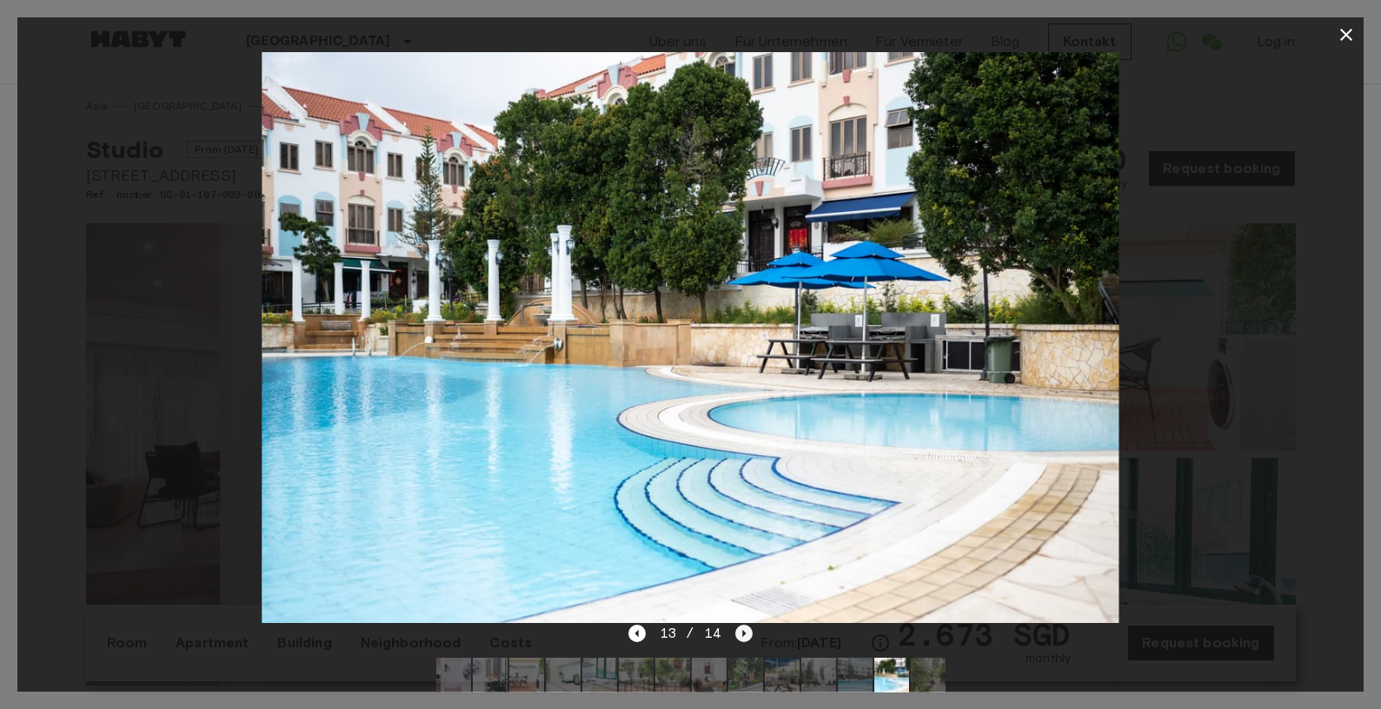
click at [738, 633] on icon "Next image" at bounding box center [743, 633] width 17 height 17
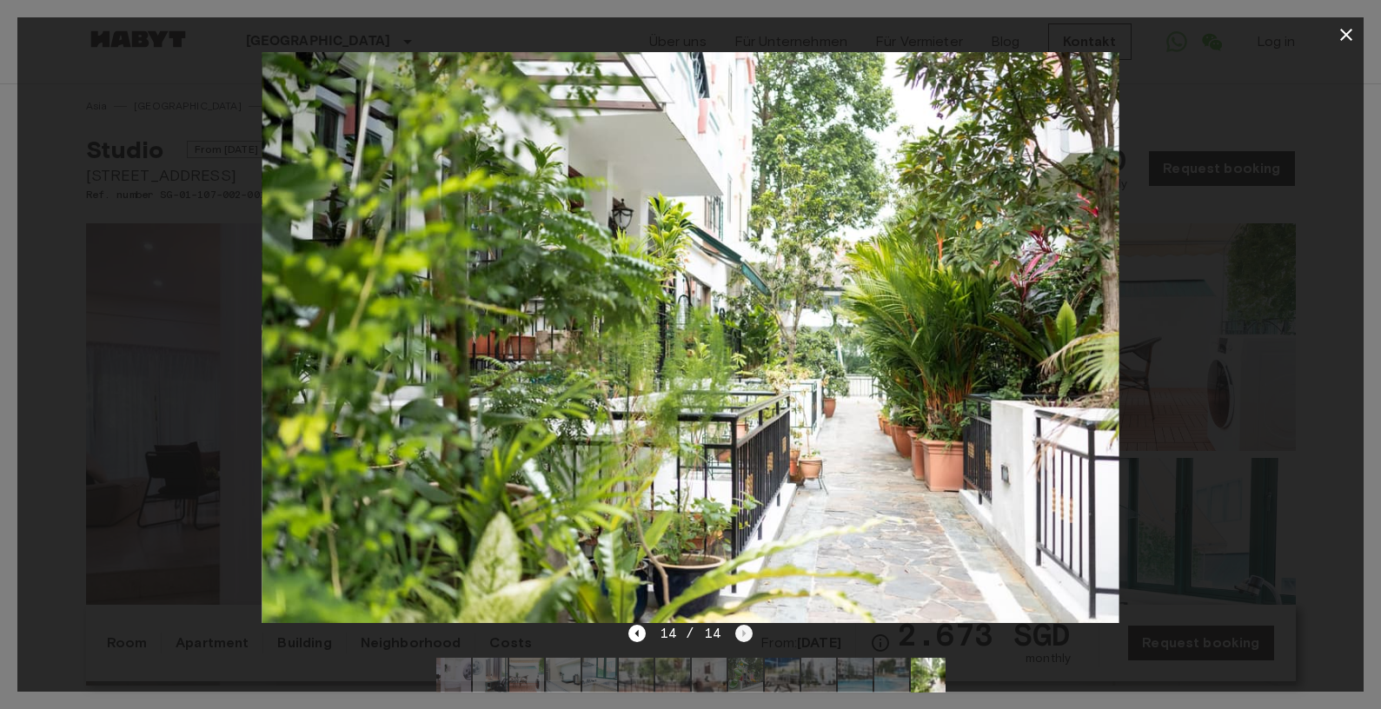
click at [738, 633] on div "14 / 14" at bounding box center [690, 633] width 124 height 21
click at [1348, 36] on icon "button" at bounding box center [1346, 35] width 12 height 12
